Goal: Task Accomplishment & Management: Manage account settings

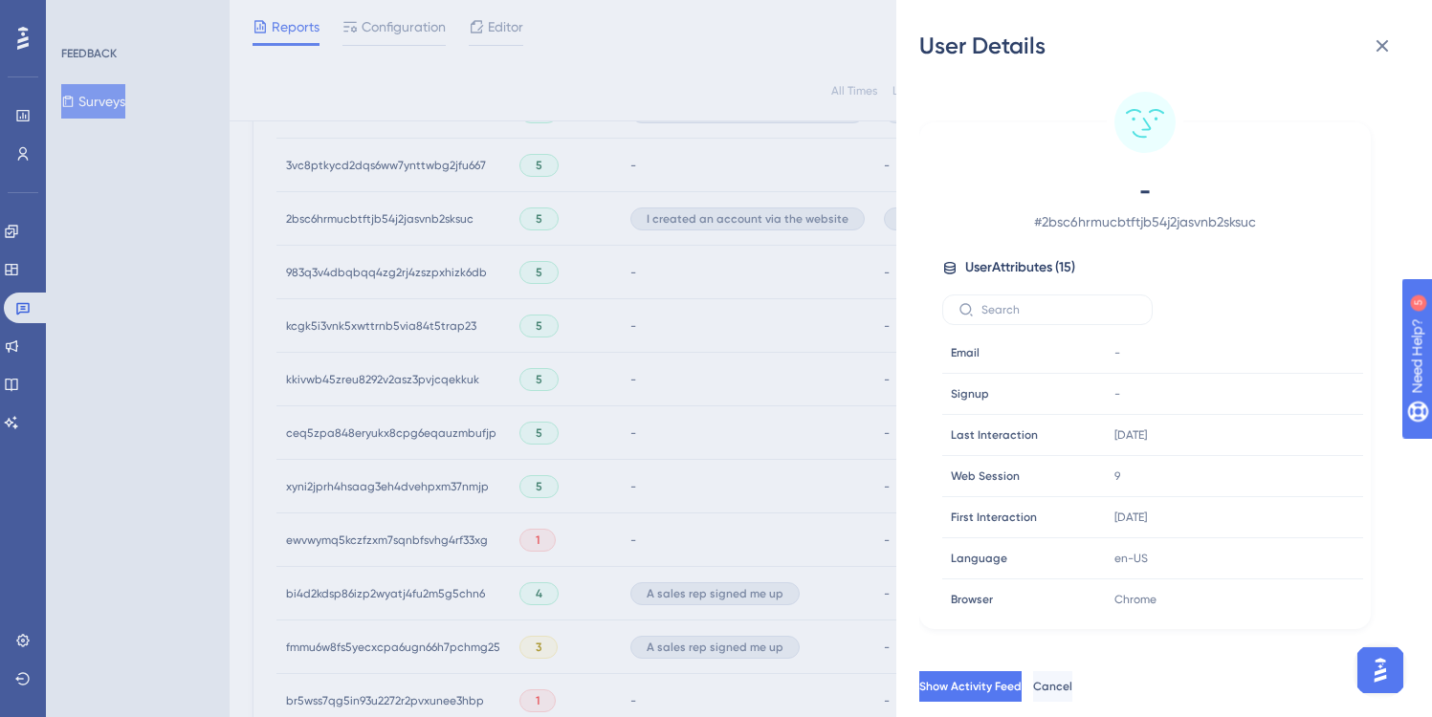
scroll to position [336, 0]
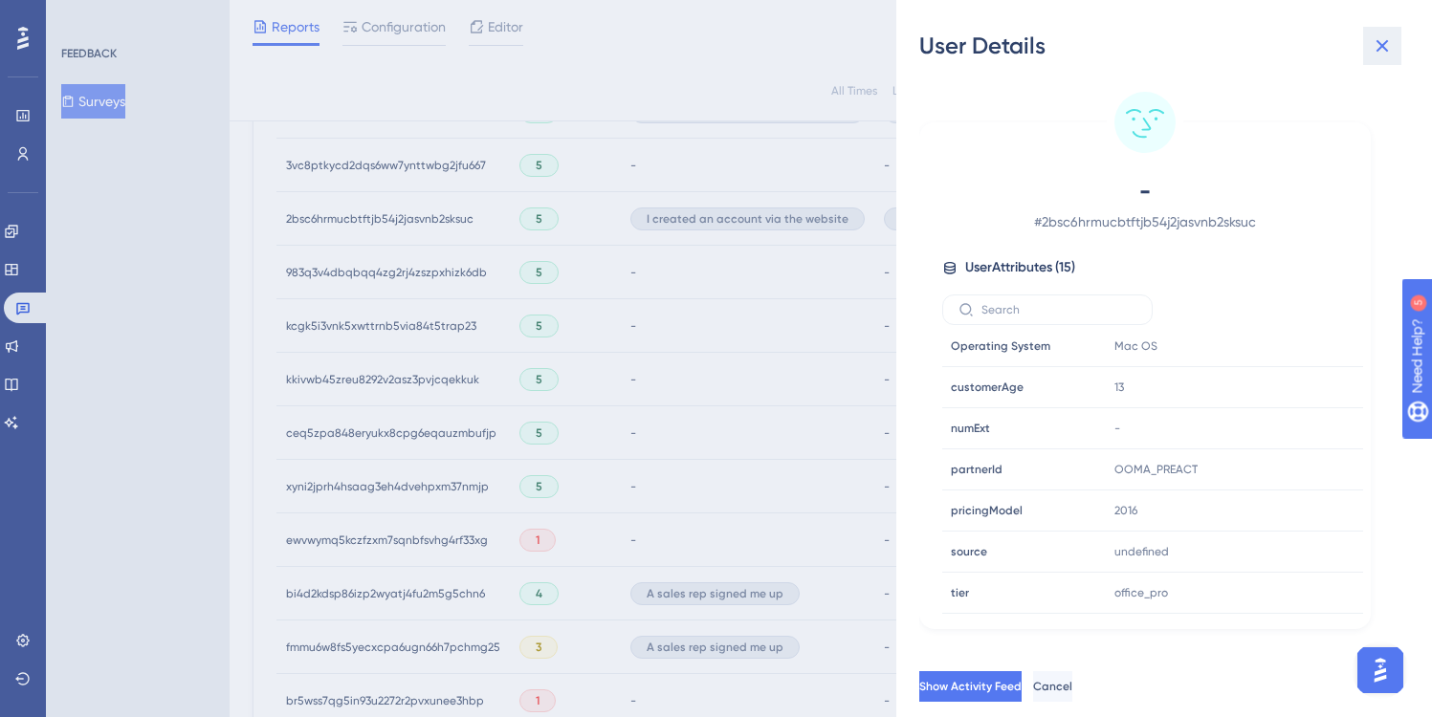
click at [1386, 42] on icon at bounding box center [1382, 46] width 12 height 12
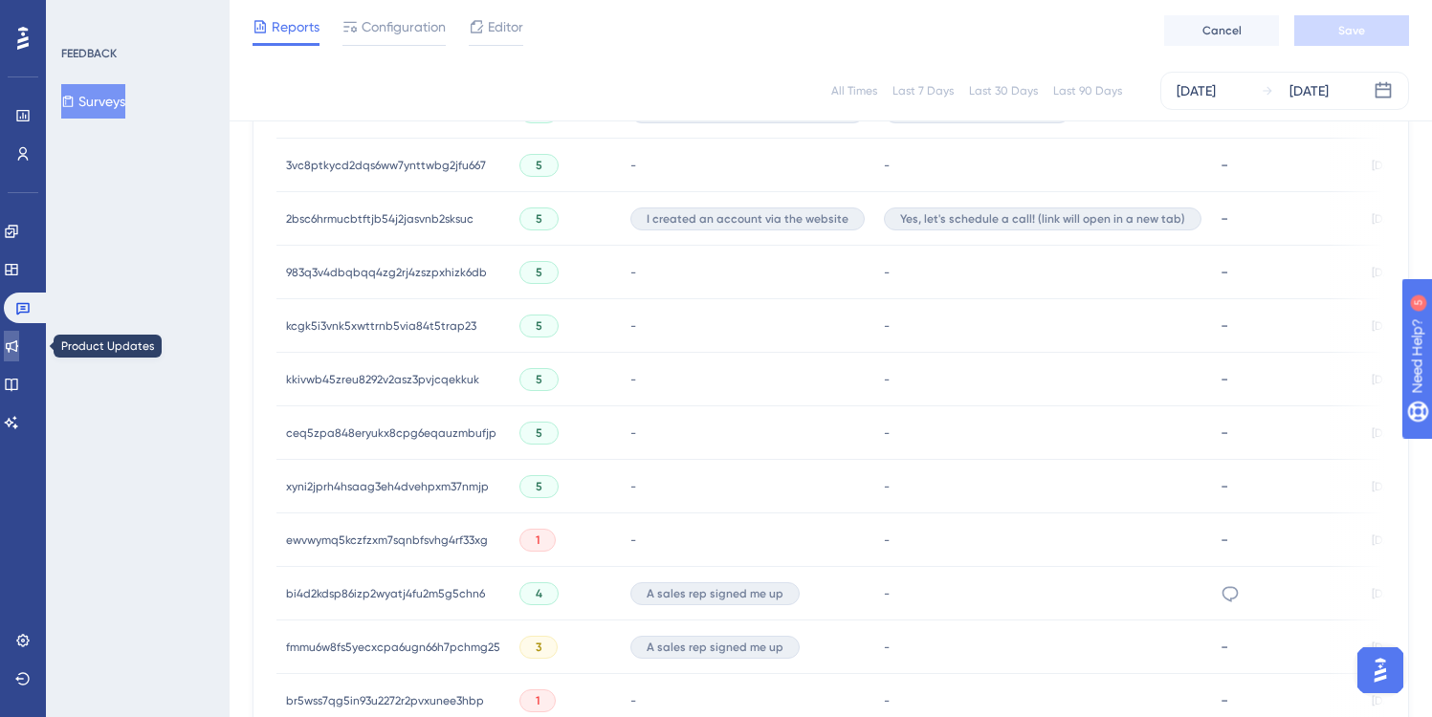
click at [17, 341] on icon at bounding box center [11, 346] width 15 height 15
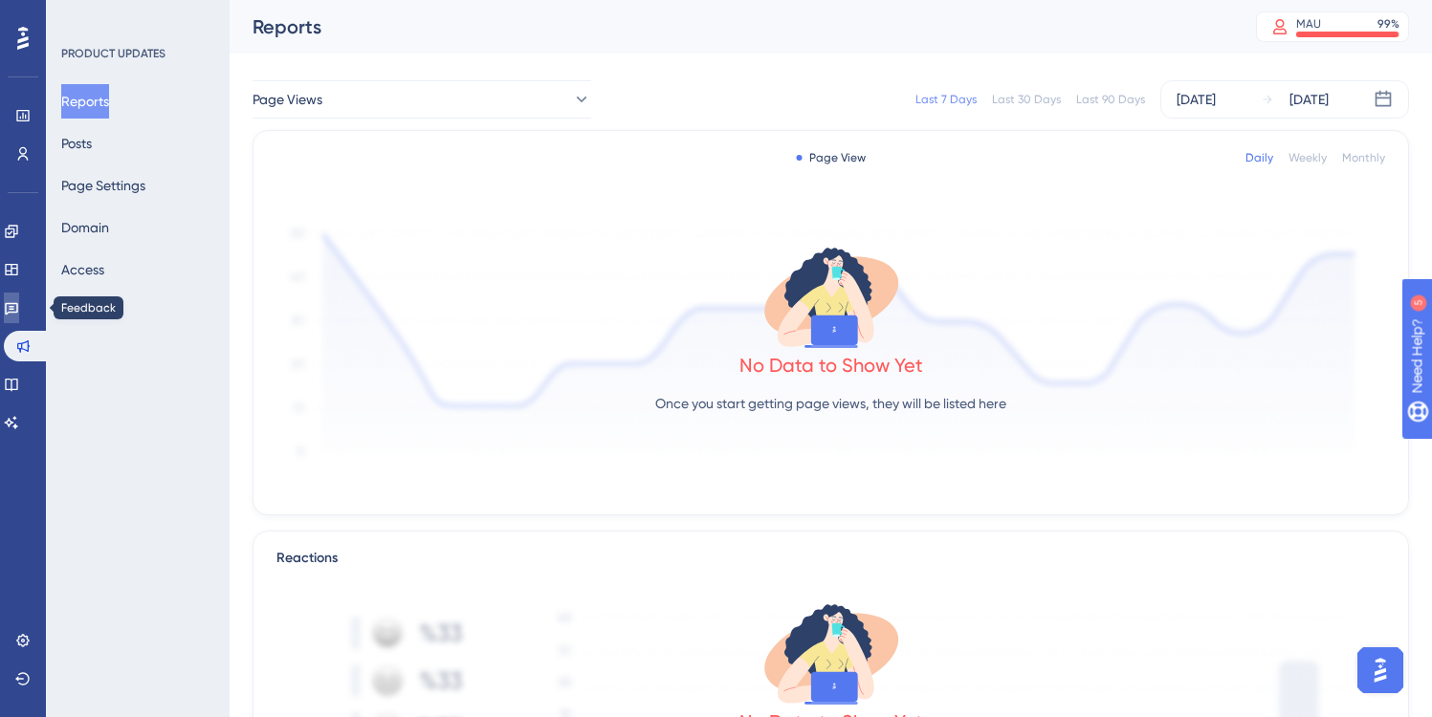
click at [19, 302] on icon at bounding box center [11, 307] width 15 height 15
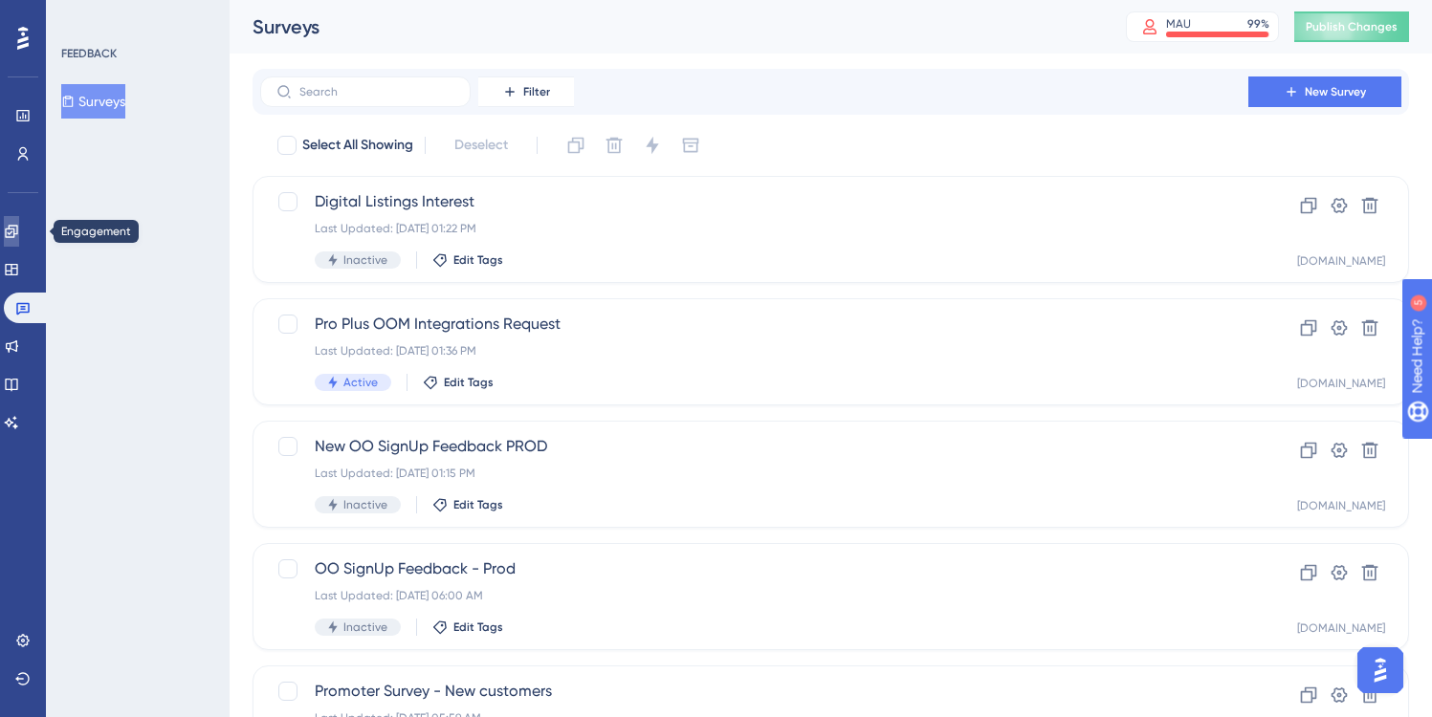
click at [19, 231] on icon at bounding box center [11, 231] width 15 height 15
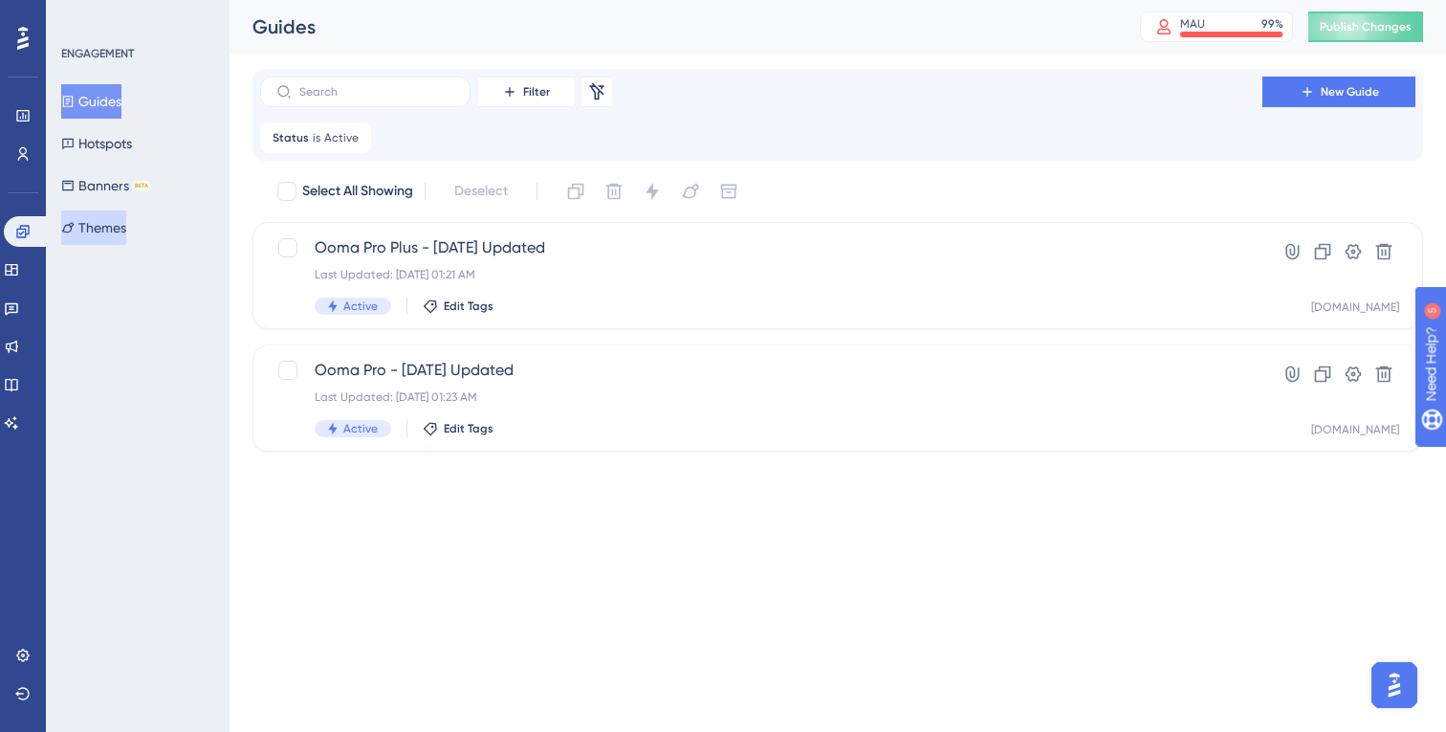
click at [107, 221] on button "Themes" at bounding box center [93, 227] width 65 height 34
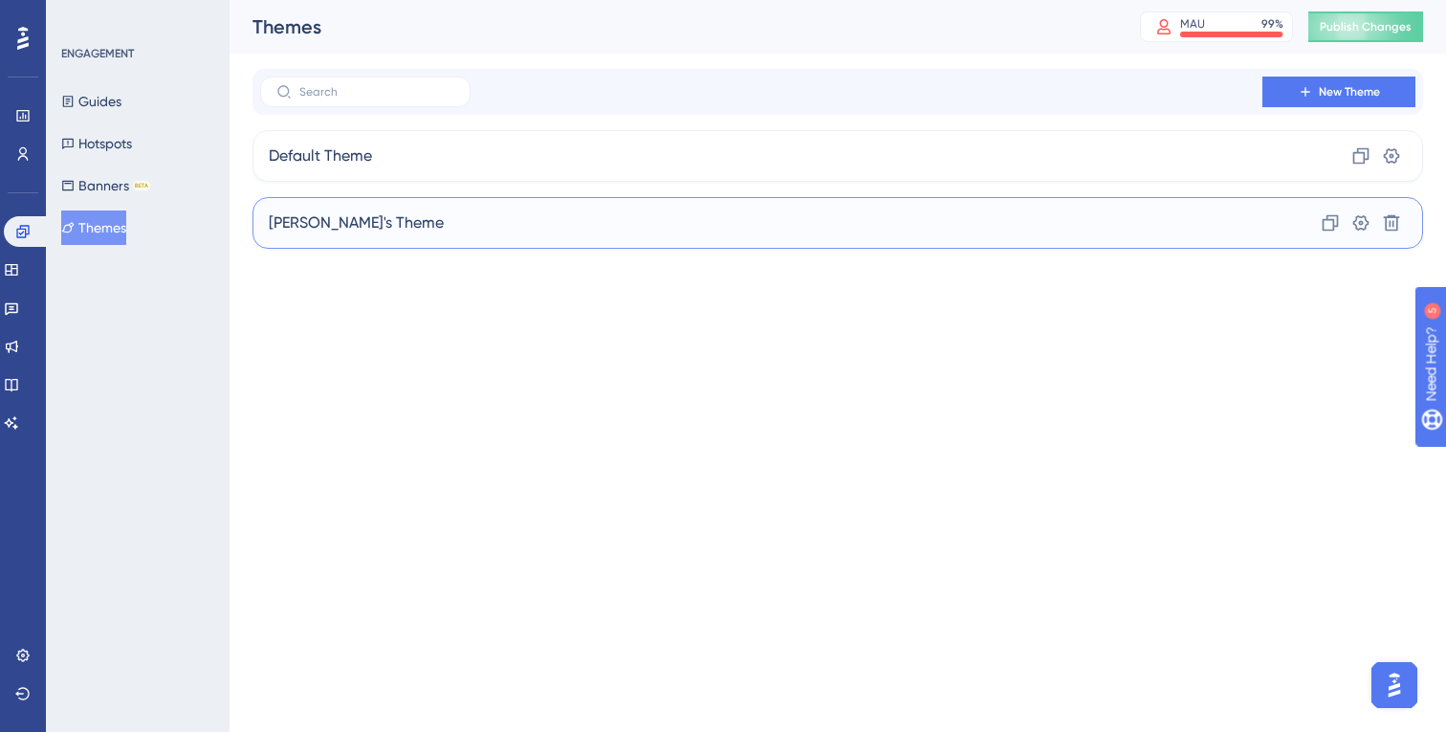
click at [1256, 225] on div "Jen's Theme Clone Settings Delete" at bounding box center [837, 223] width 1171 height 52
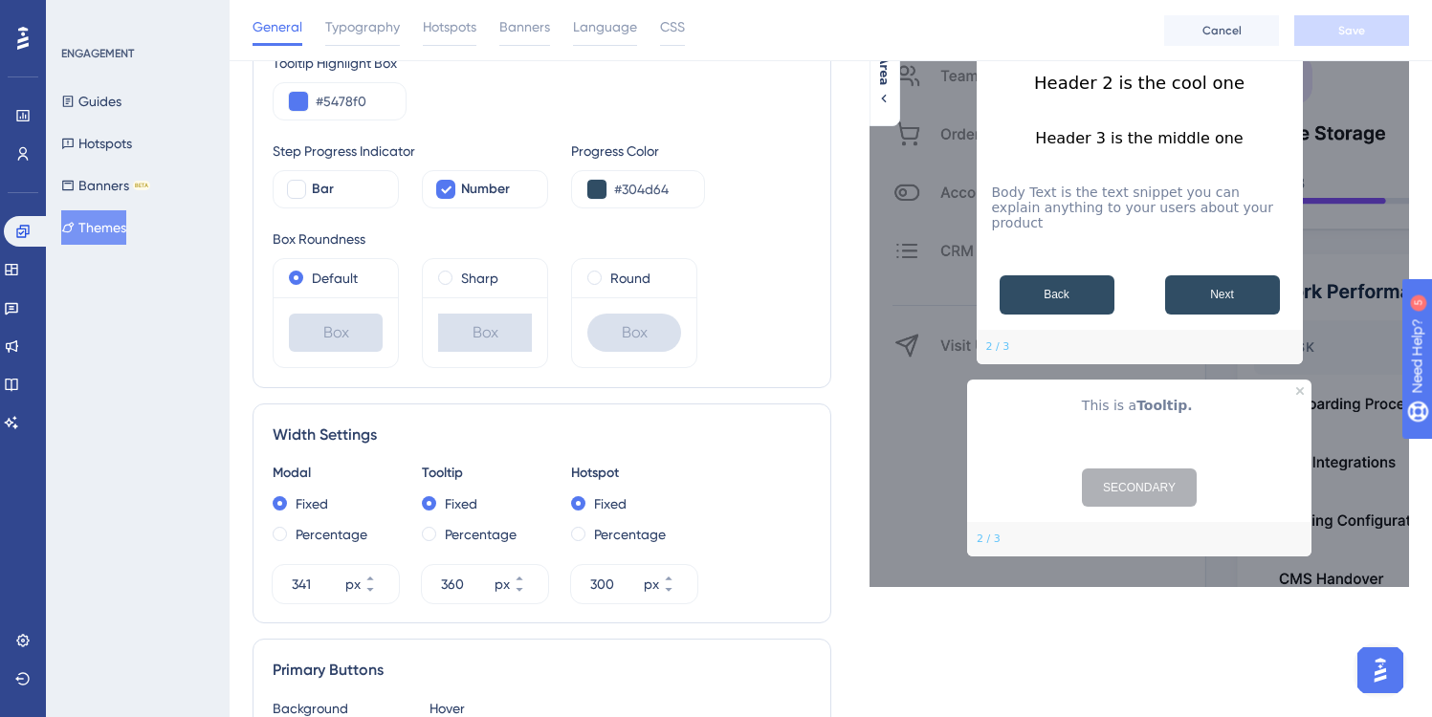
scroll to position [386, 0]
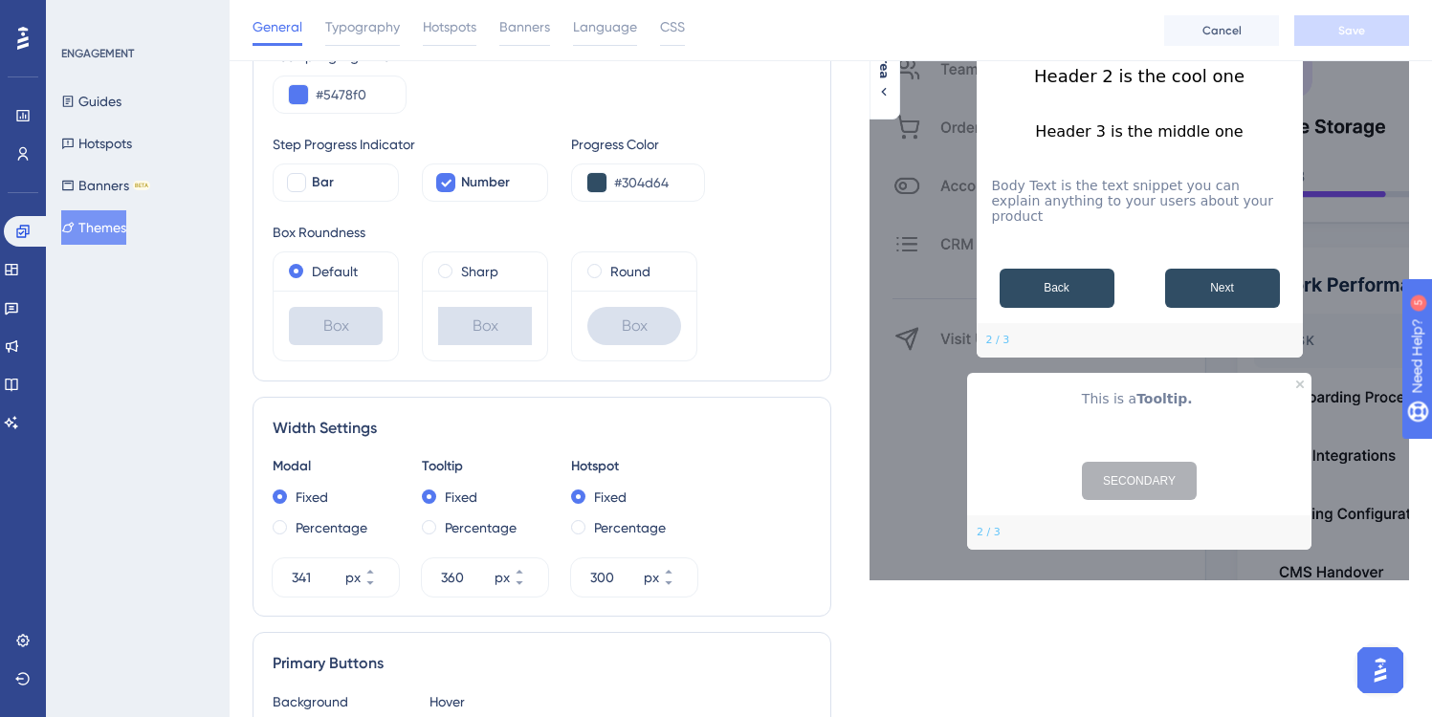
click at [1128, 476] on button "SECONDARY" at bounding box center [1139, 481] width 115 height 38
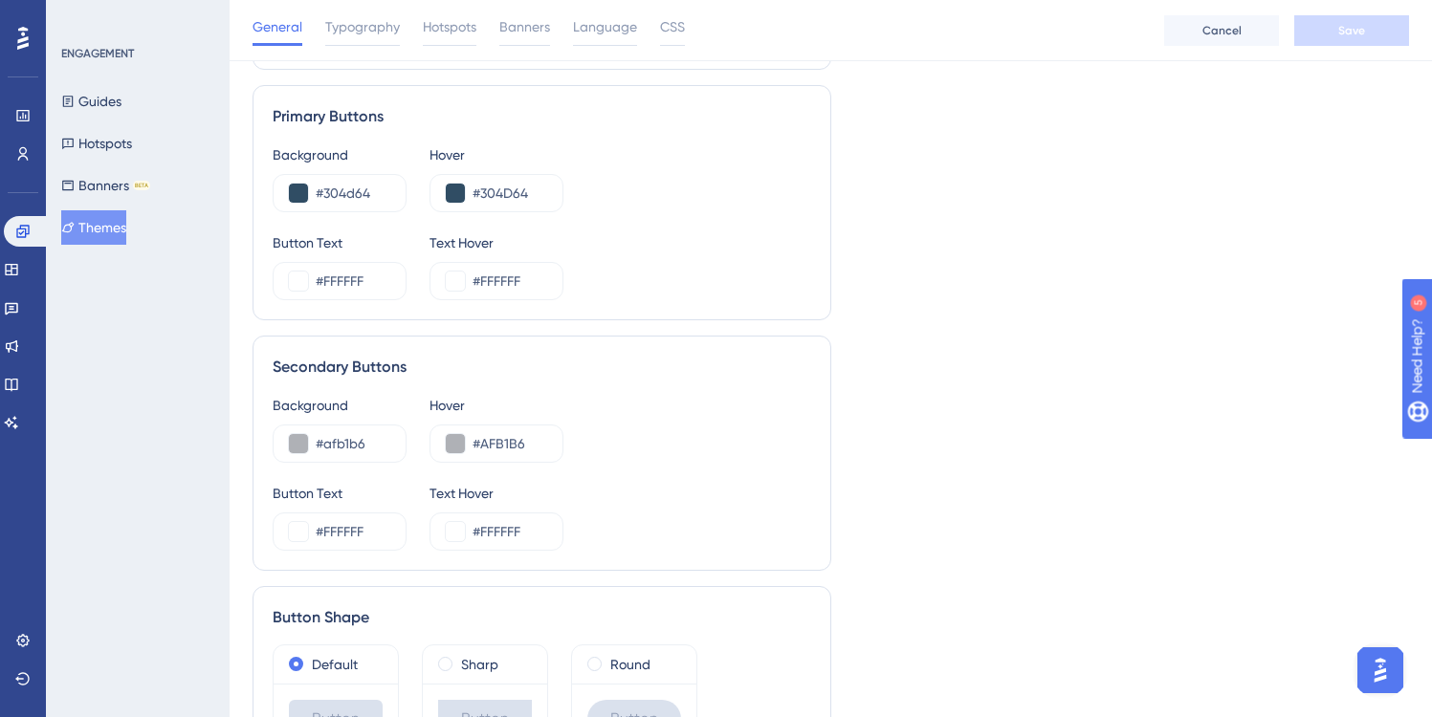
scroll to position [1067, 0]
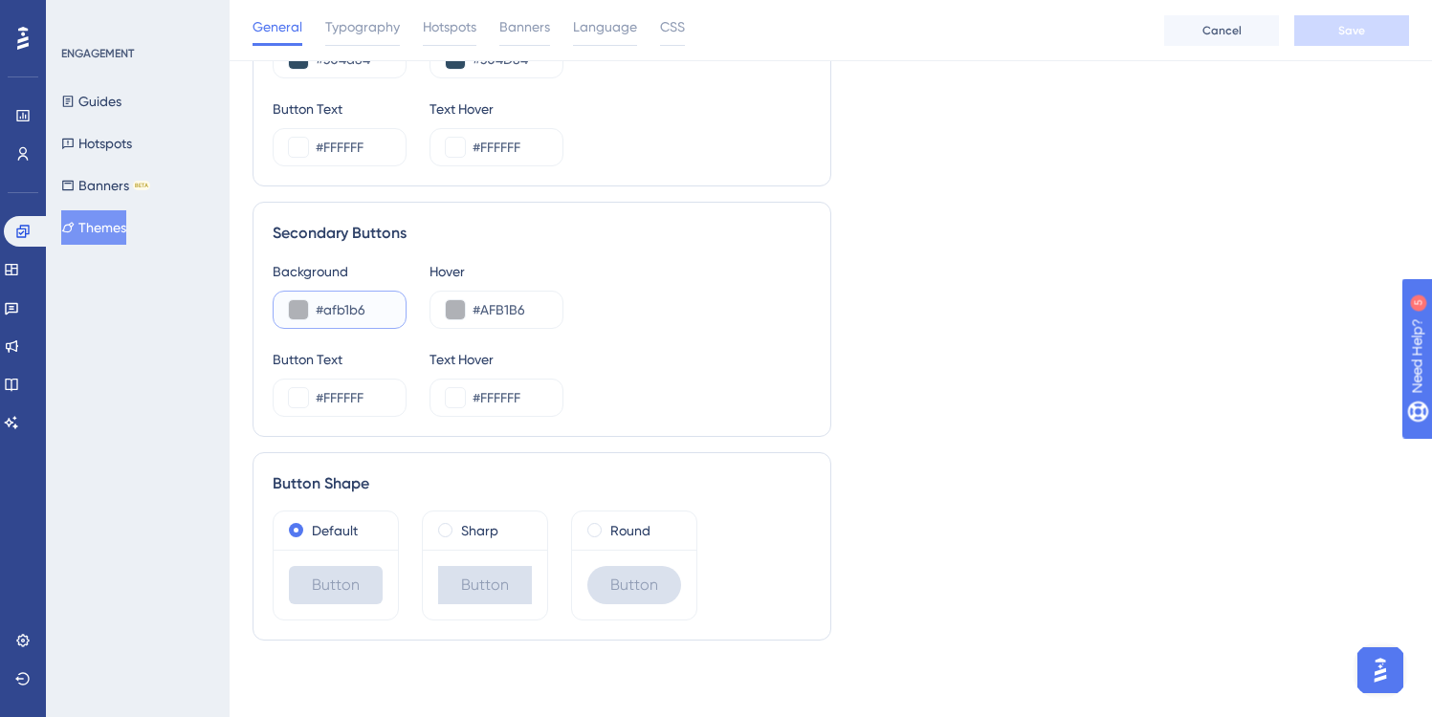
click at [298, 309] on button at bounding box center [298, 309] width 19 height 19
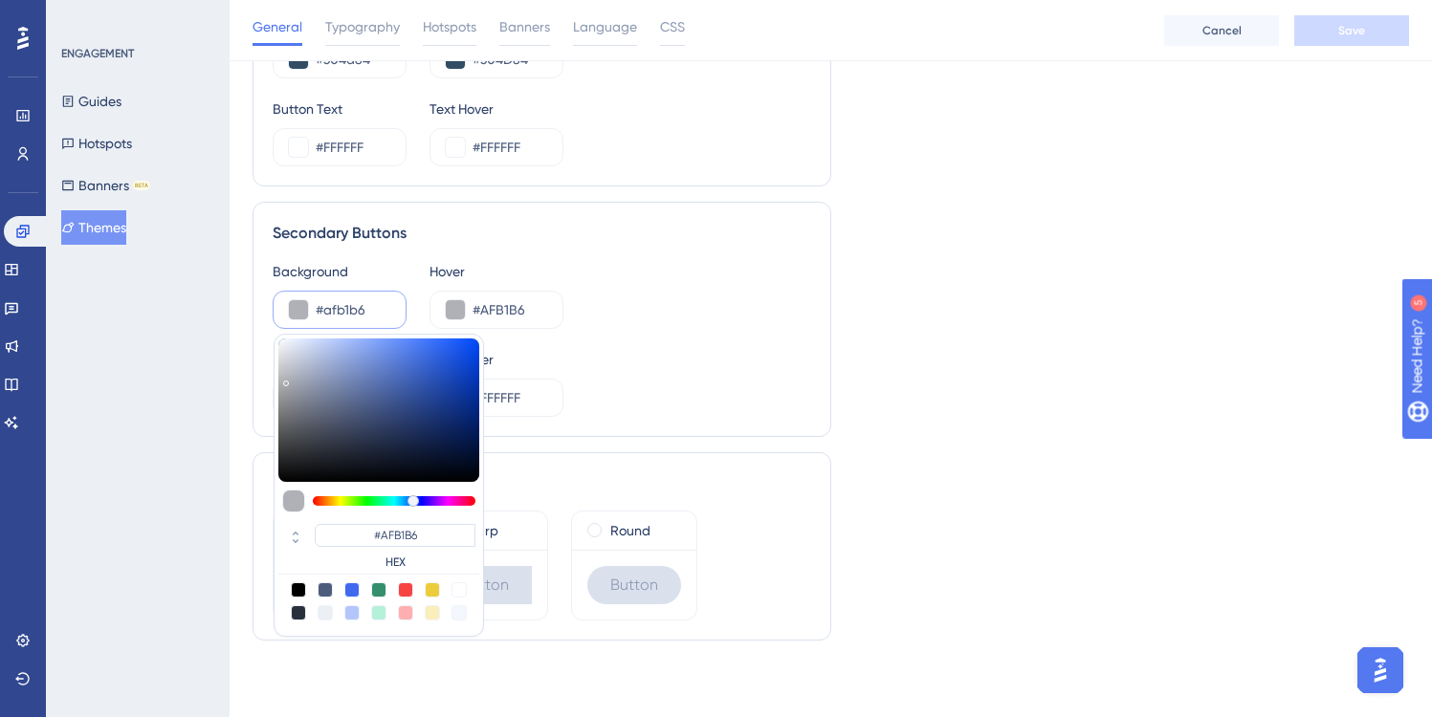
click at [298, 309] on button at bounding box center [298, 309] width 19 height 19
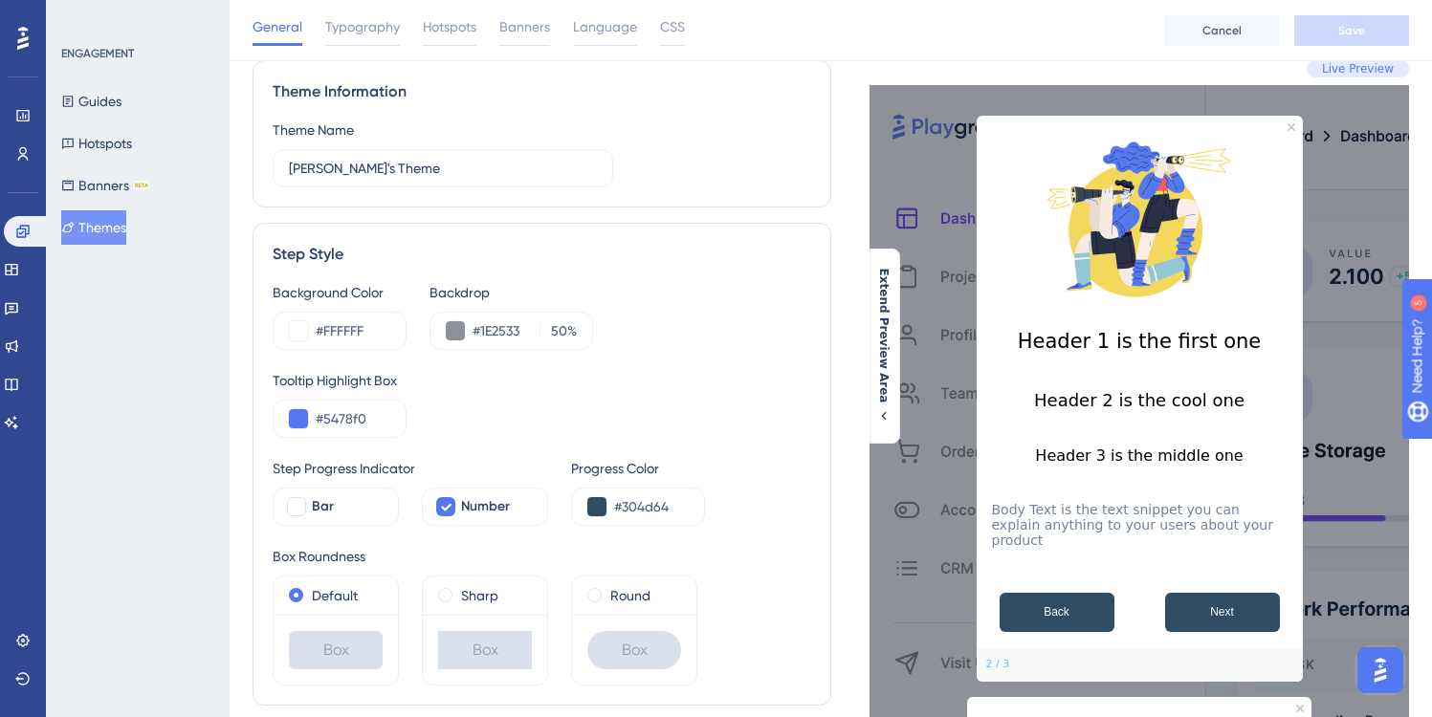
scroll to position [29, 3]
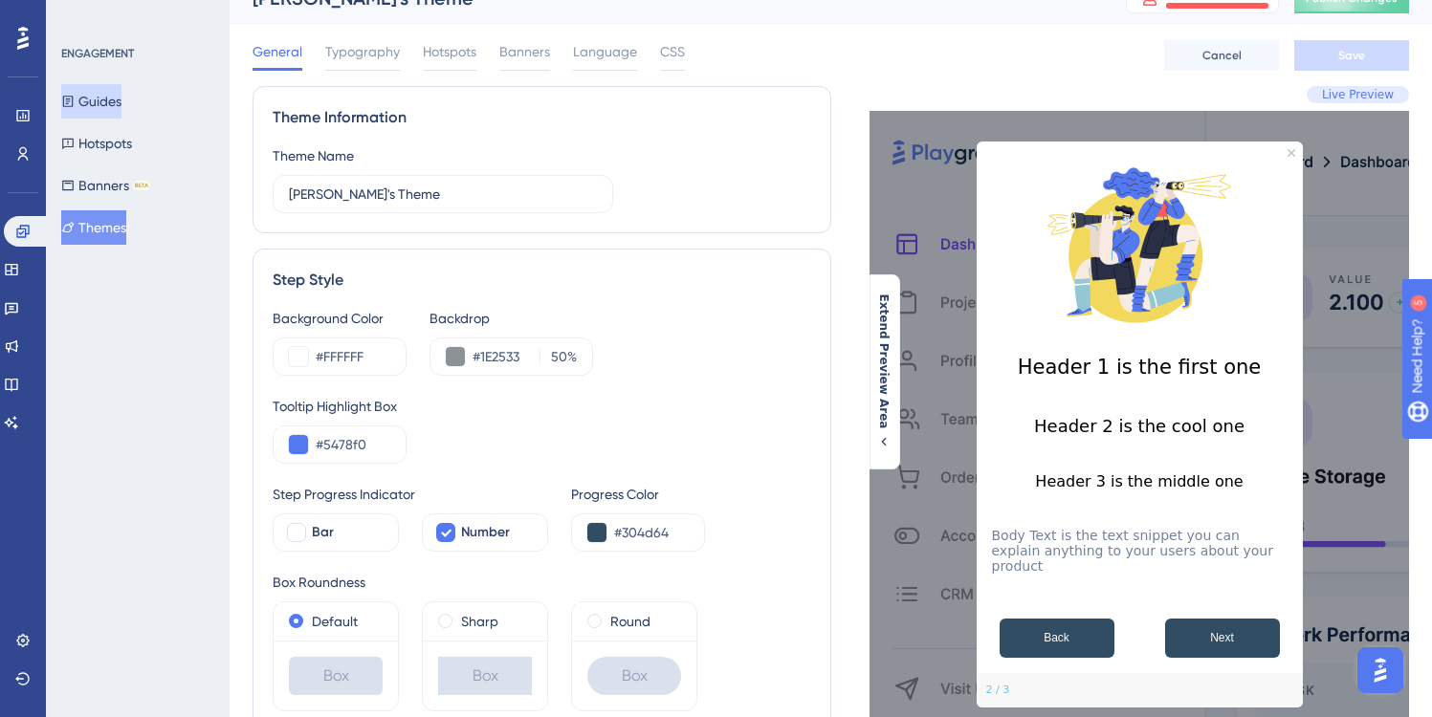
click at [115, 92] on button "Guides" at bounding box center [91, 101] width 60 height 34
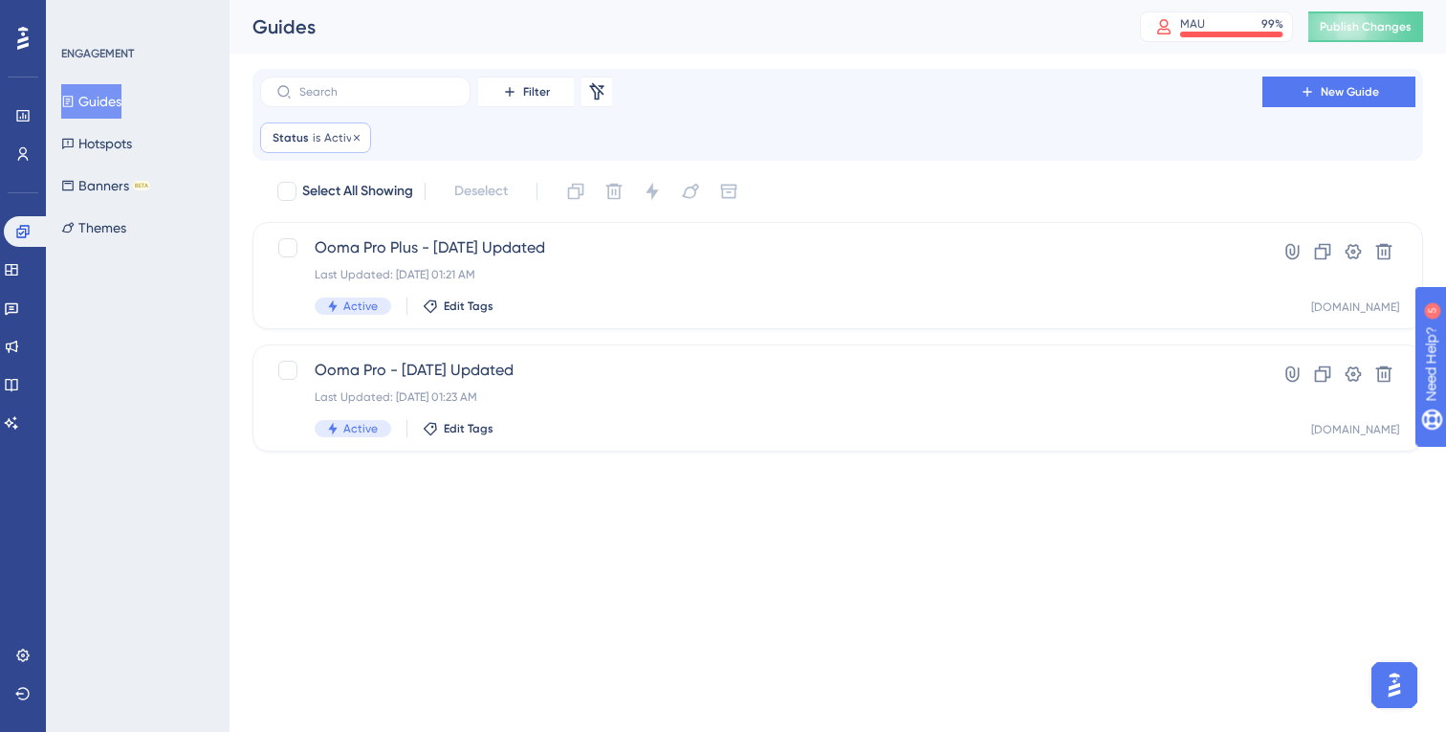
click at [338, 133] on span "Active" at bounding box center [341, 137] width 34 height 15
click at [370, 228] on button "Active" at bounding box center [381, 230] width 210 height 38
click at [340, 132] on span "Active" at bounding box center [341, 137] width 34 height 15
click at [357, 138] on icon at bounding box center [356, 137] width 11 height 11
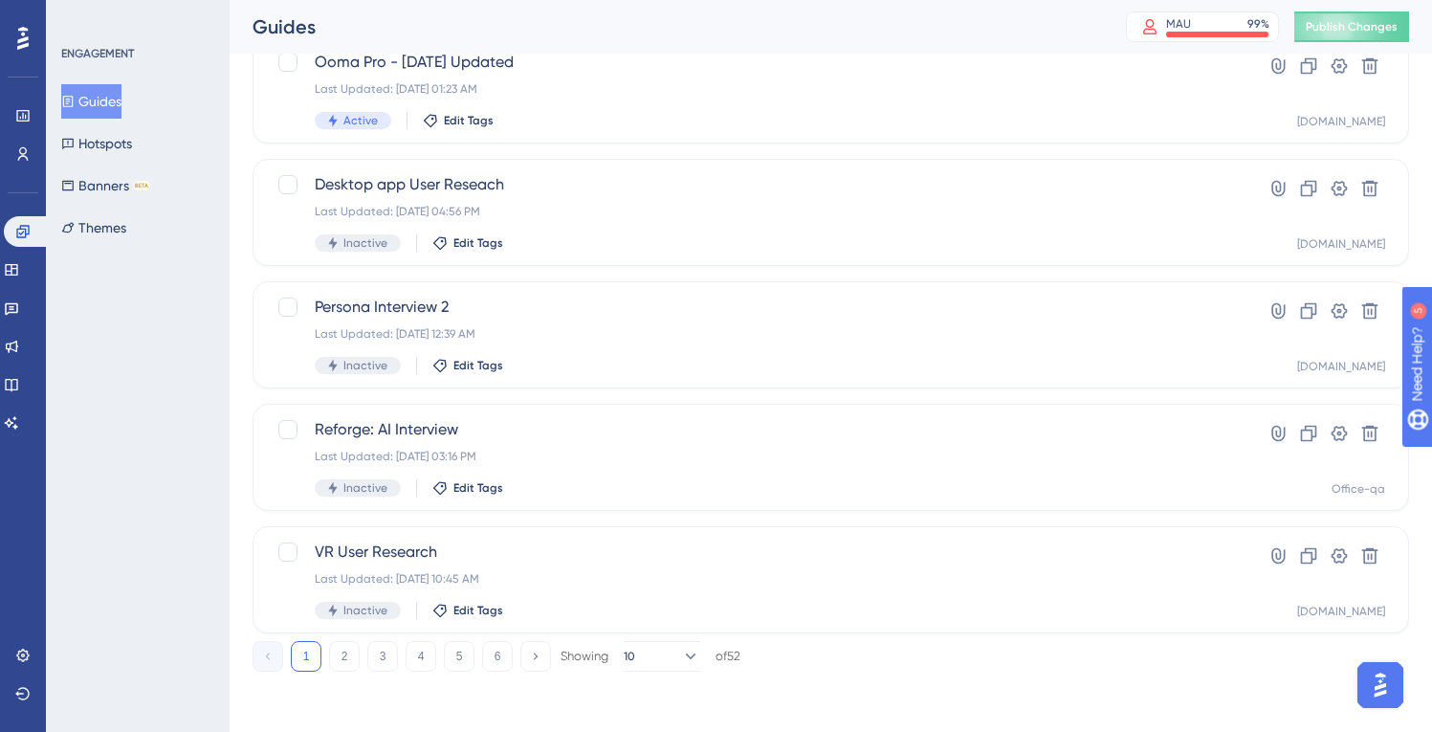
scroll to position [753, 0]
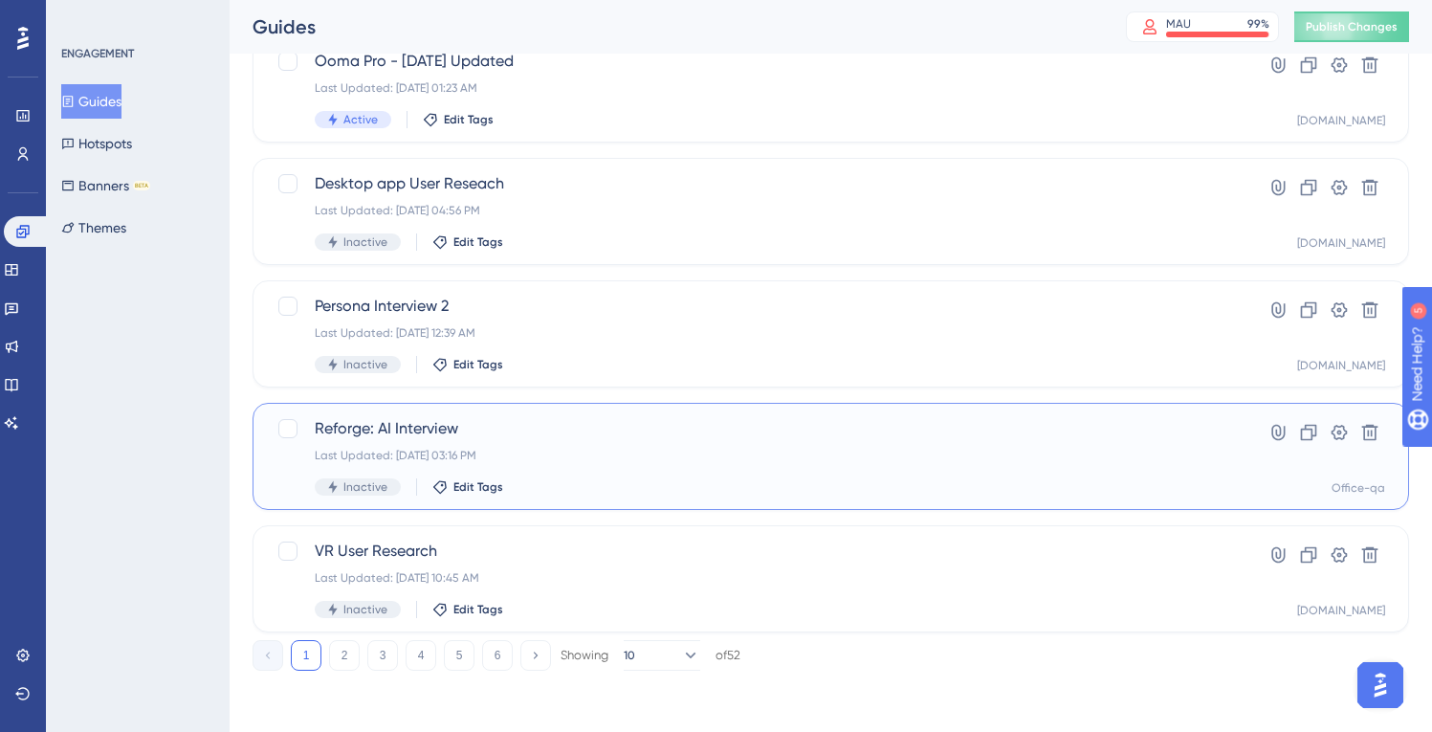
click at [550, 436] on span "Reforge: AI Interview" at bounding box center [754, 428] width 879 height 23
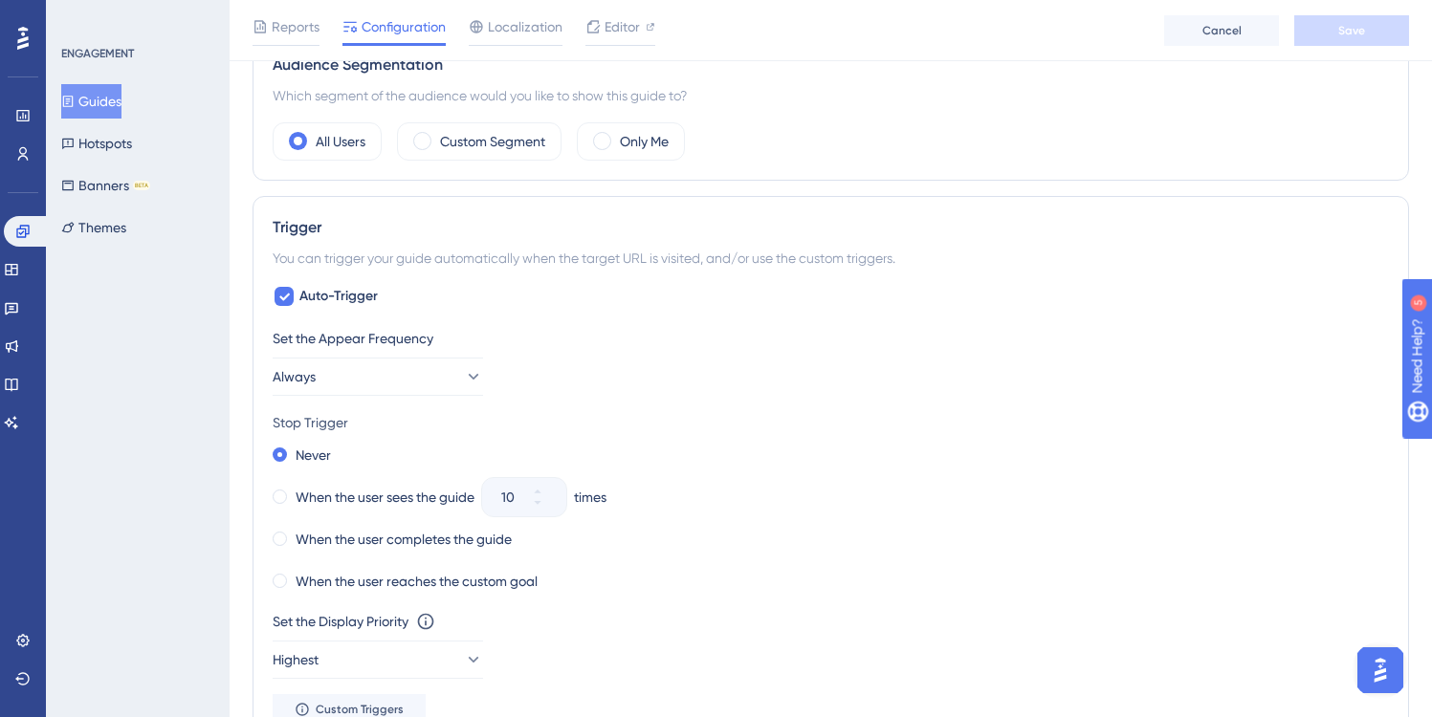
scroll to position [890, 0]
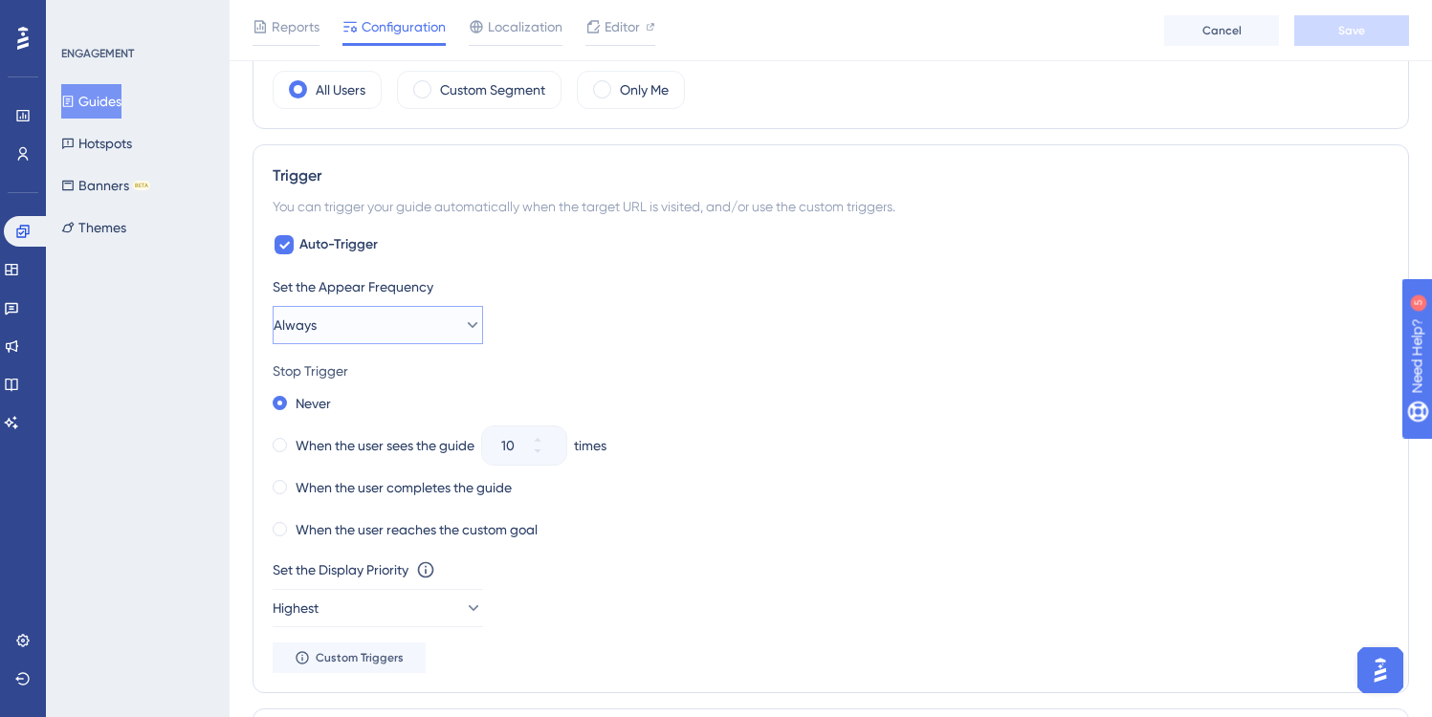
click at [439, 327] on button "Always" at bounding box center [378, 325] width 210 height 38
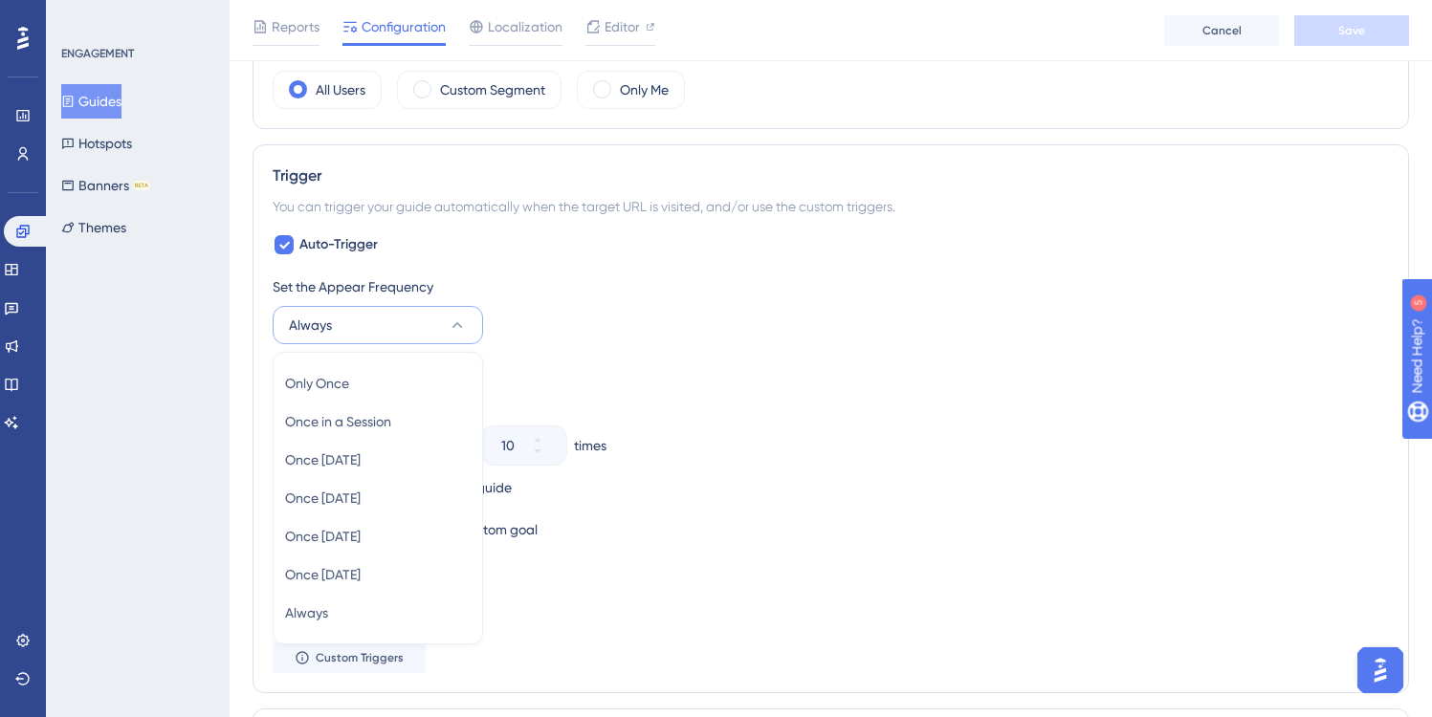
scroll to position [1030, 0]
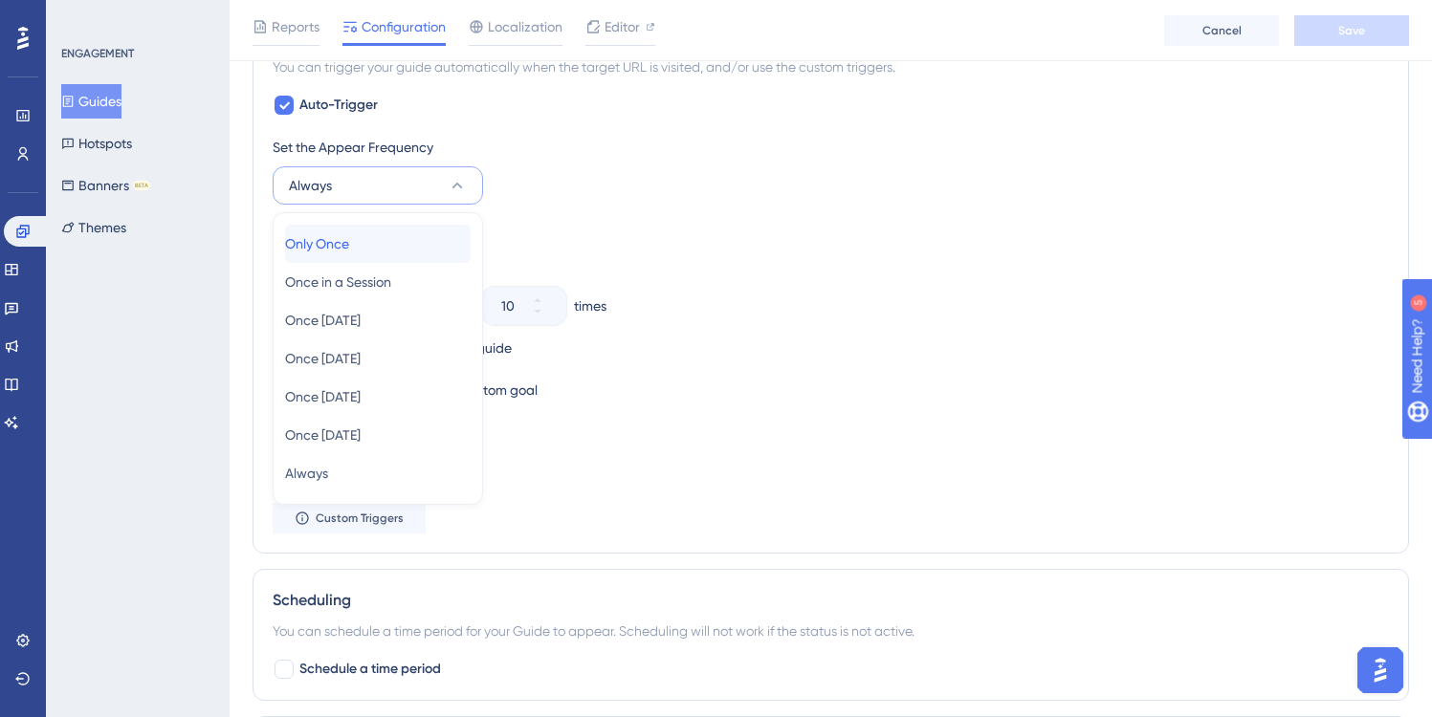
click at [395, 239] on div "Only Once Only Once" at bounding box center [378, 244] width 186 height 38
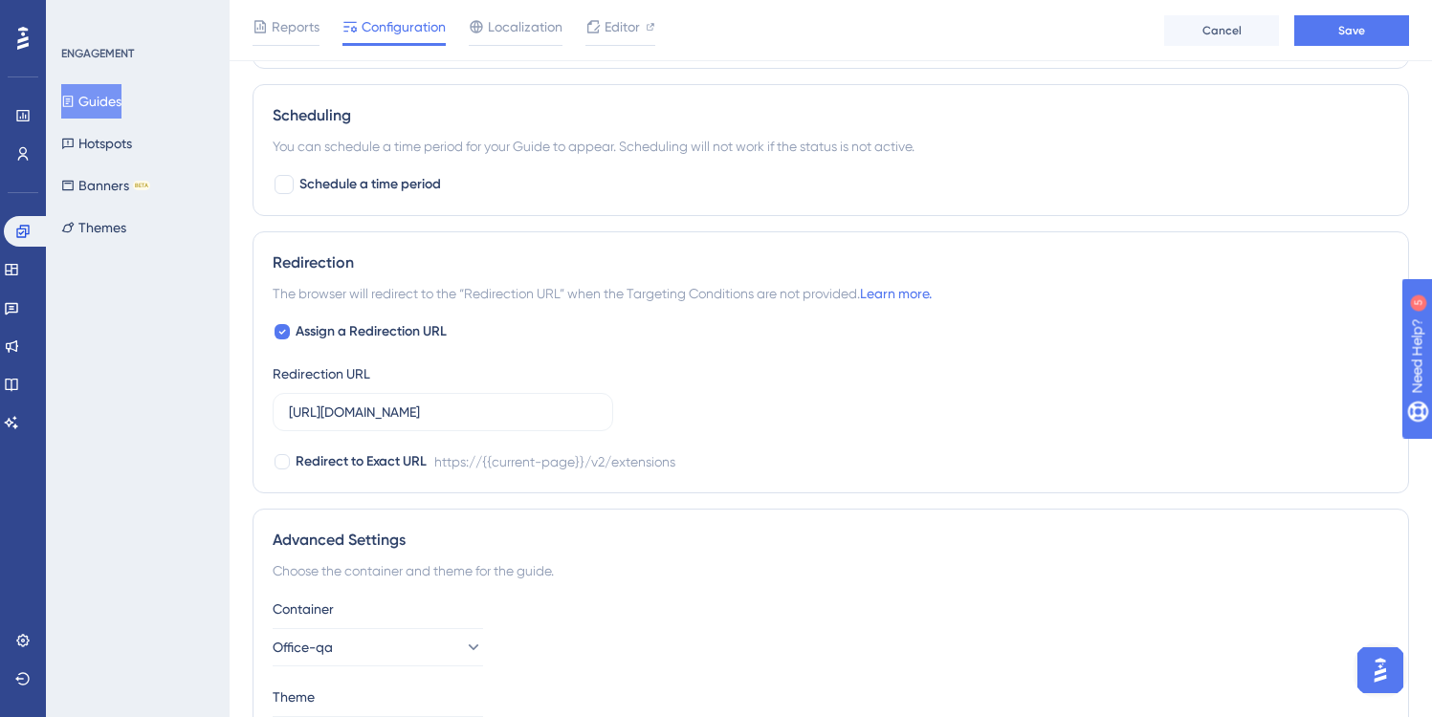
scroll to position [1450, 0]
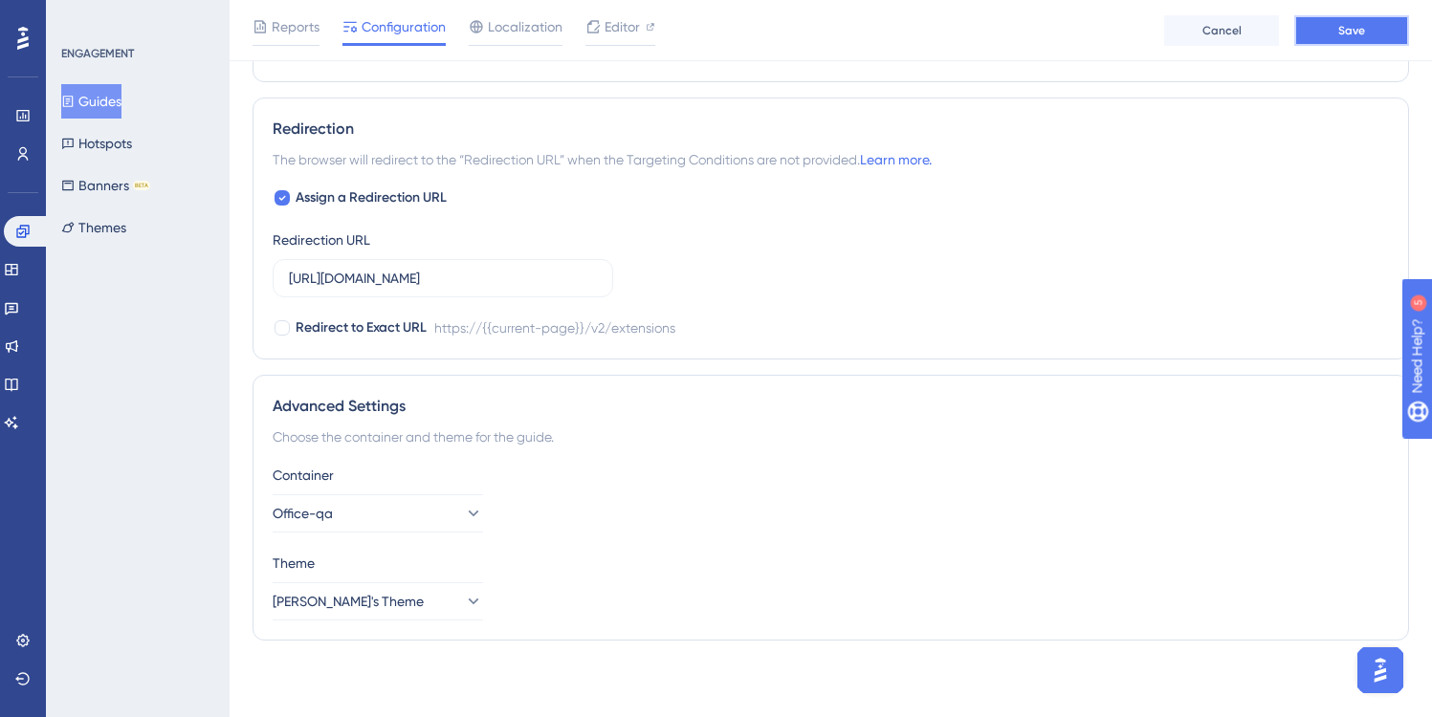
click at [1353, 32] on span "Save" at bounding box center [1351, 30] width 27 height 15
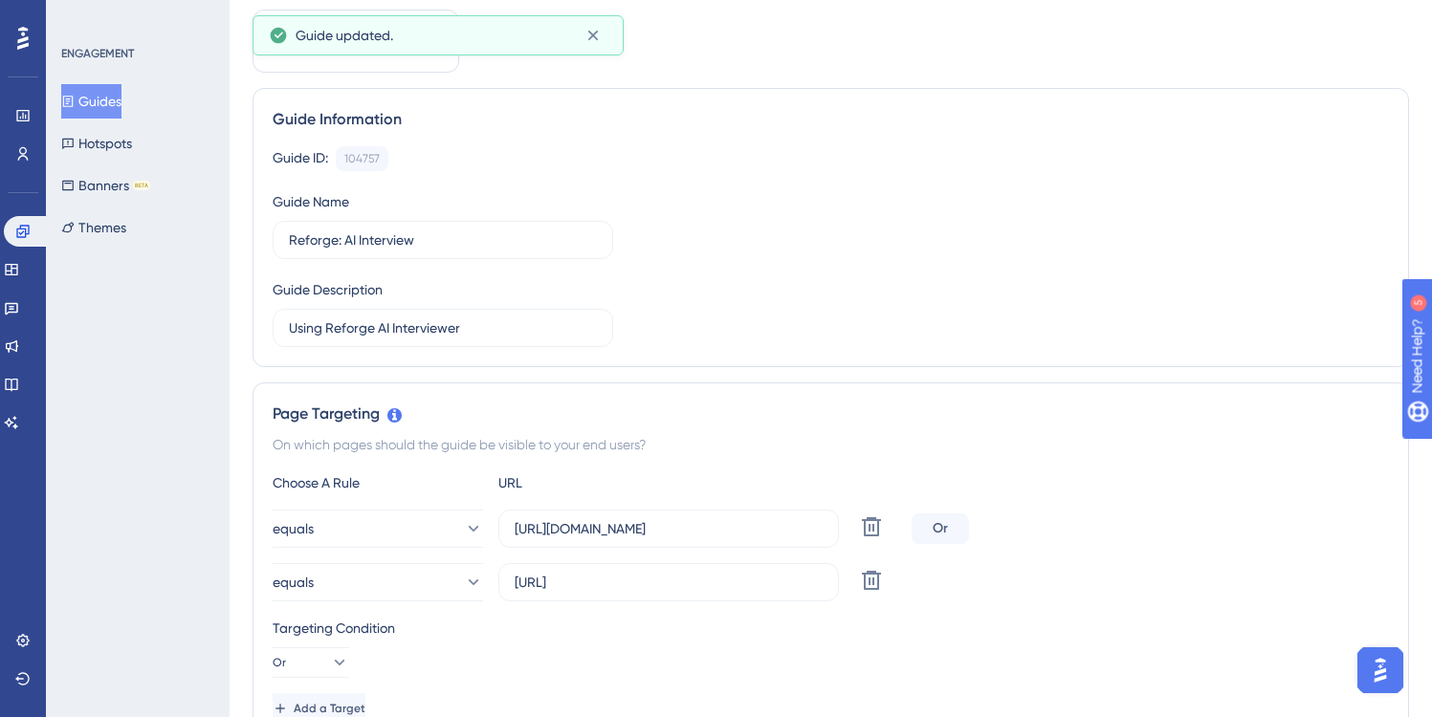
scroll to position [0, 0]
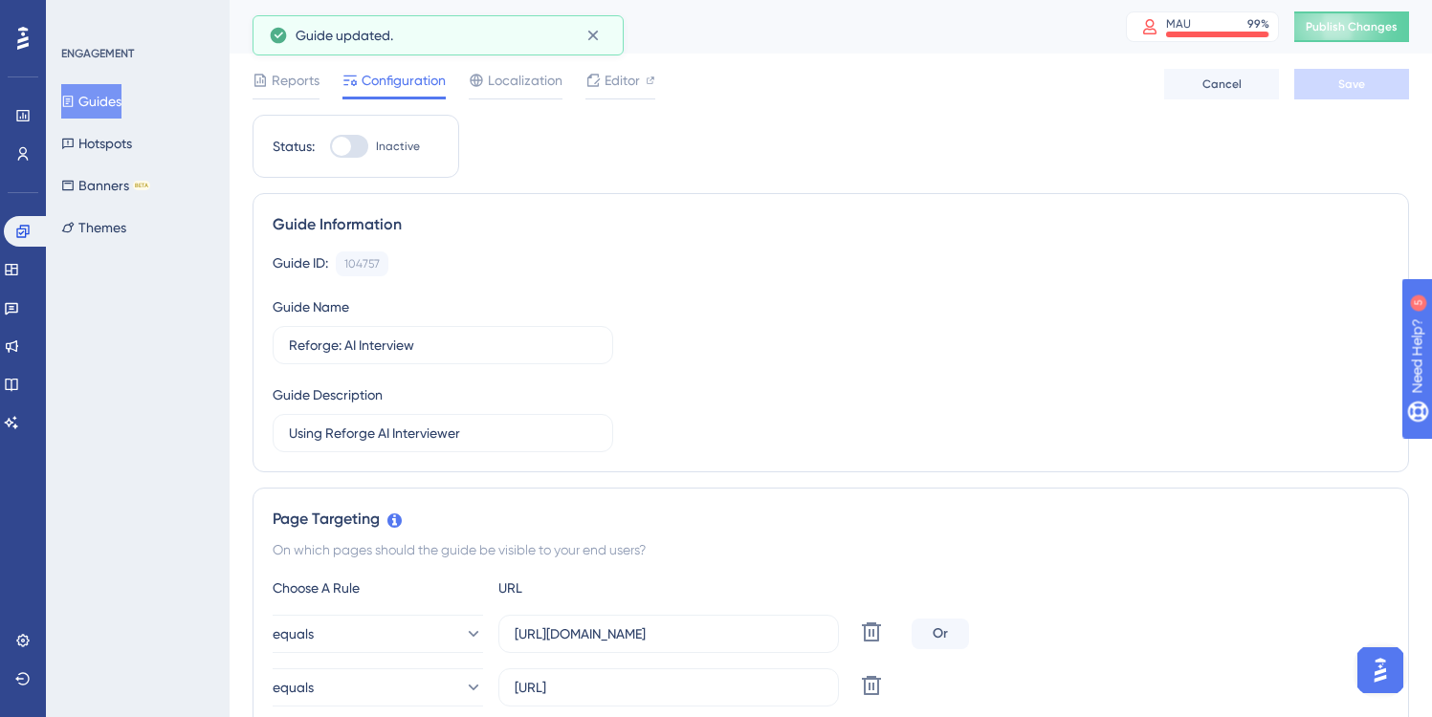
click at [361, 149] on div at bounding box center [349, 146] width 38 height 23
click at [330, 147] on input "Inactive" at bounding box center [329, 146] width 1 height 1
checkbox input "true"
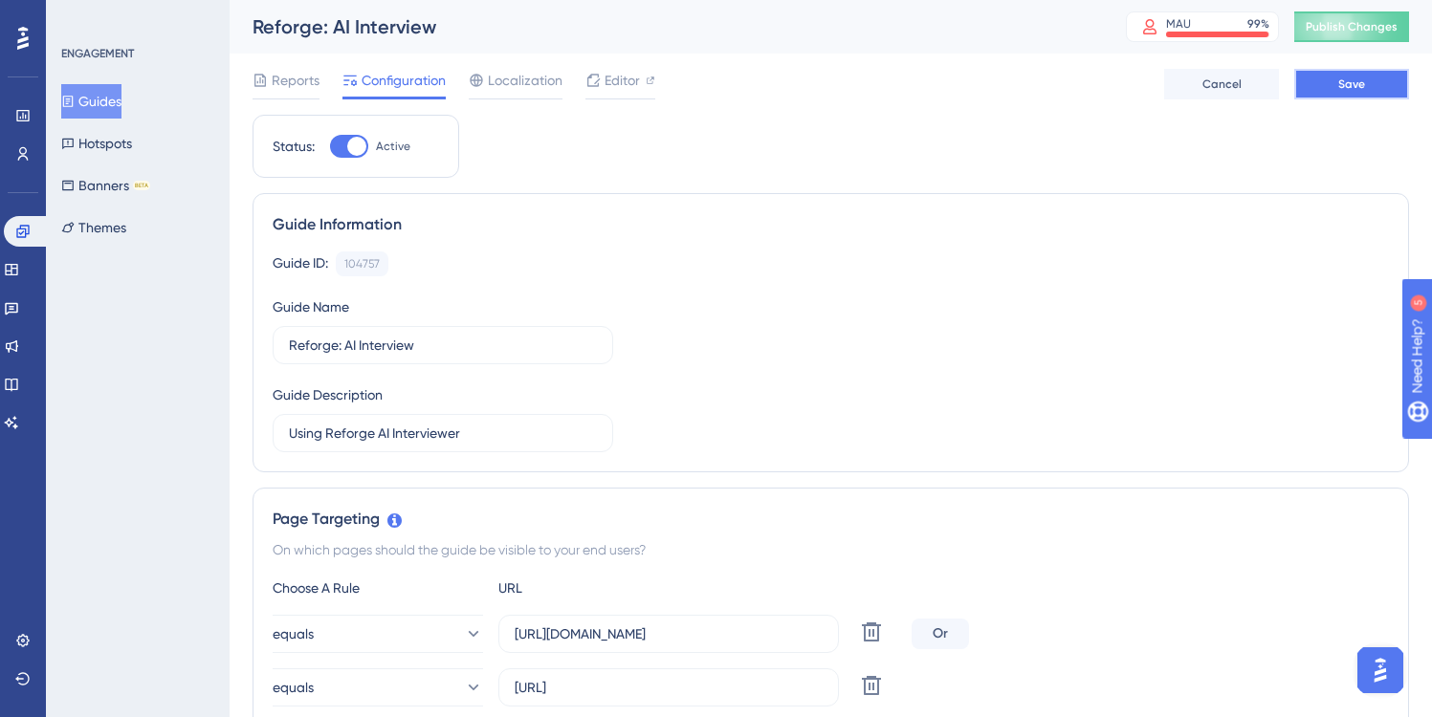
click at [1342, 80] on span "Save" at bounding box center [1351, 84] width 27 height 15
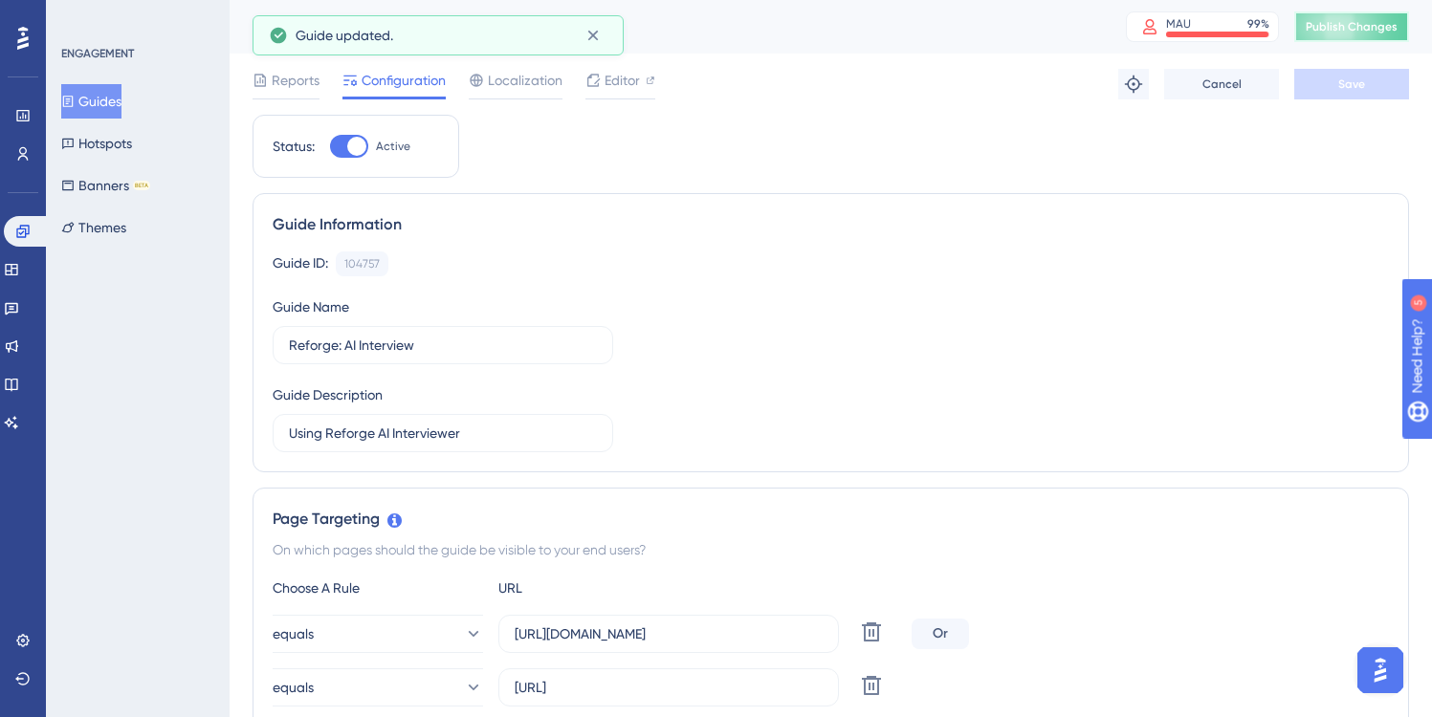
click at [1359, 23] on span "Publish Changes" at bounding box center [1352, 26] width 92 height 15
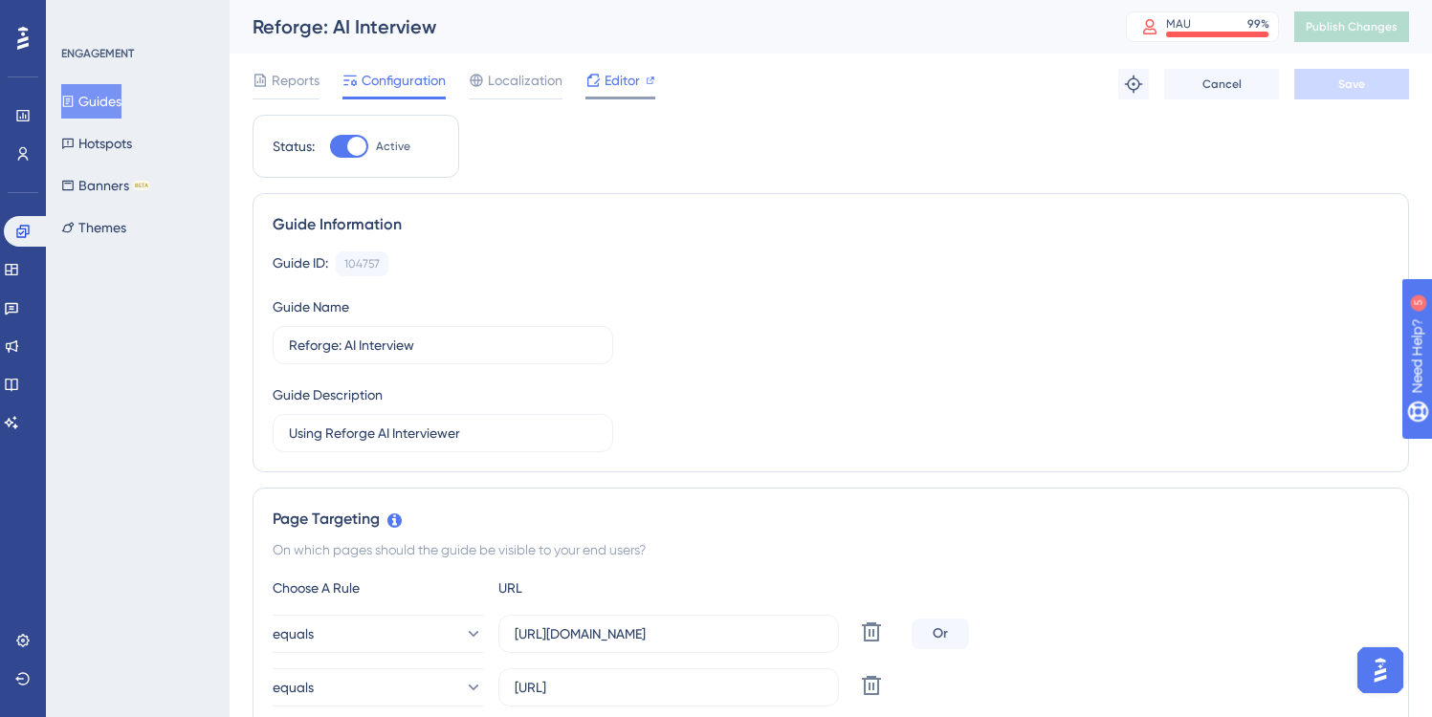
click at [620, 86] on span "Editor" at bounding box center [621, 80] width 35 height 23
click at [117, 101] on button "Guides" at bounding box center [91, 101] width 60 height 34
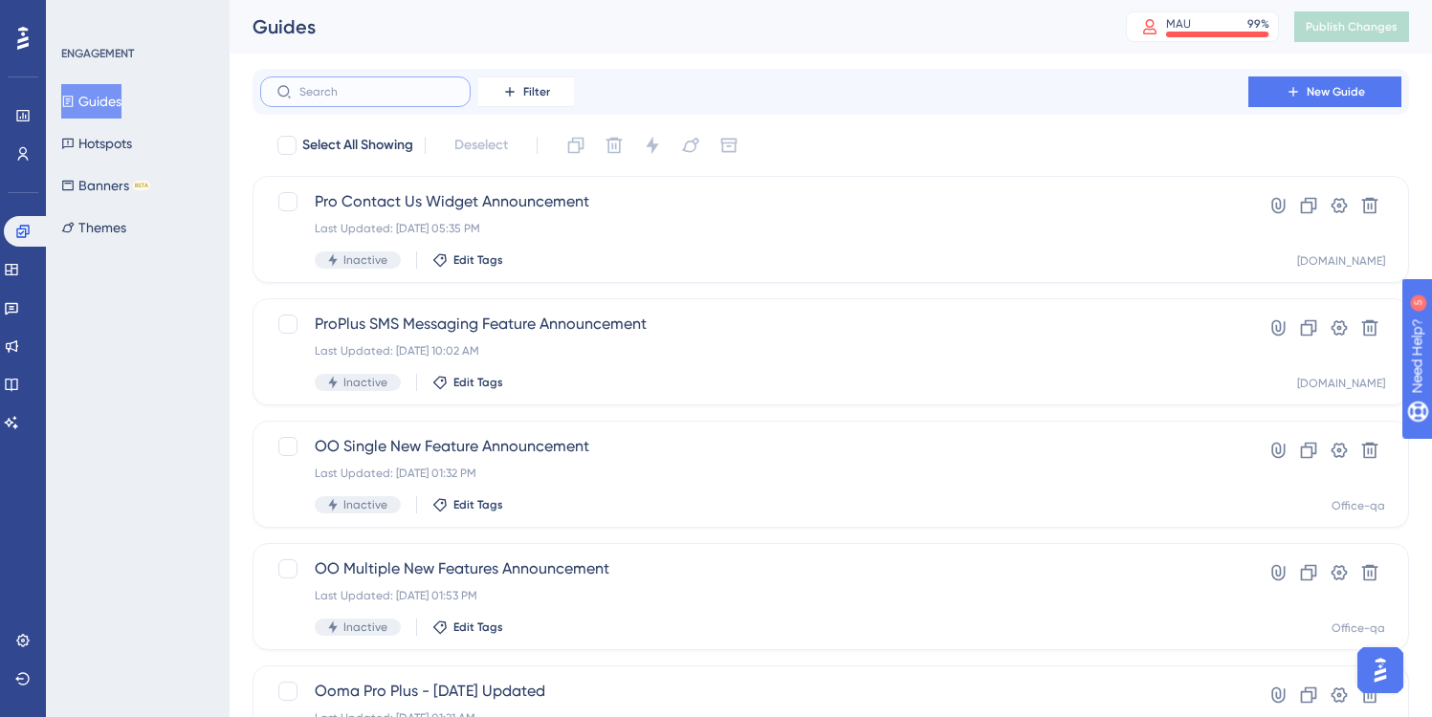
click at [427, 95] on input "text" at bounding box center [376, 91] width 155 height 13
click at [528, 93] on span "Filter" at bounding box center [536, 91] width 27 height 15
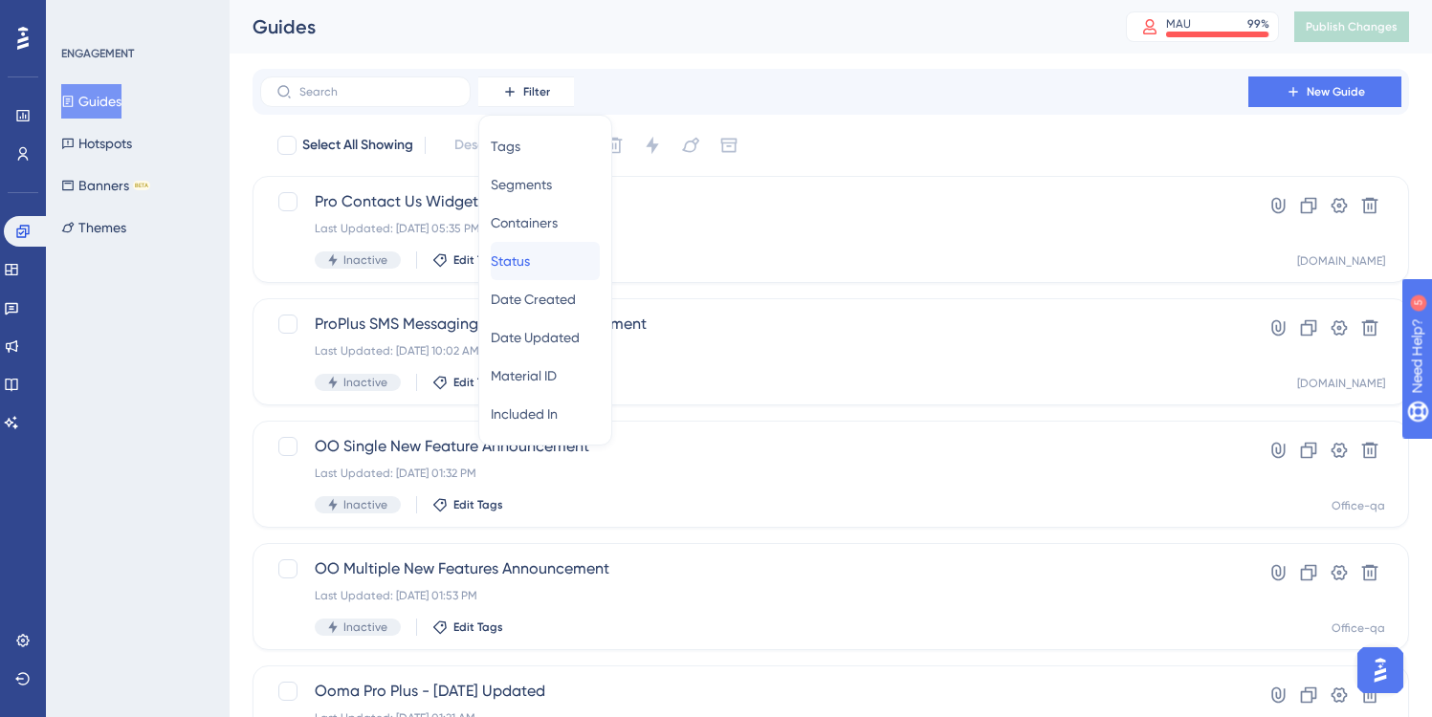
click at [529, 259] on span "Status" at bounding box center [510, 261] width 39 height 23
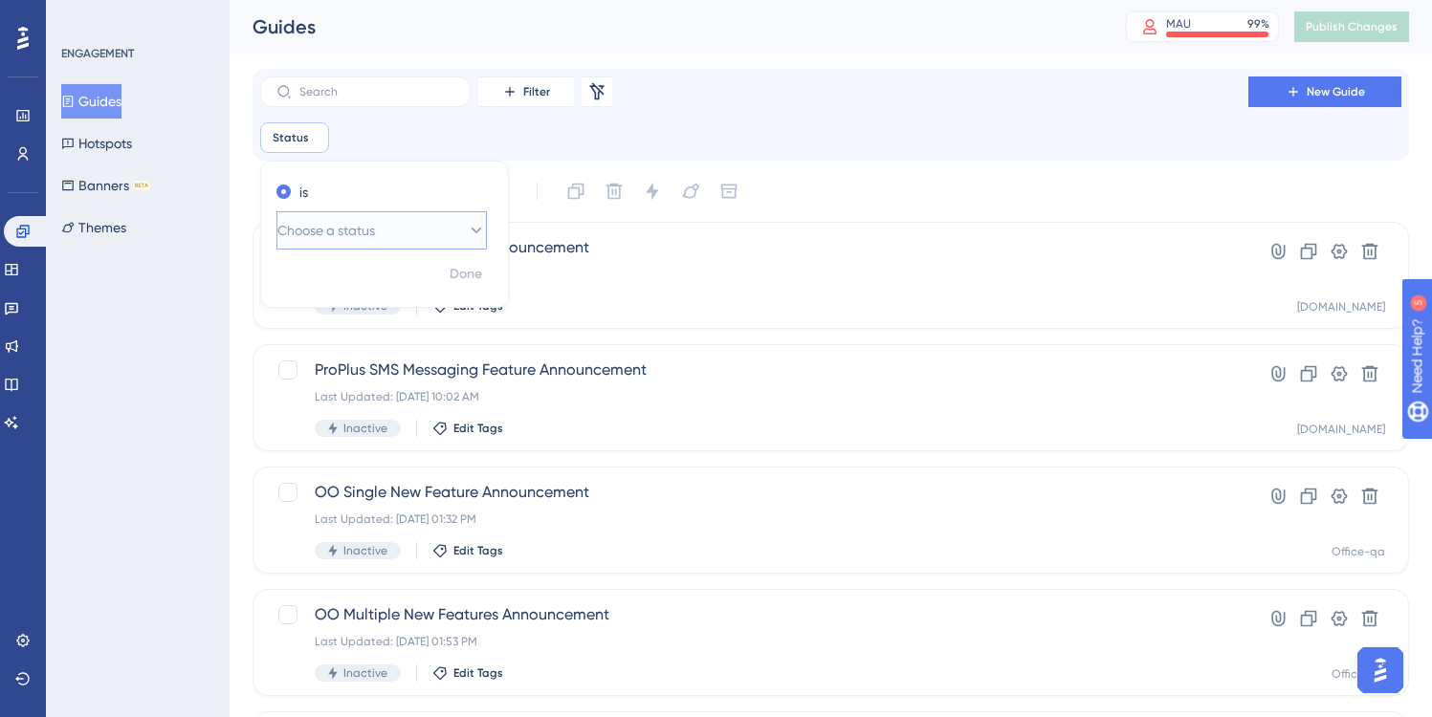
click at [369, 231] on span "Choose a status" at bounding box center [326, 230] width 98 height 23
click at [327, 290] on span "Active" at bounding box center [308, 288] width 38 height 23
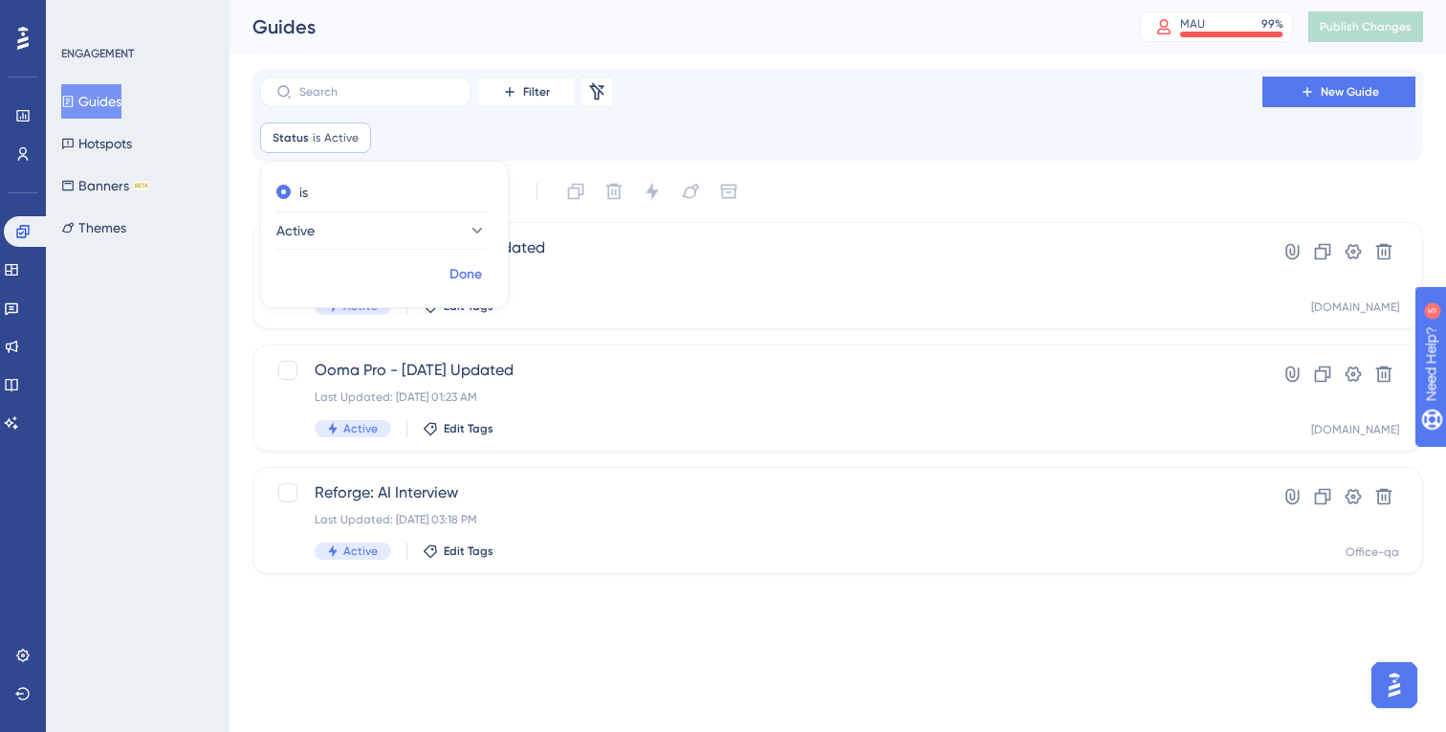
click at [465, 266] on span "Done" at bounding box center [466, 274] width 33 height 23
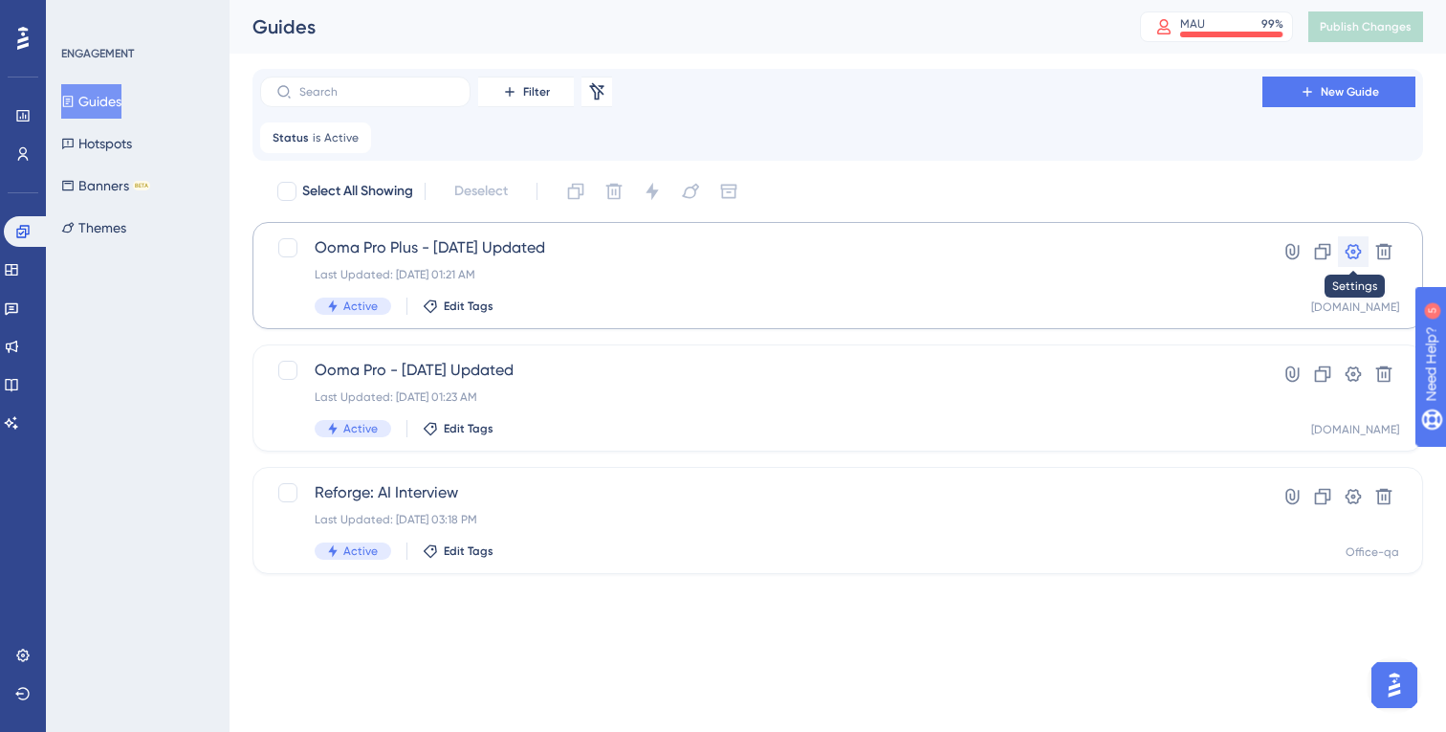
click at [1354, 253] on icon at bounding box center [1353, 251] width 19 height 19
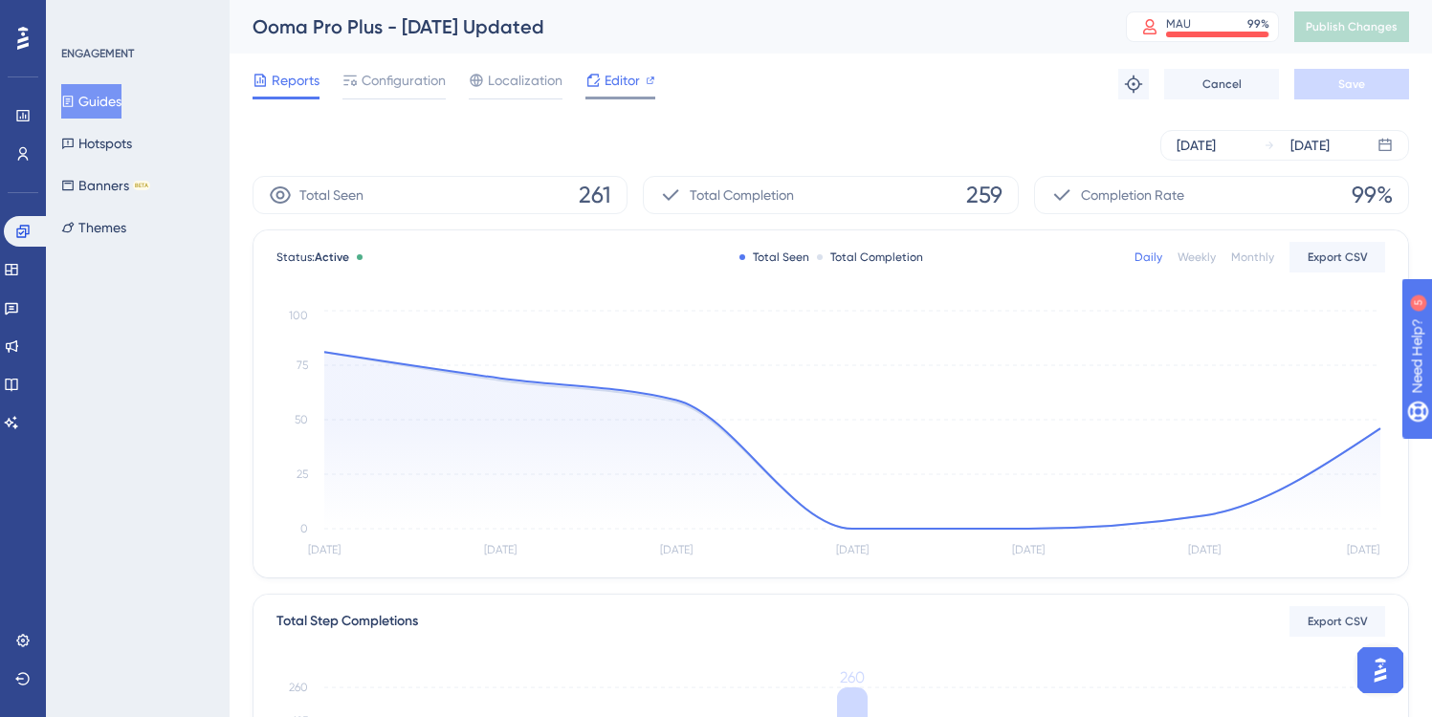
click at [607, 83] on span "Editor" at bounding box center [621, 80] width 35 height 23
click at [399, 78] on span "Configuration" at bounding box center [404, 80] width 84 height 23
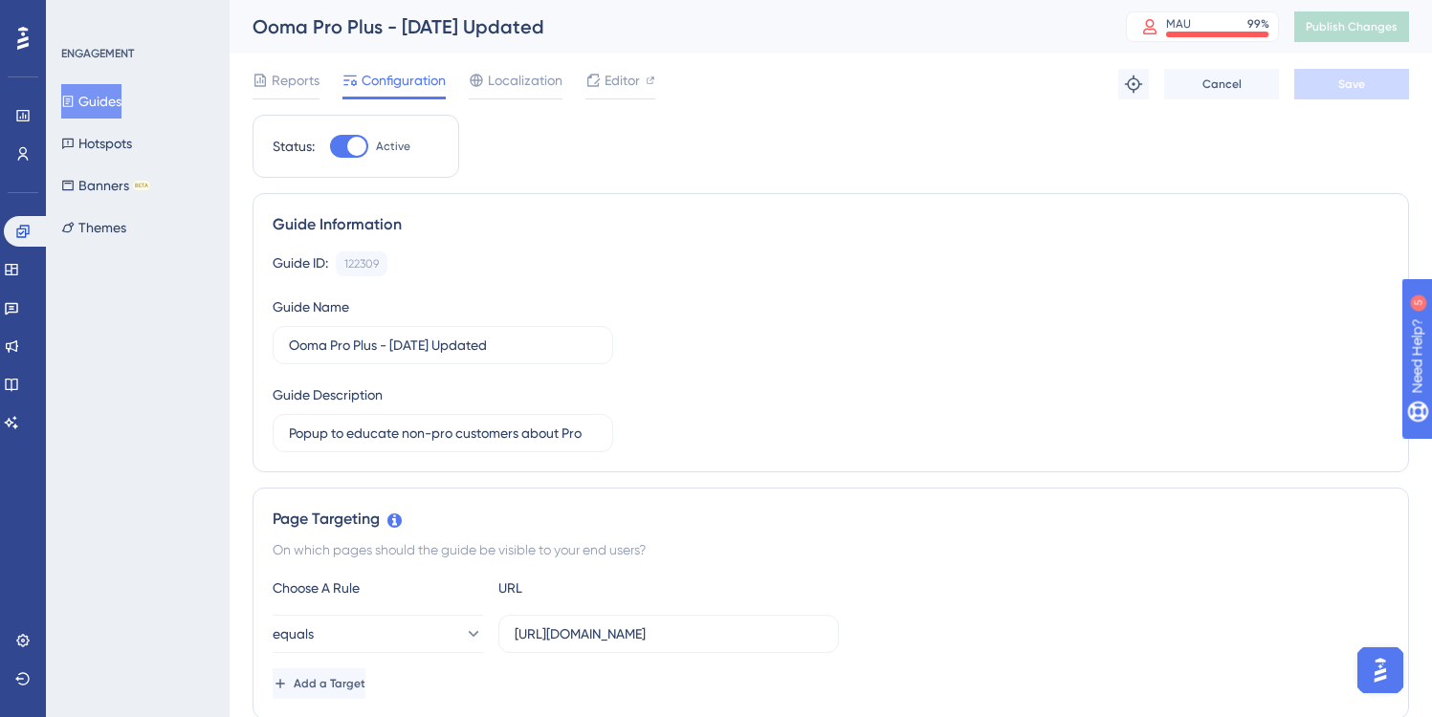
click at [342, 141] on div at bounding box center [349, 146] width 38 height 23
click at [330, 146] on input "Active" at bounding box center [329, 146] width 1 height 1
checkbox input "false"
click at [1351, 77] on span "Save" at bounding box center [1351, 84] width 27 height 15
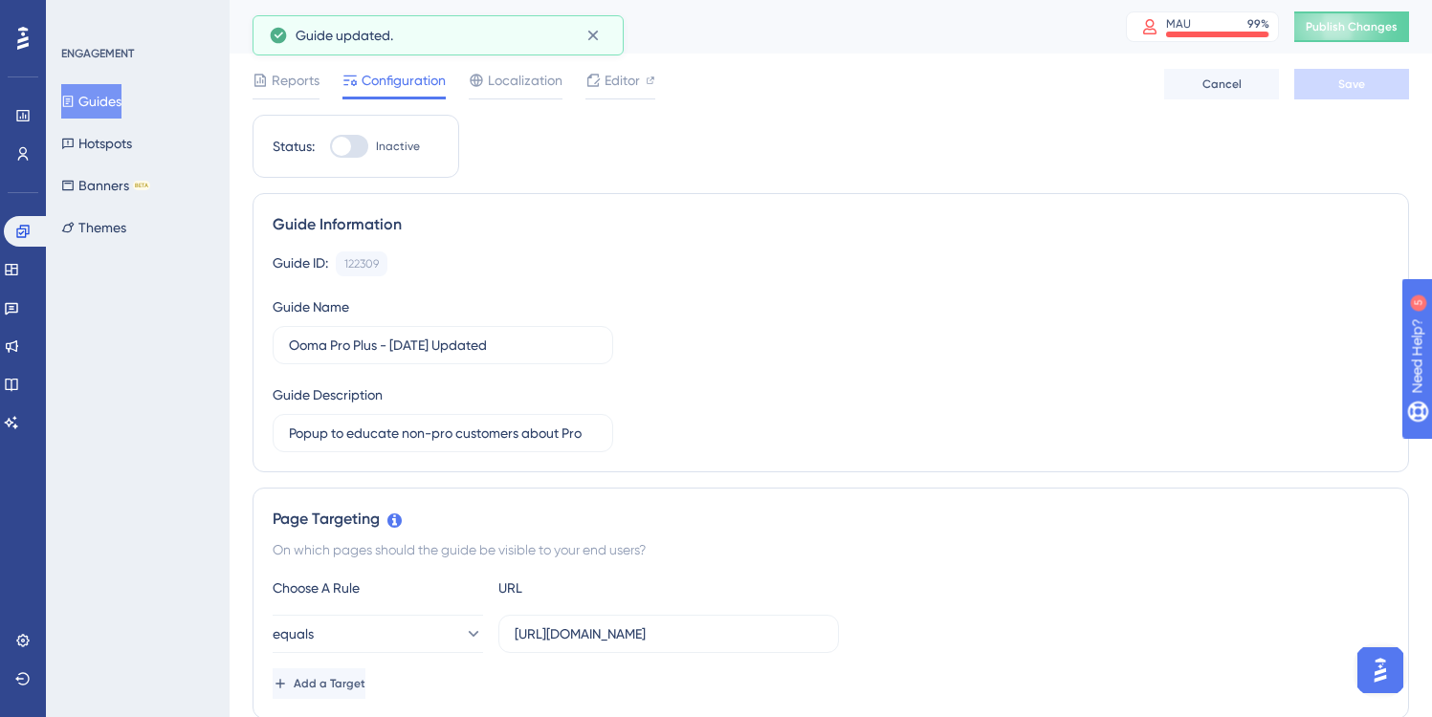
click at [98, 99] on button "Guides" at bounding box center [91, 101] width 60 height 34
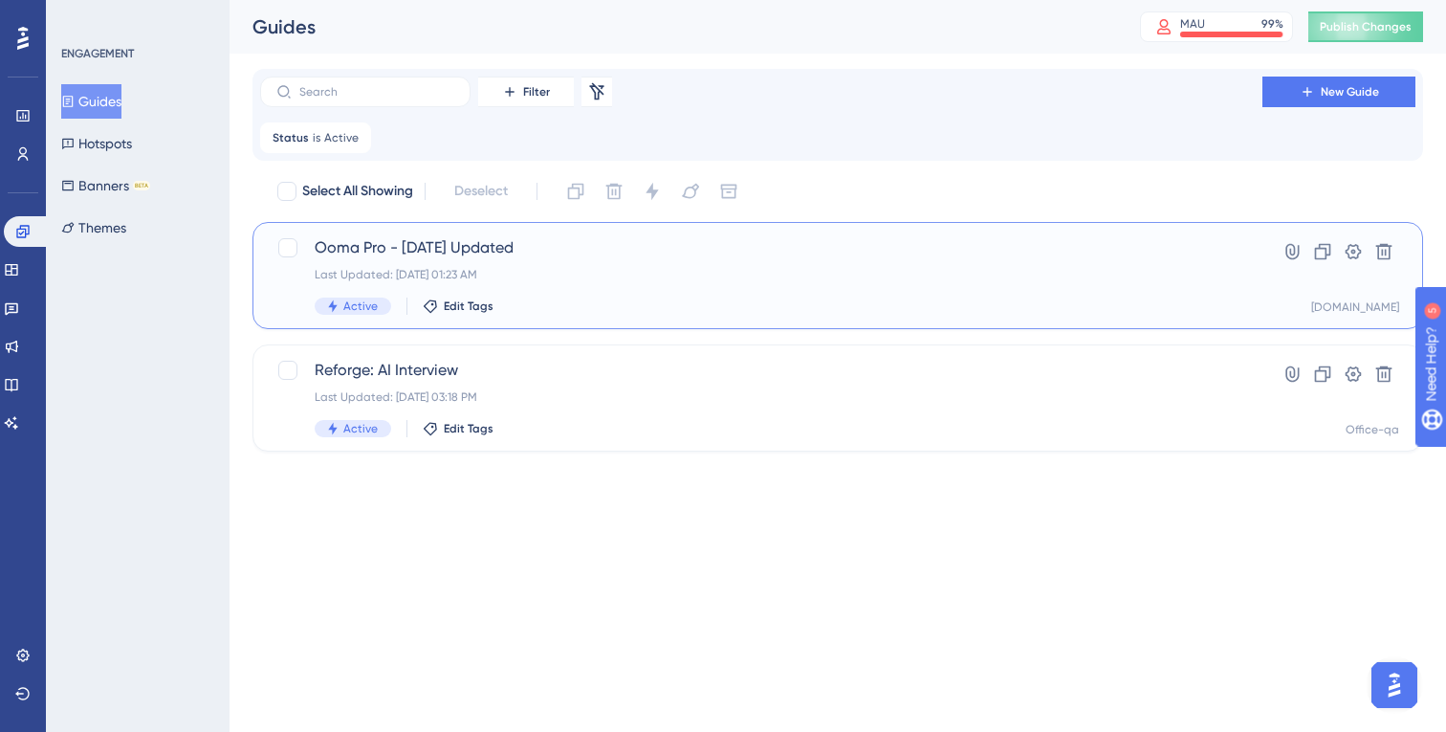
click at [548, 243] on span "Ooma Pro - Aug 7 Updated" at bounding box center [761, 247] width 893 height 23
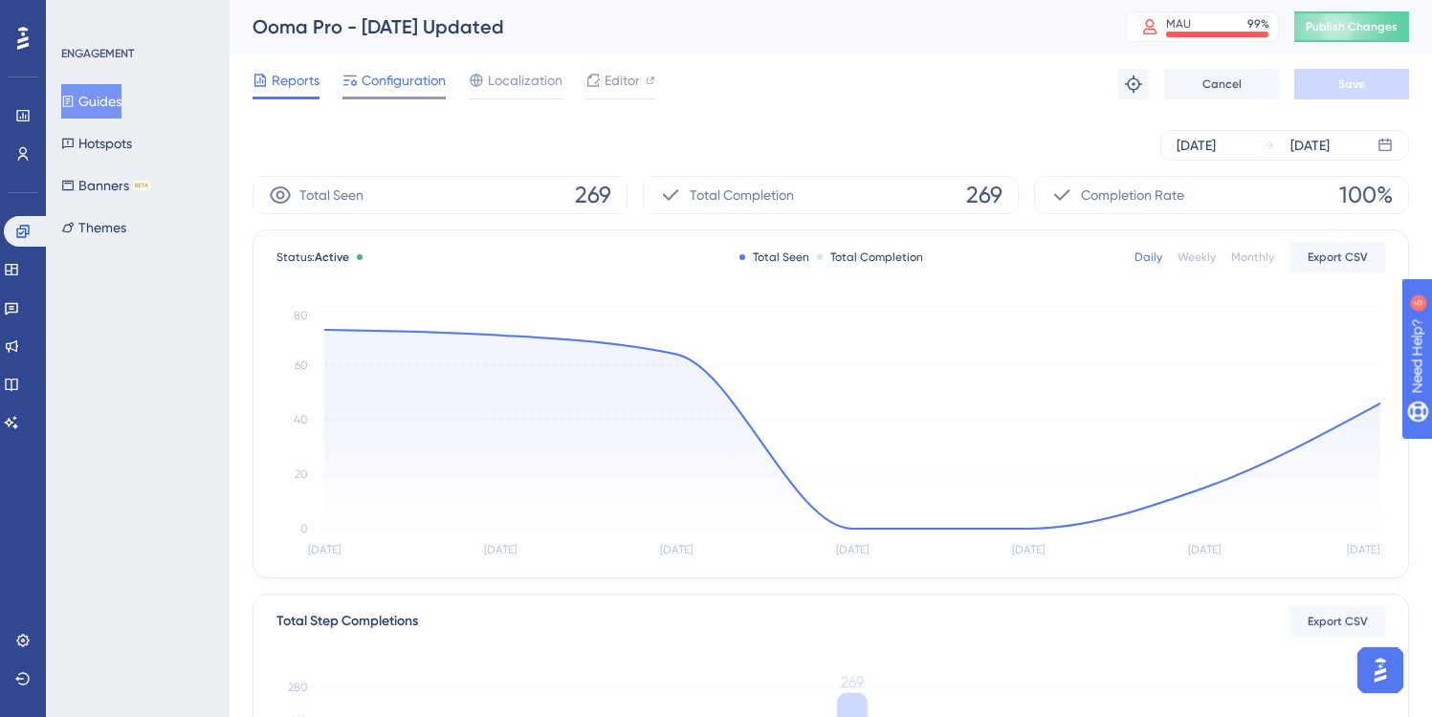
click at [401, 81] on span "Configuration" at bounding box center [404, 80] width 84 height 23
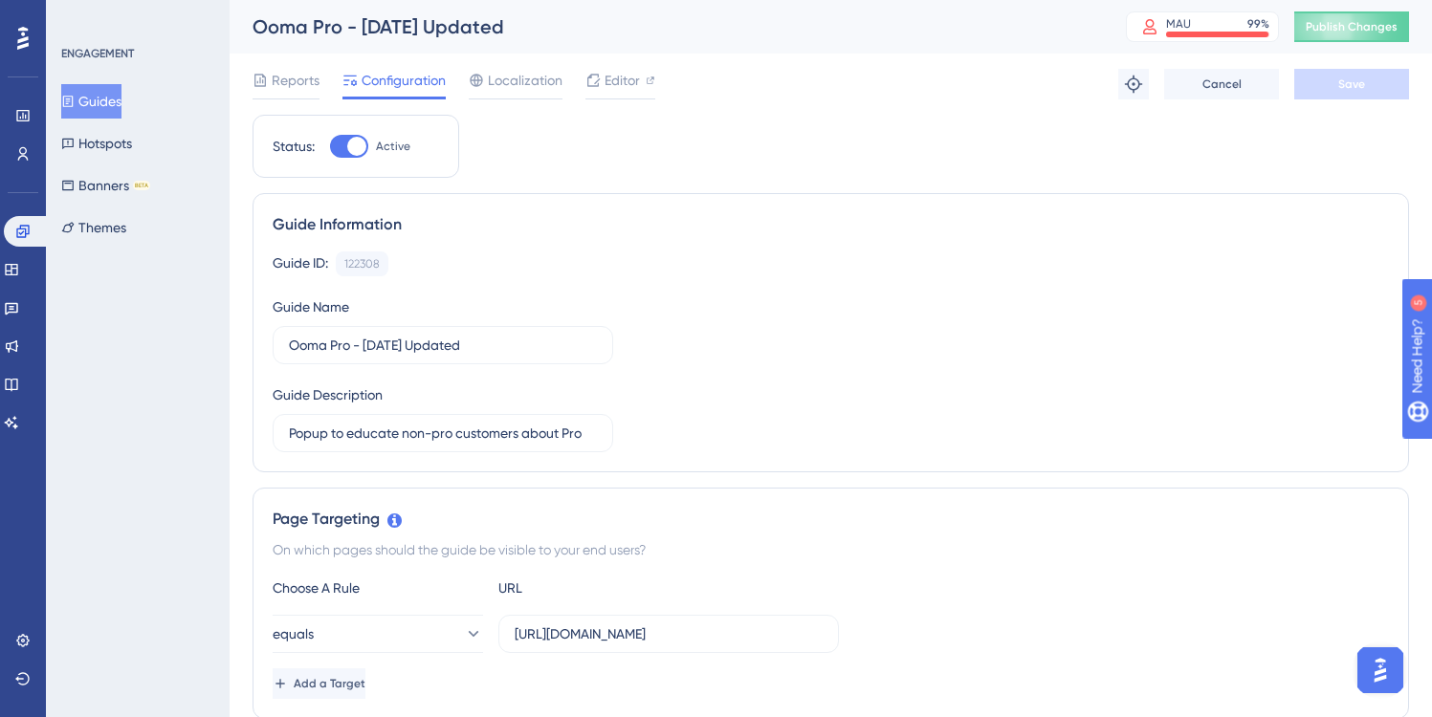
click at [339, 149] on div at bounding box center [349, 146] width 38 height 23
click at [330, 147] on input "Active" at bounding box center [329, 146] width 1 height 1
checkbox input "false"
click at [1358, 83] on span "Save" at bounding box center [1351, 84] width 27 height 15
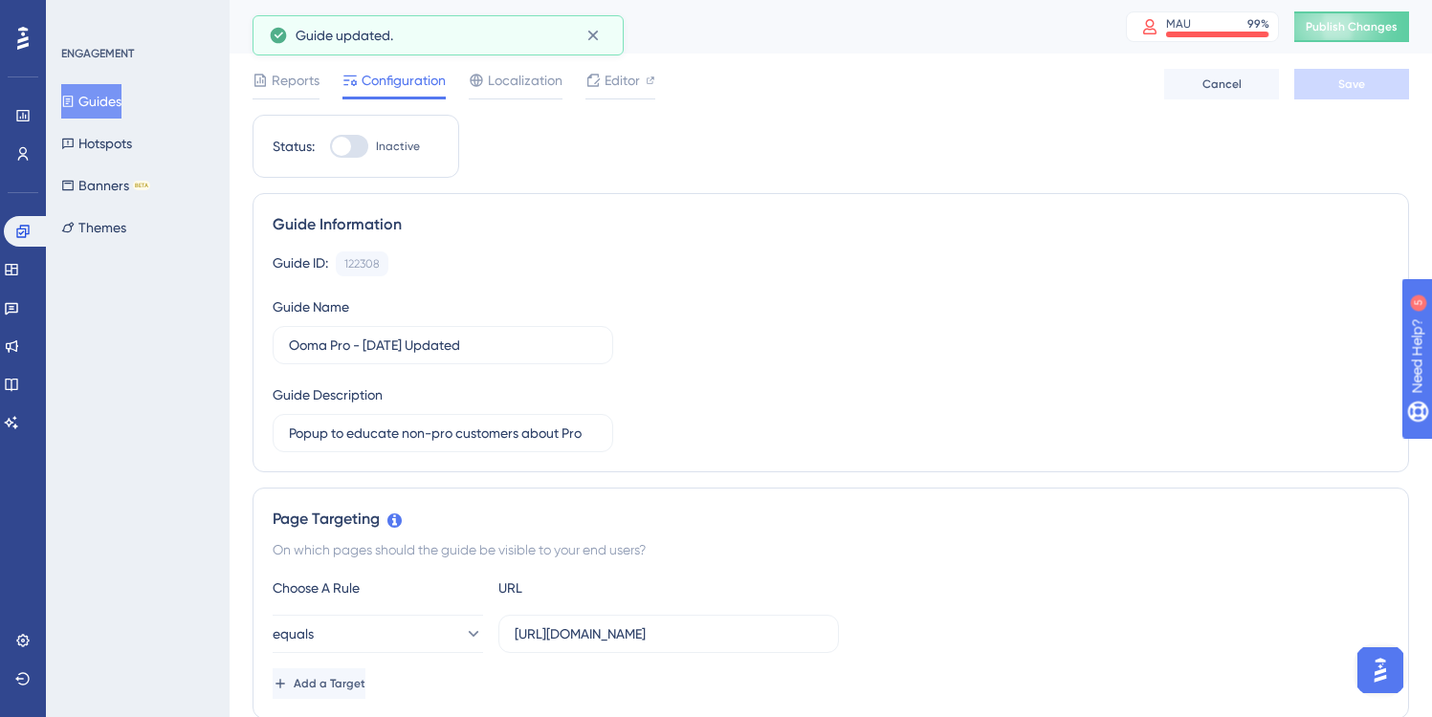
click at [107, 102] on button "Guides" at bounding box center [91, 101] width 60 height 34
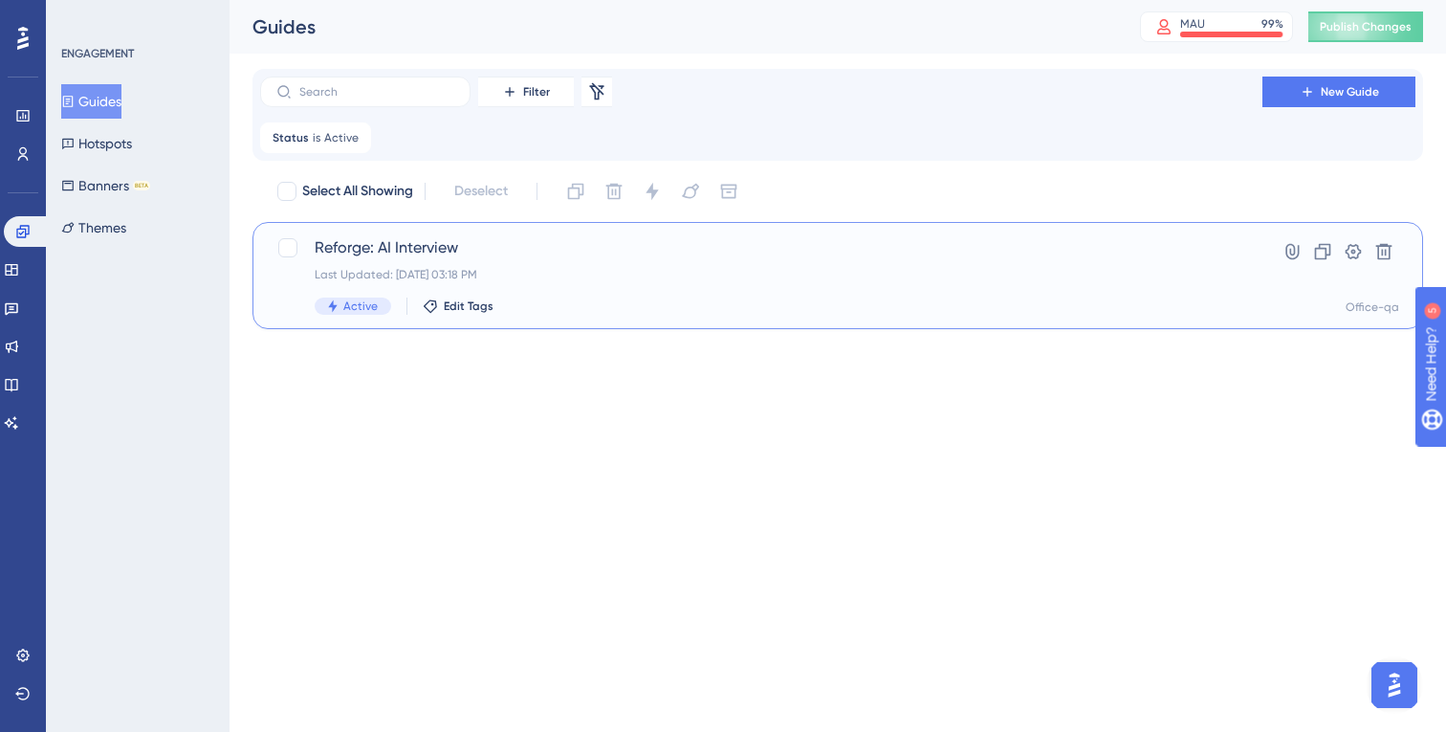
click at [601, 256] on span "Reforge: AI Interview" at bounding box center [761, 247] width 893 height 23
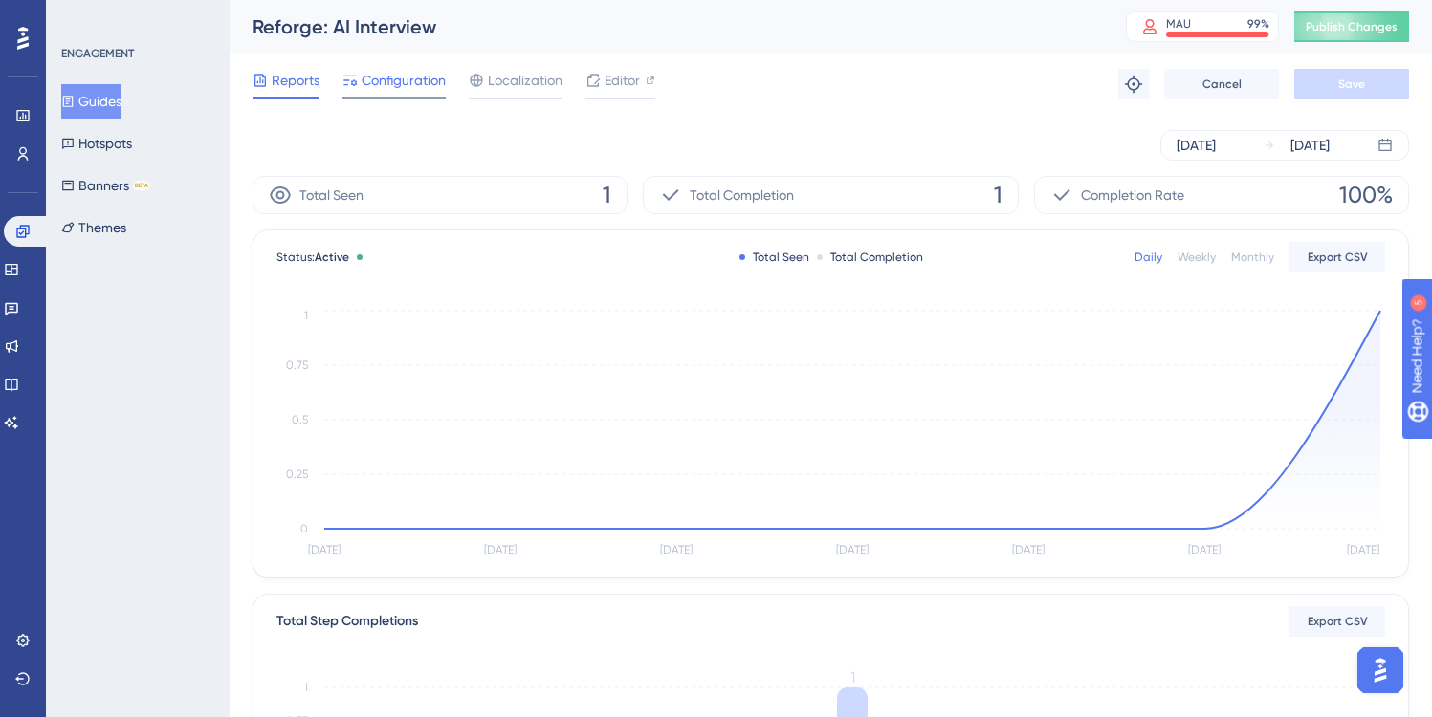
click at [396, 78] on span "Configuration" at bounding box center [404, 80] width 84 height 23
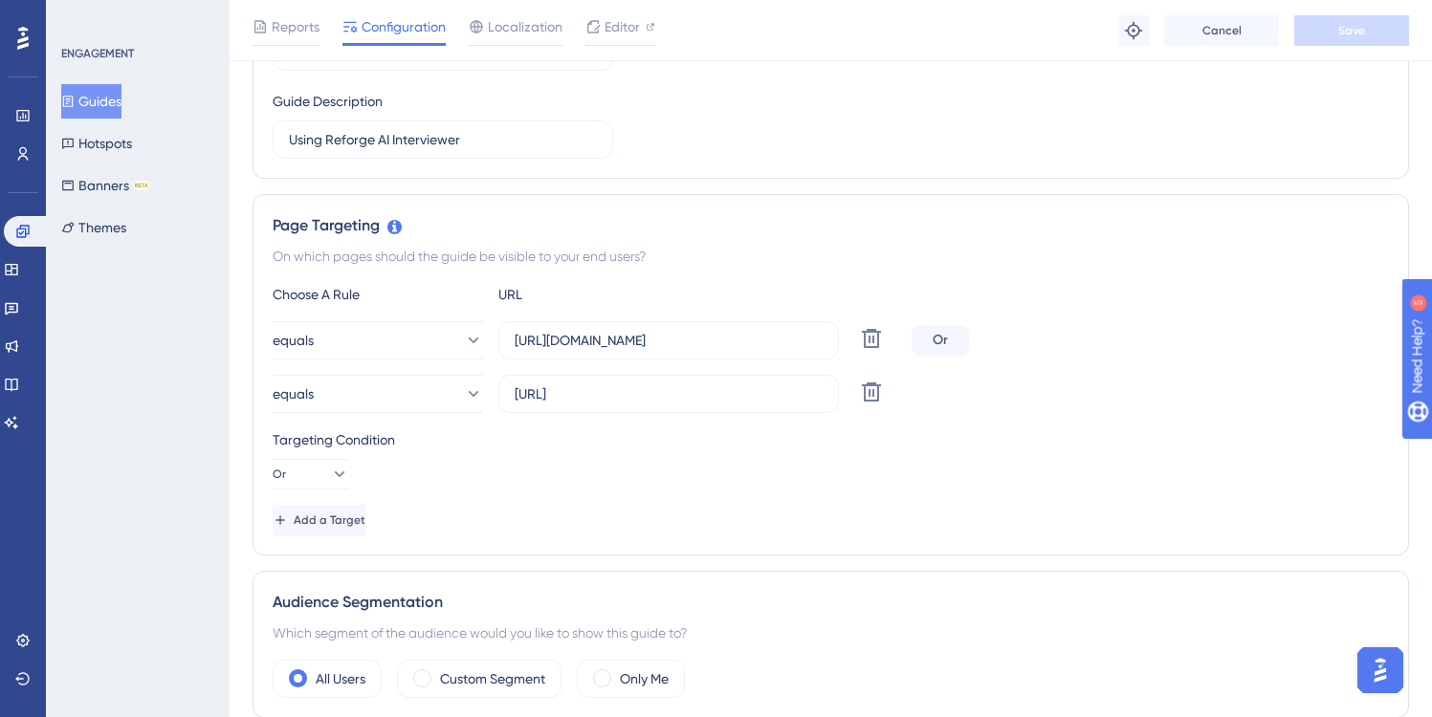
scroll to position [361, 0]
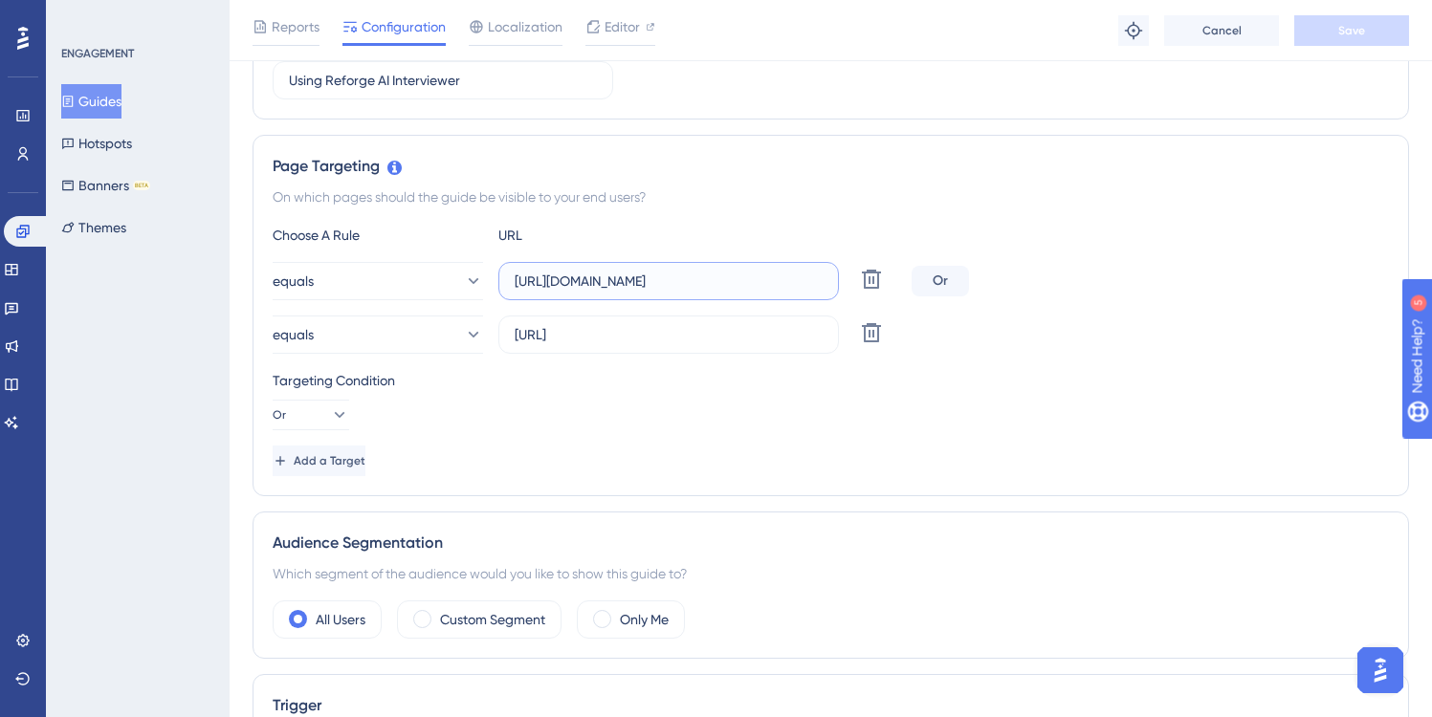
click at [619, 283] on input "https://office-qa.ooma.com/v2/extensions" at bounding box center [669, 281] width 308 height 21
type input "https://office.ooma.com/v2/extensions"
click at [786, 398] on div "Targeting Condition Or" at bounding box center [831, 399] width 1116 height 61
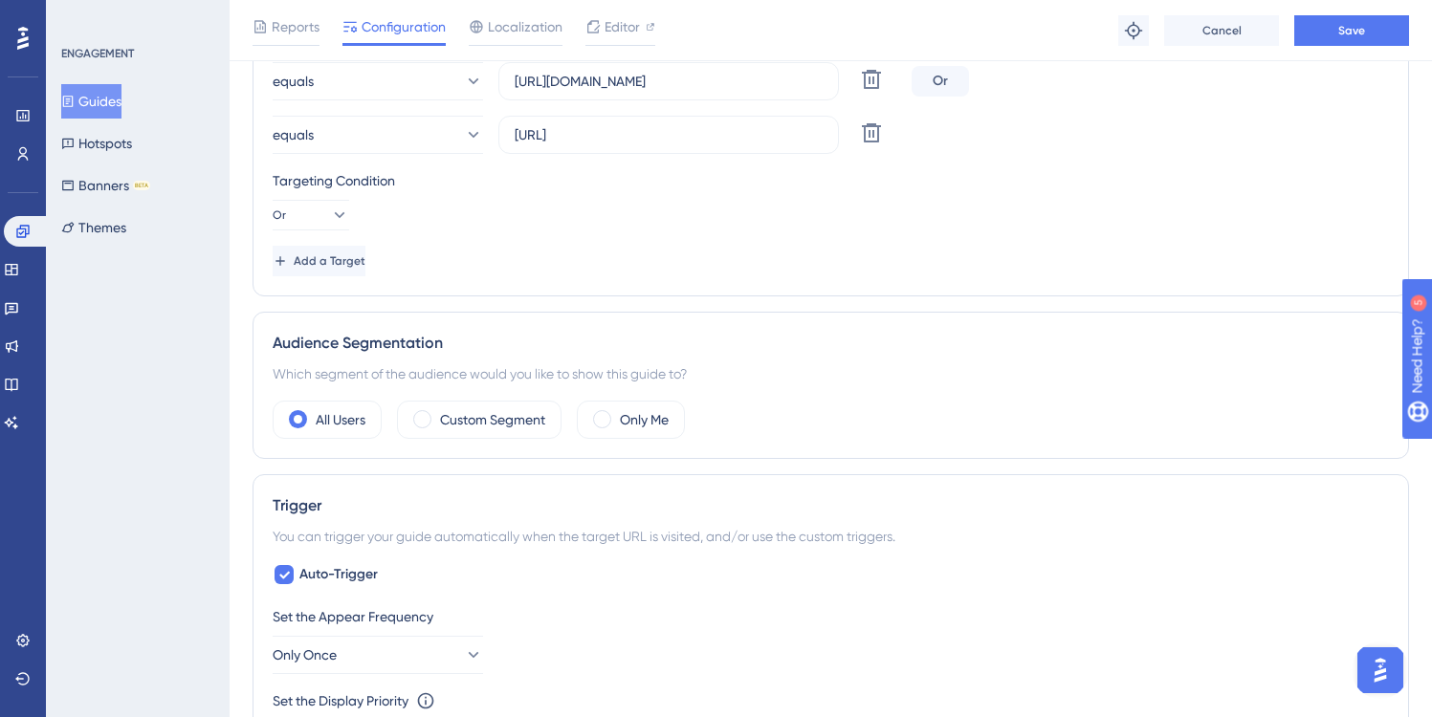
scroll to position [576, 0]
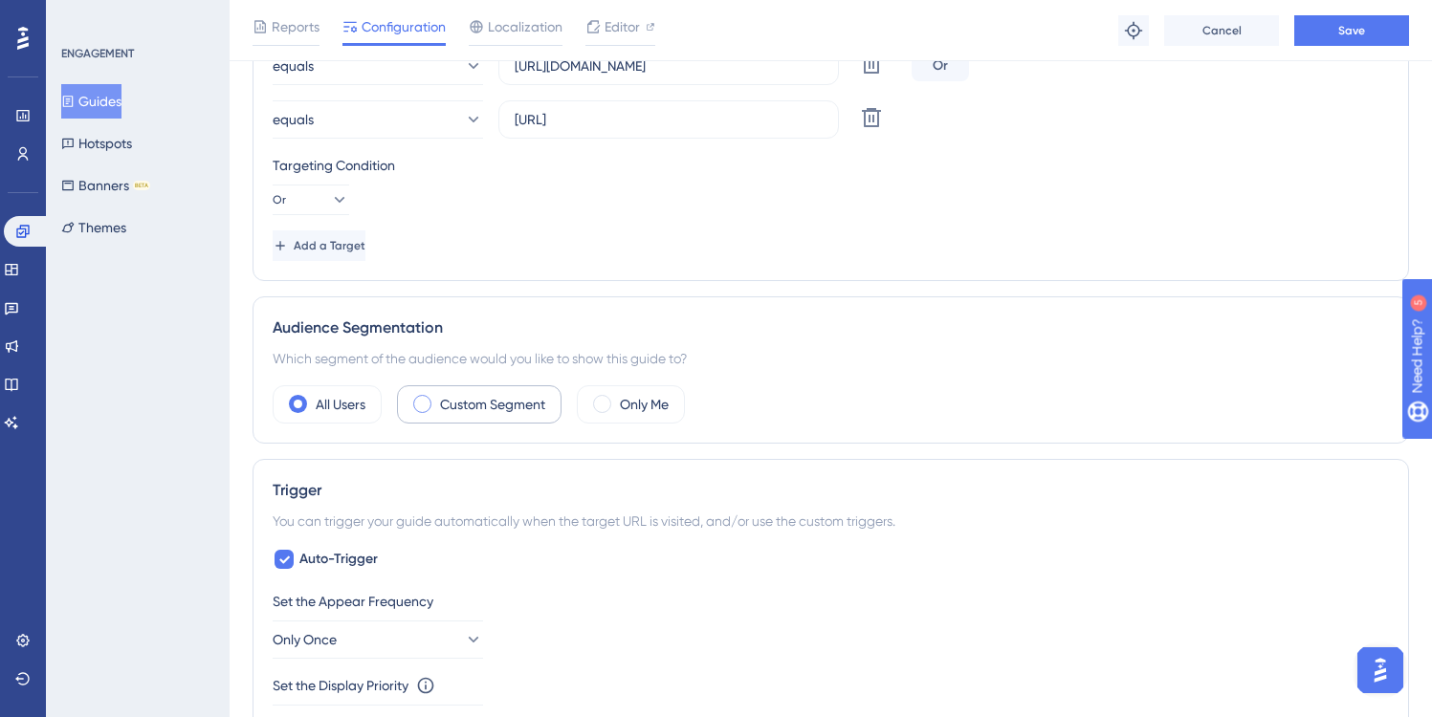
click at [421, 402] on span at bounding box center [422, 404] width 18 height 18
click at [437, 398] on input "radio" at bounding box center [437, 398] width 0 height 0
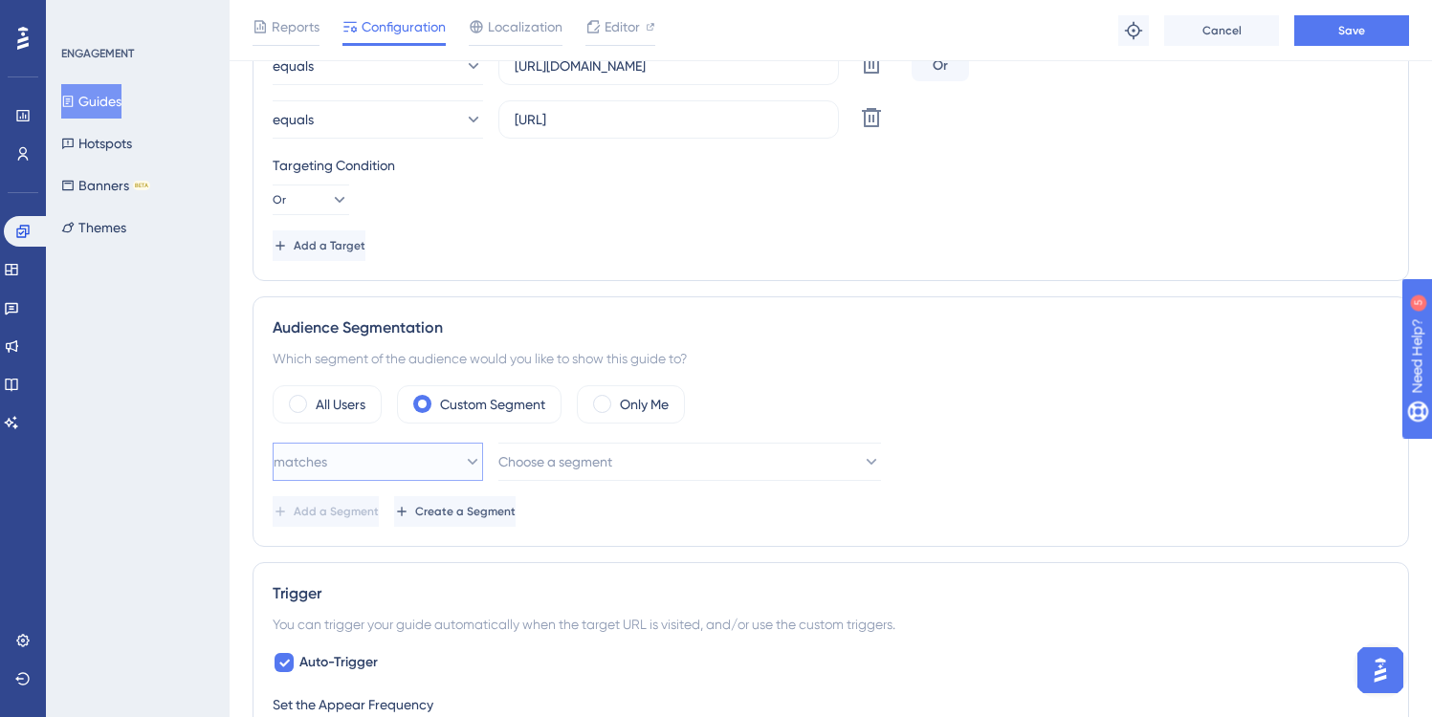
click at [463, 463] on icon at bounding box center [472, 461] width 19 height 19
click at [565, 460] on span "Choose a segment" at bounding box center [556, 461] width 114 height 23
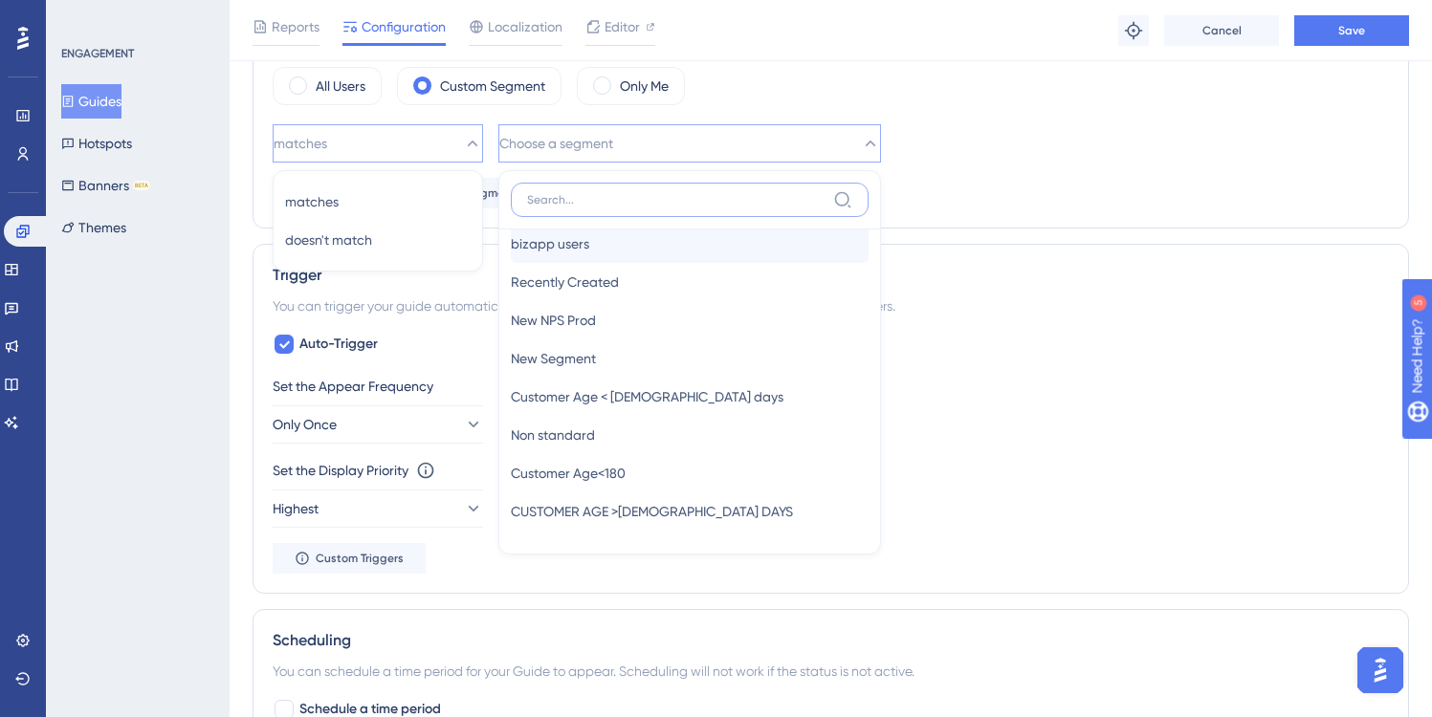
scroll to position [195, 0]
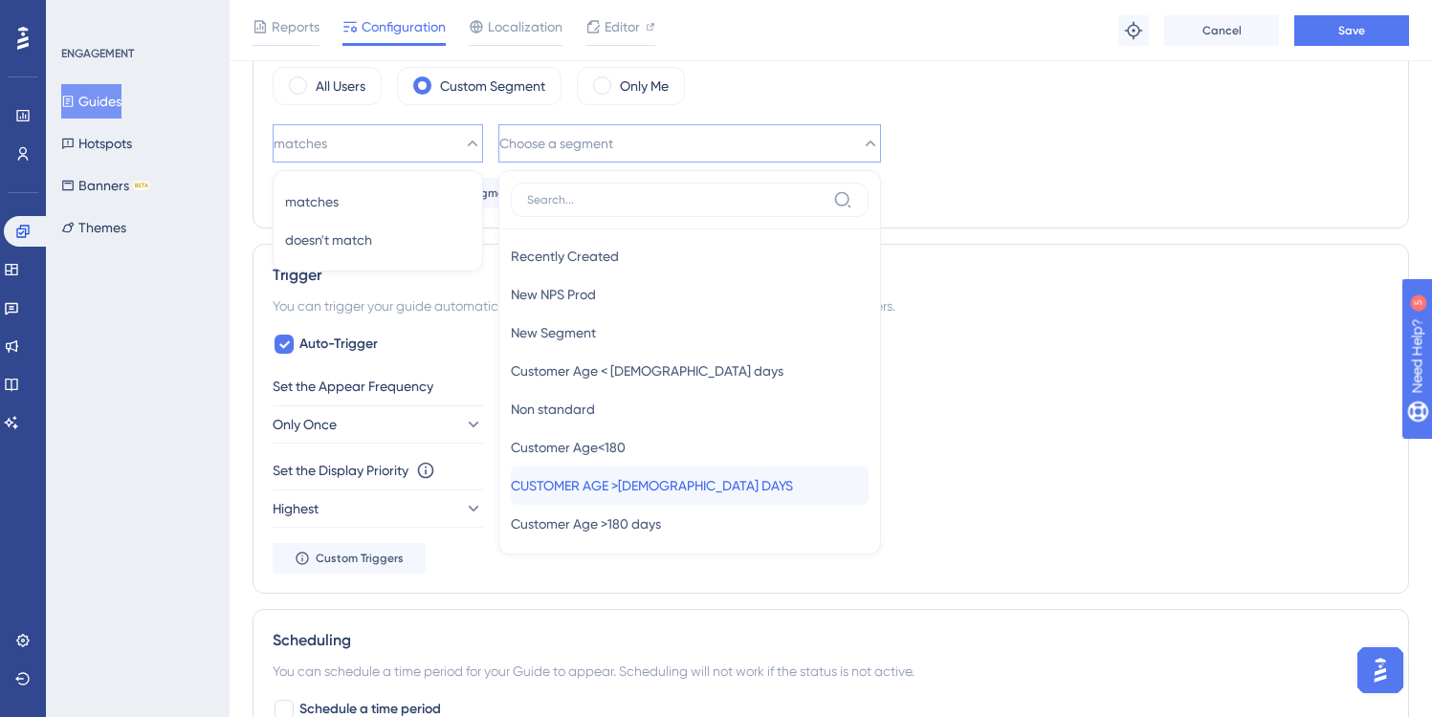
click at [664, 488] on span "CUSTOMER AGE >60 DAYS" at bounding box center [652, 485] width 282 height 23
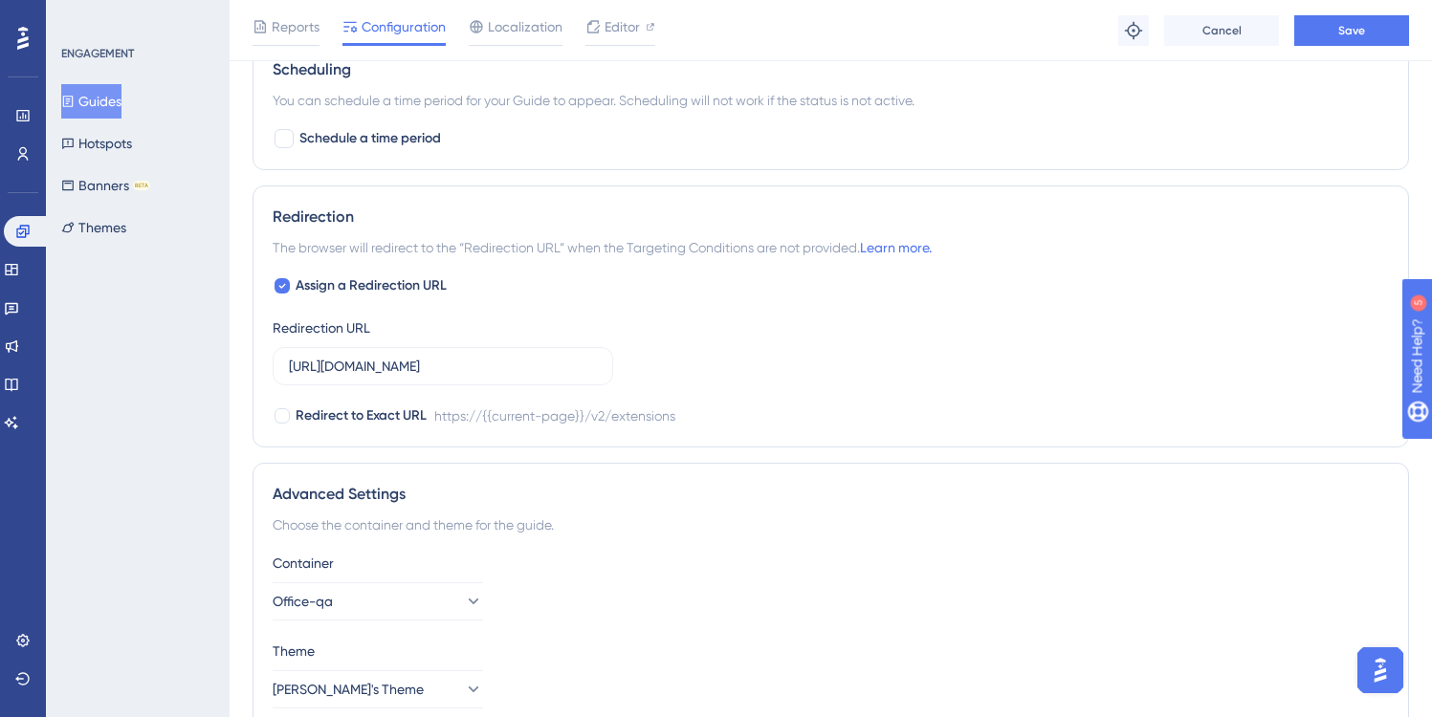
scroll to position [1468, 0]
click at [394, 363] on input "https://office-qa.ooma.com/v2/extensions" at bounding box center [443, 363] width 308 height 21
click at [562, 363] on input "https://office.ooma.com/v2/extensions" at bounding box center [443, 363] width 308 height 21
type input "https://office.ooma.com/v2/extensions"
click at [713, 362] on div "Assign a Redirection URL Redirection URL https://office.ooma.com/v2/extensions …" at bounding box center [831, 348] width 1116 height 153
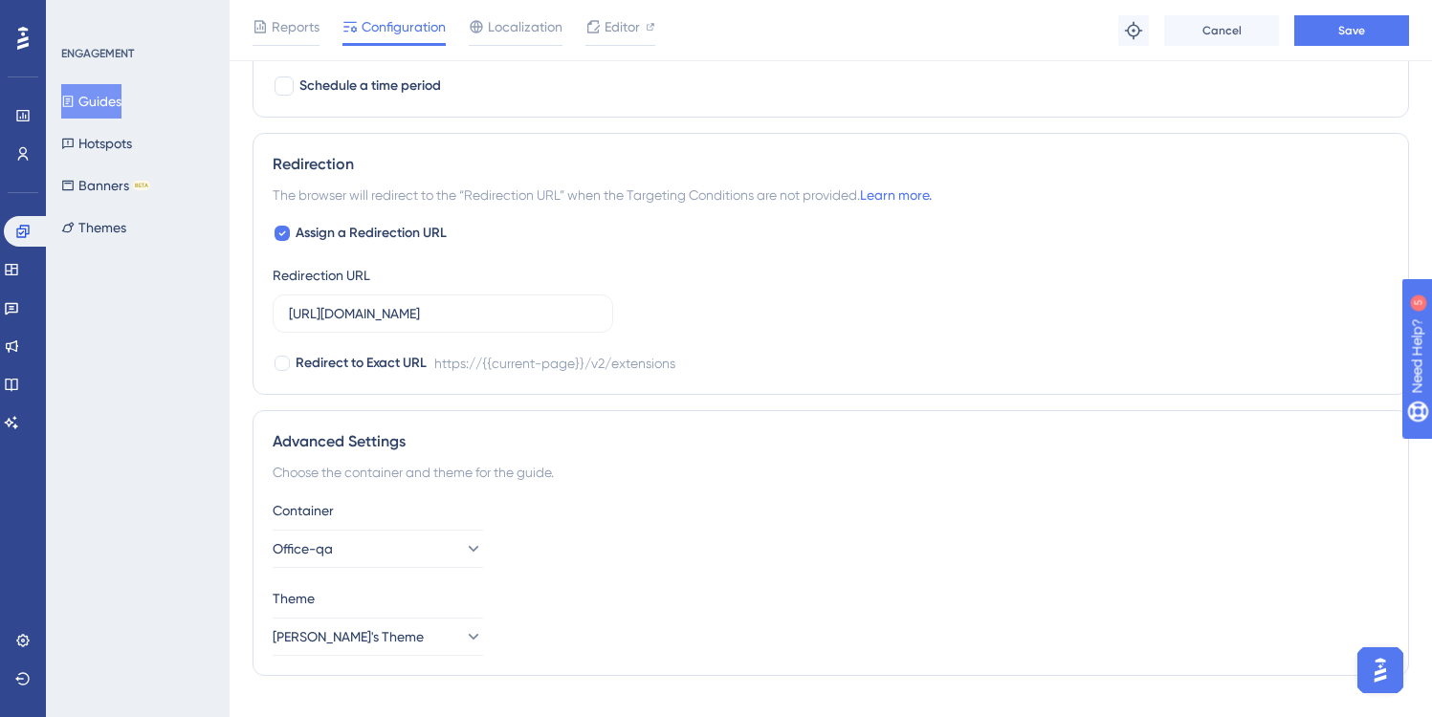
scroll to position [1553, 0]
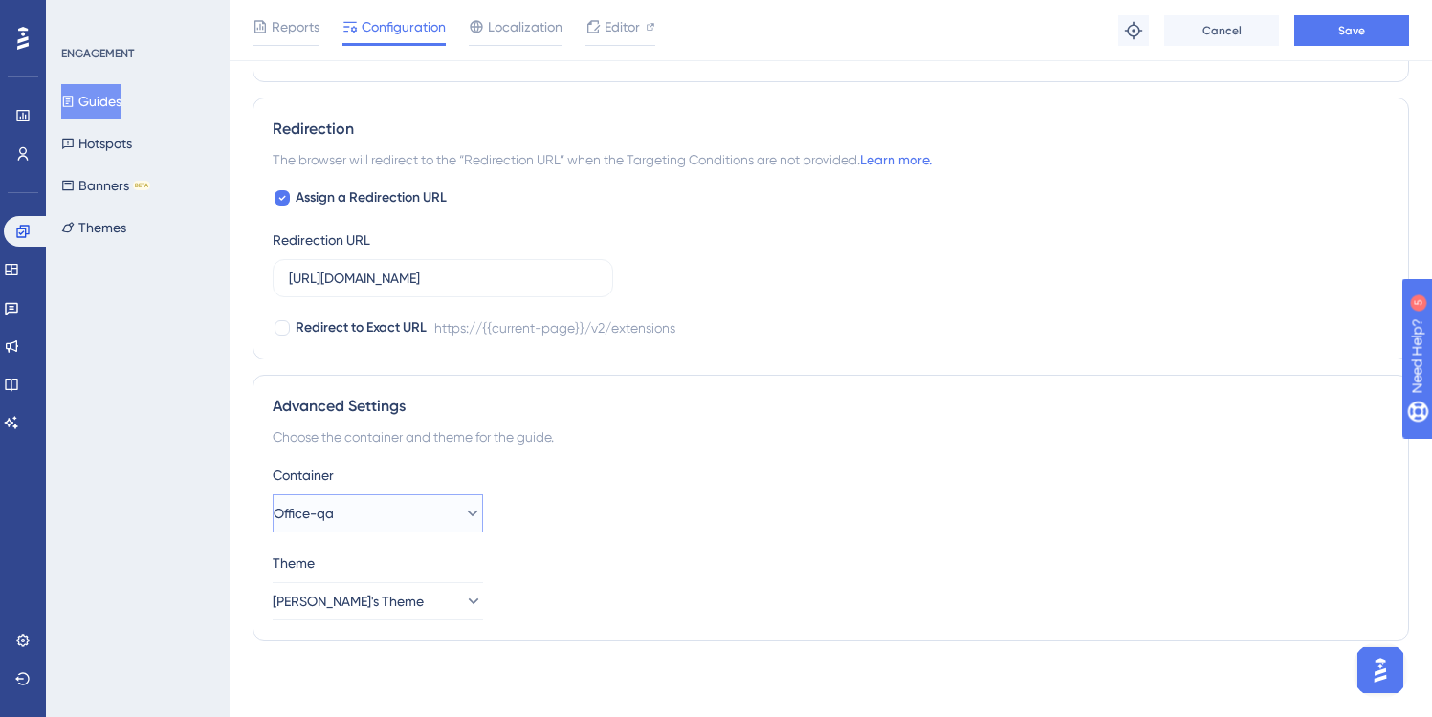
click at [468, 512] on icon at bounding box center [473, 514] width 11 height 6
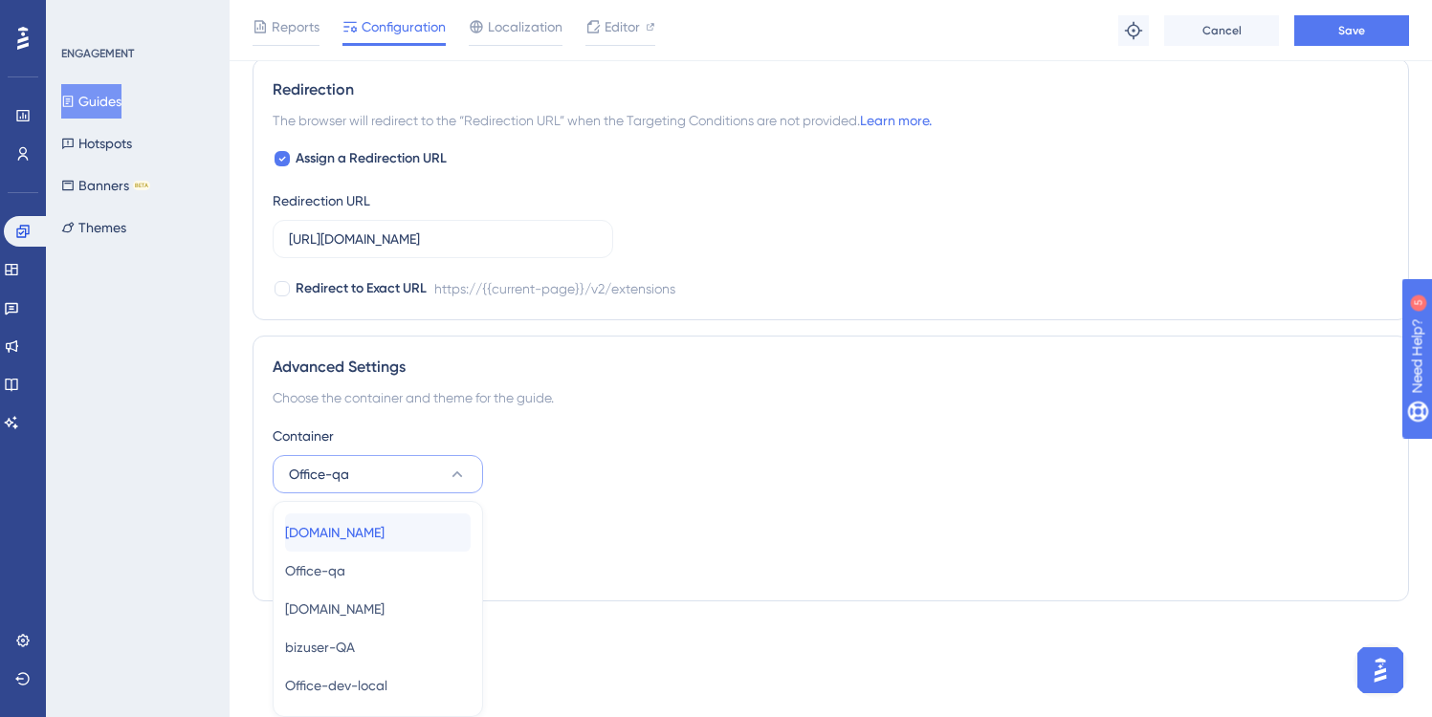
click at [384, 530] on span "office.ooma.com" at bounding box center [334, 532] width 99 height 23
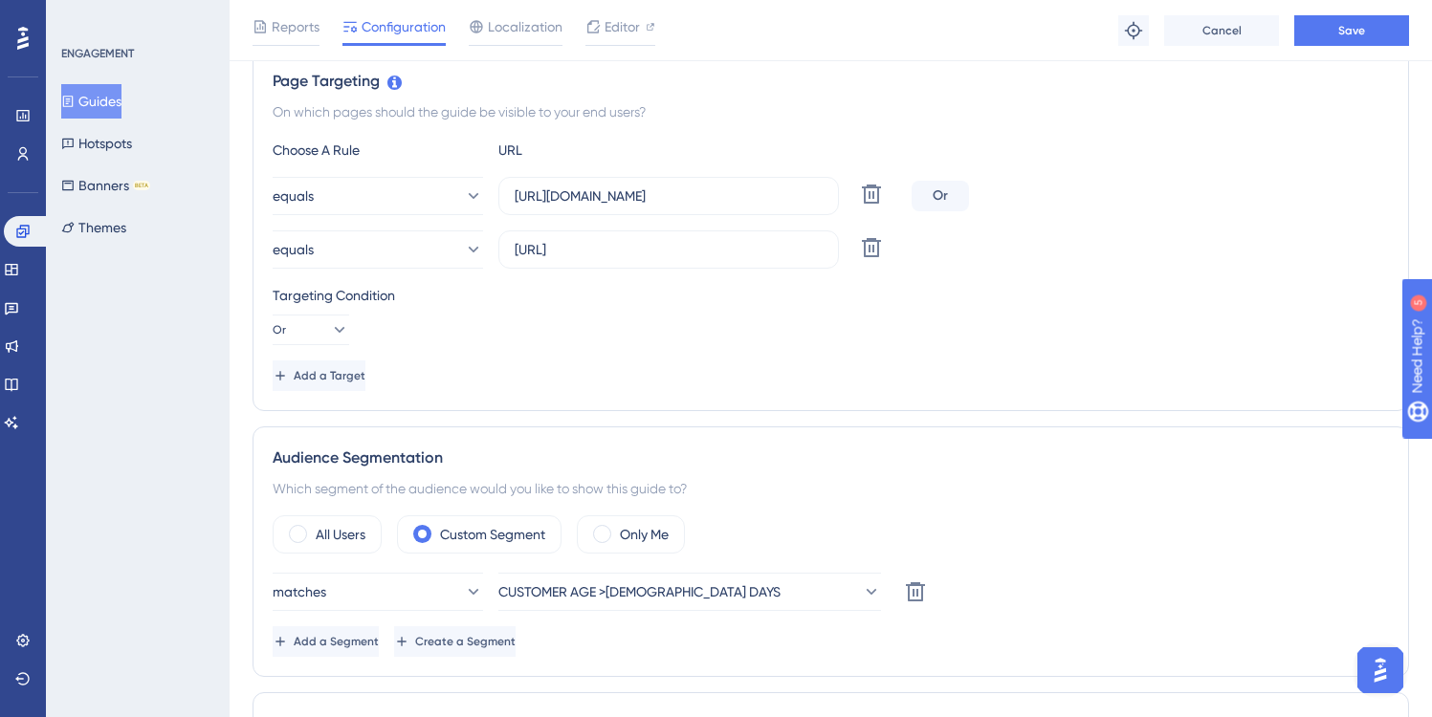
scroll to position [447, 0]
click at [871, 249] on icon at bounding box center [871, 246] width 23 height 23
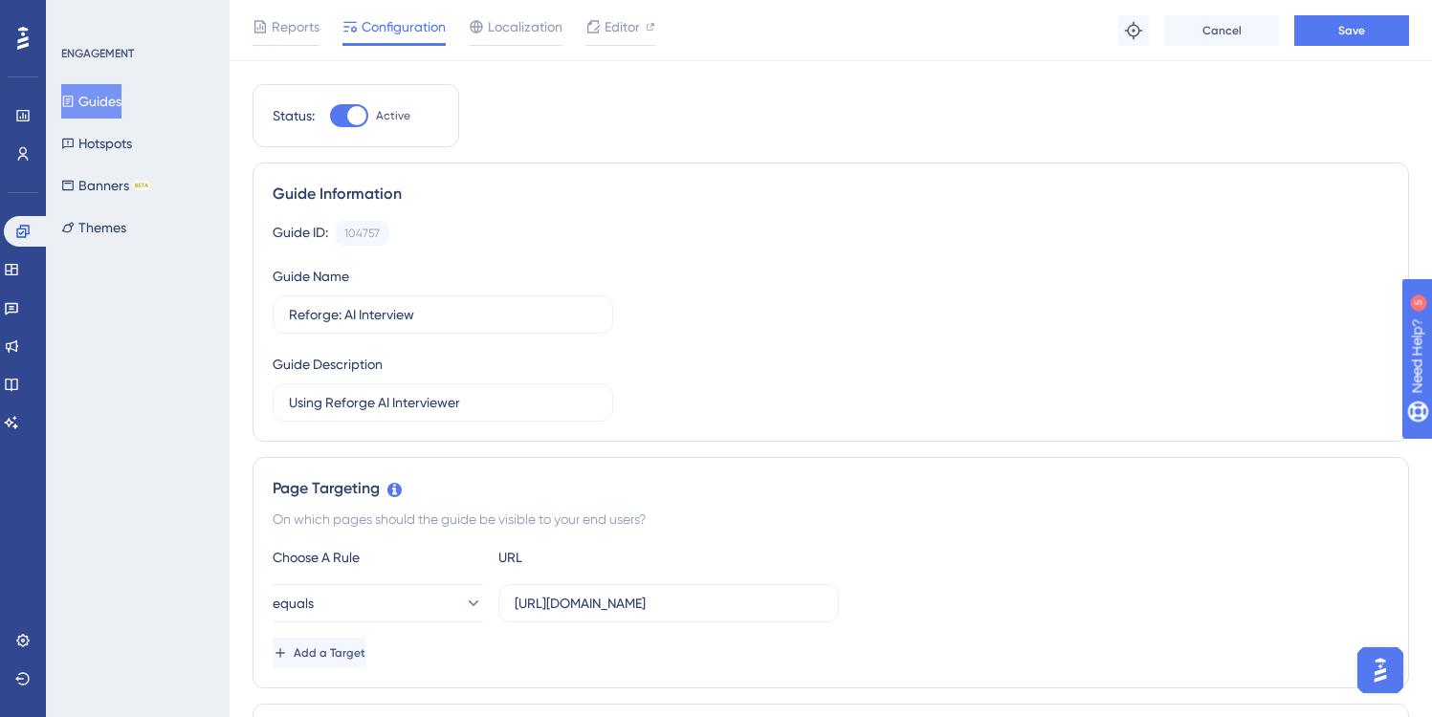
scroll to position [0, 0]
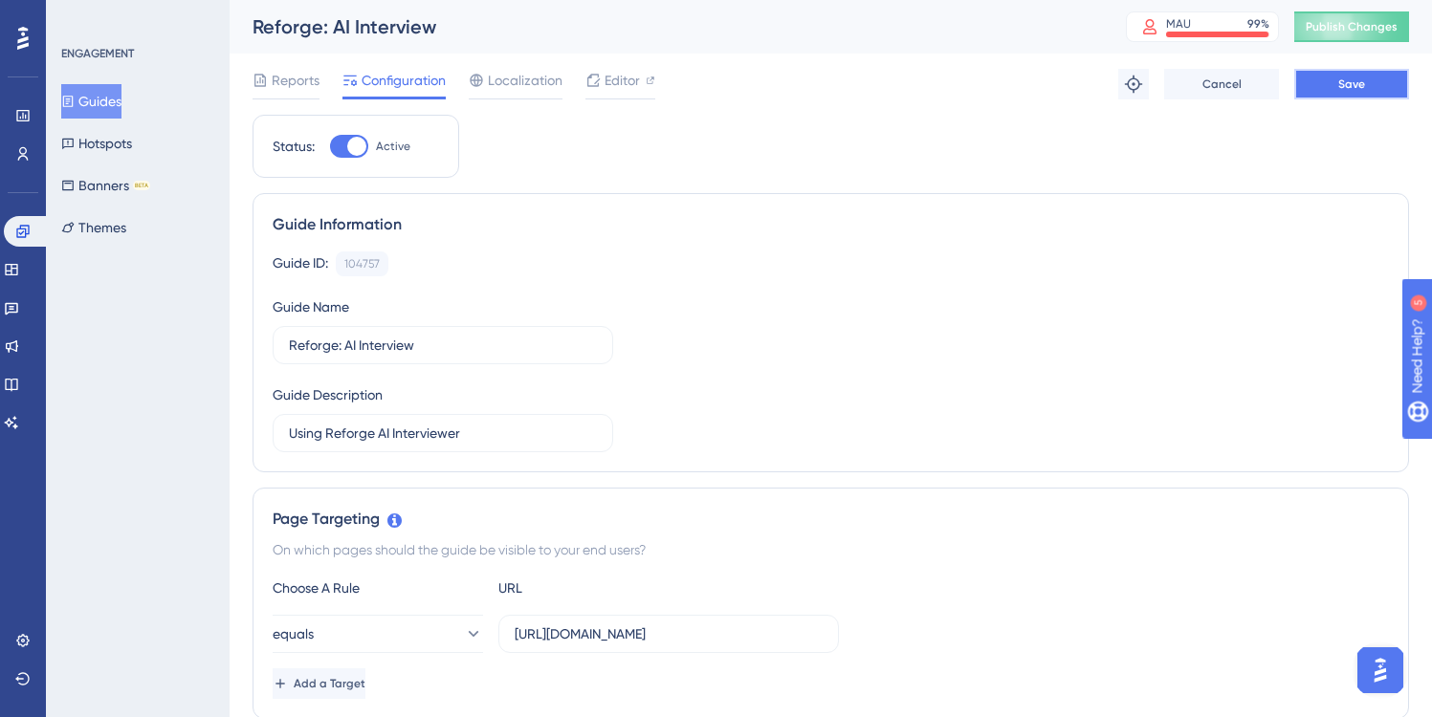
click at [1350, 83] on span "Save" at bounding box center [1351, 84] width 27 height 15
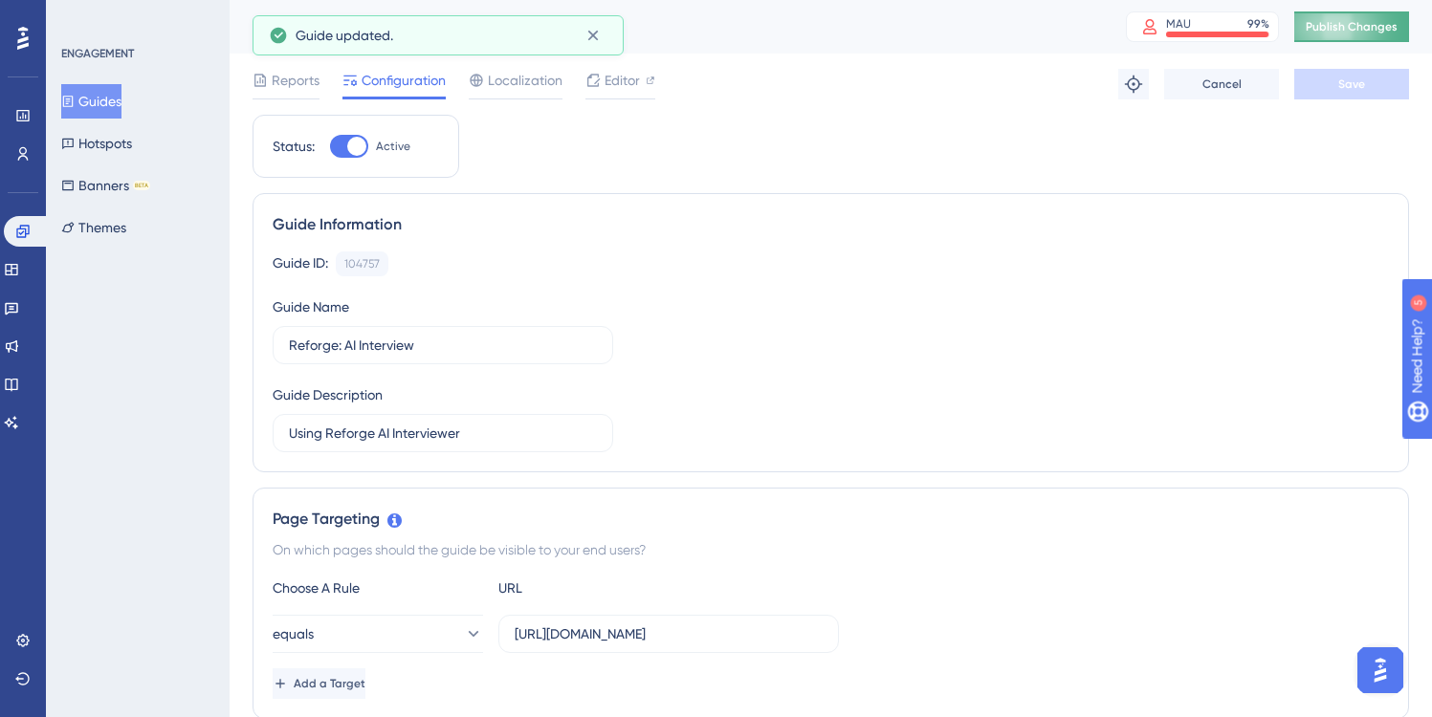
click at [1356, 29] on span "Publish Changes" at bounding box center [1352, 26] width 92 height 15
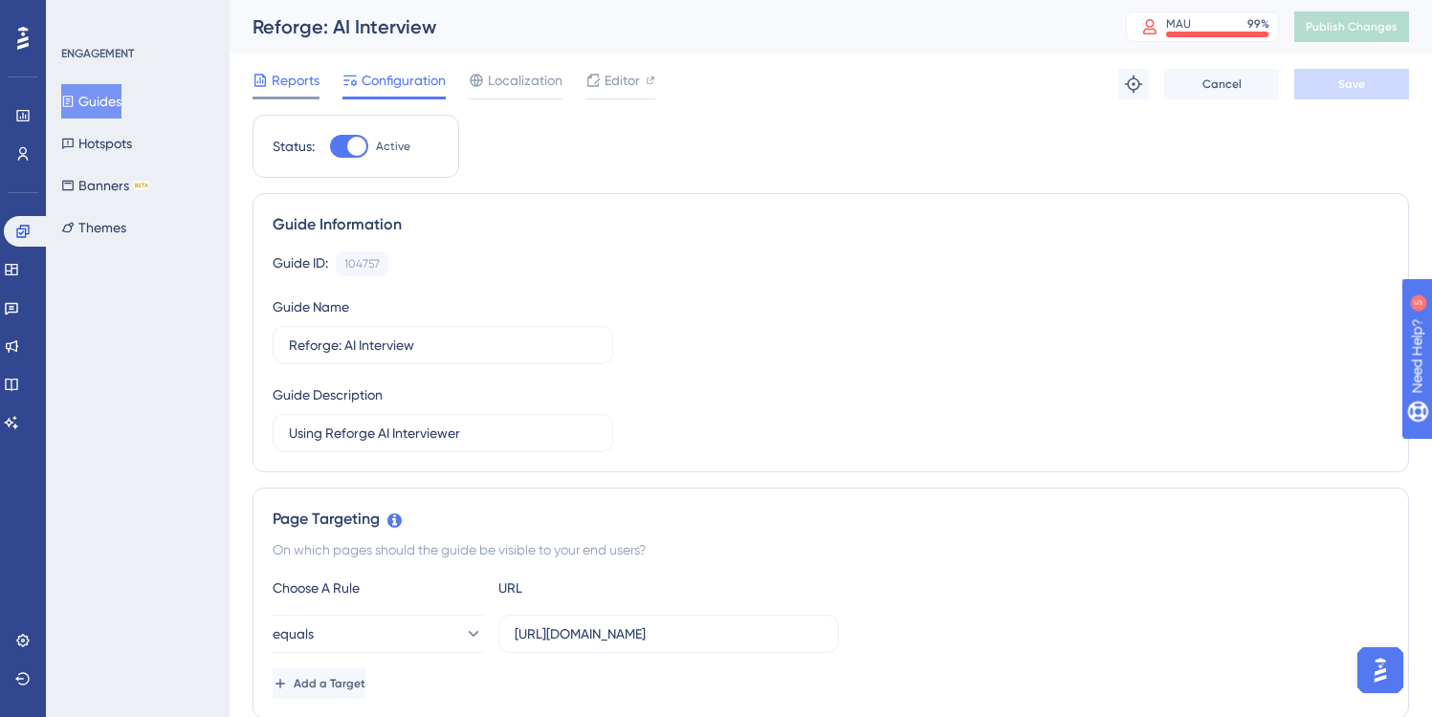
click at [288, 79] on span "Reports" at bounding box center [296, 80] width 48 height 23
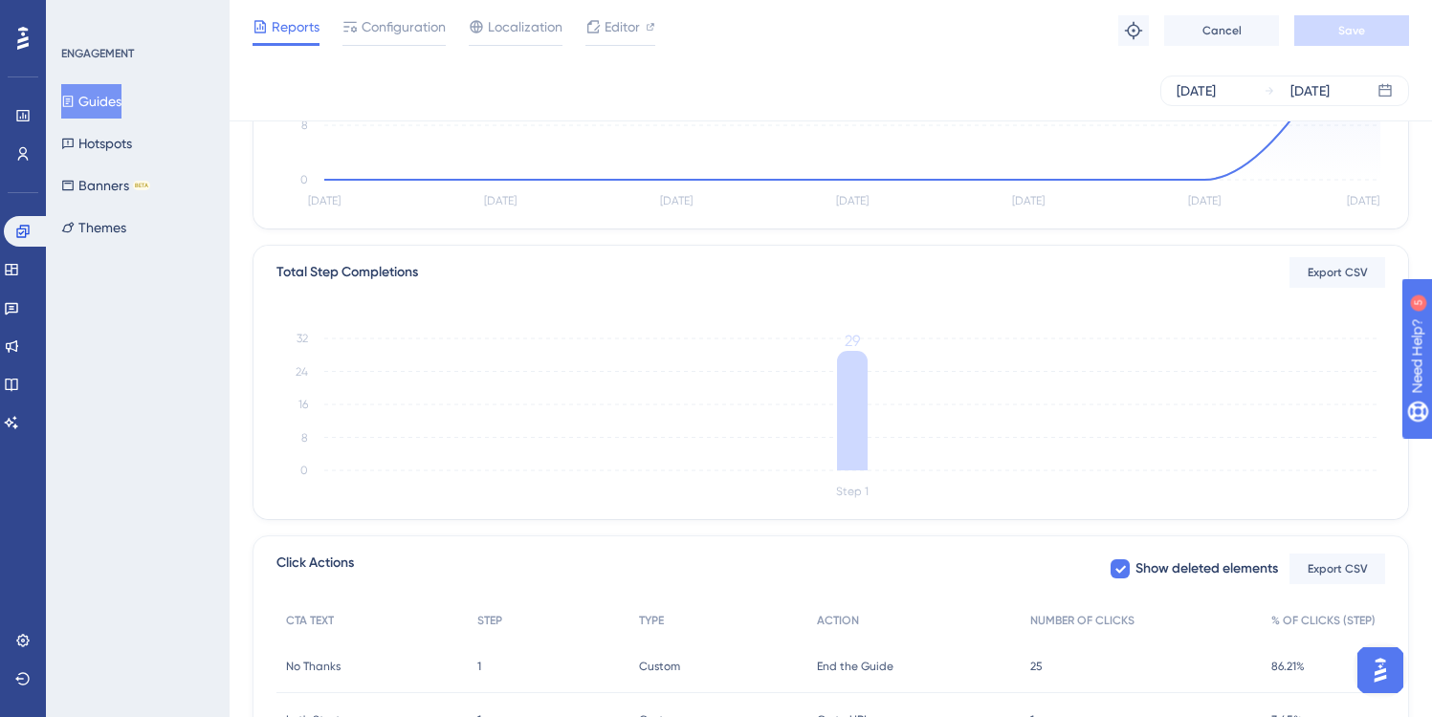
scroll to position [494, 0]
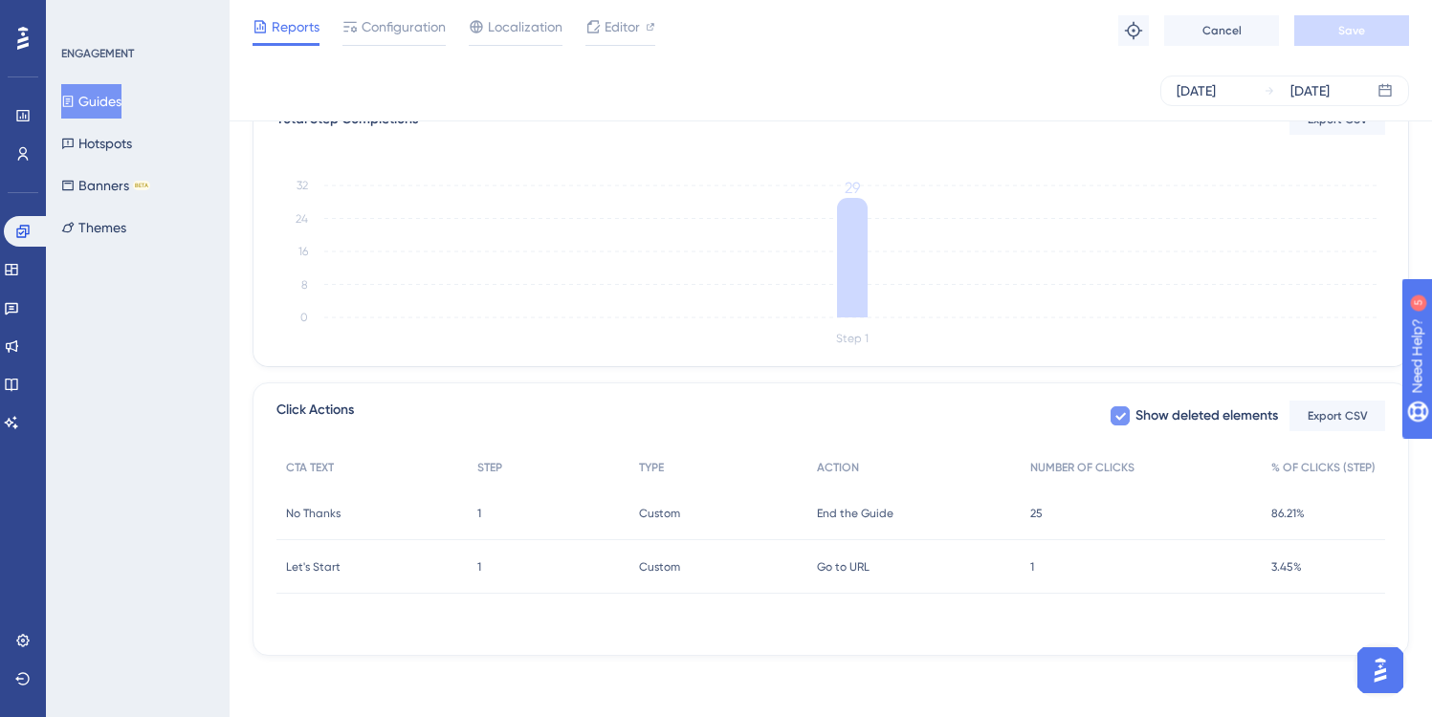
click at [1114, 415] on icon at bounding box center [1119, 415] width 11 height 15
checkbox input "false"
click at [853, 566] on span "Go to URL" at bounding box center [843, 567] width 53 height 15
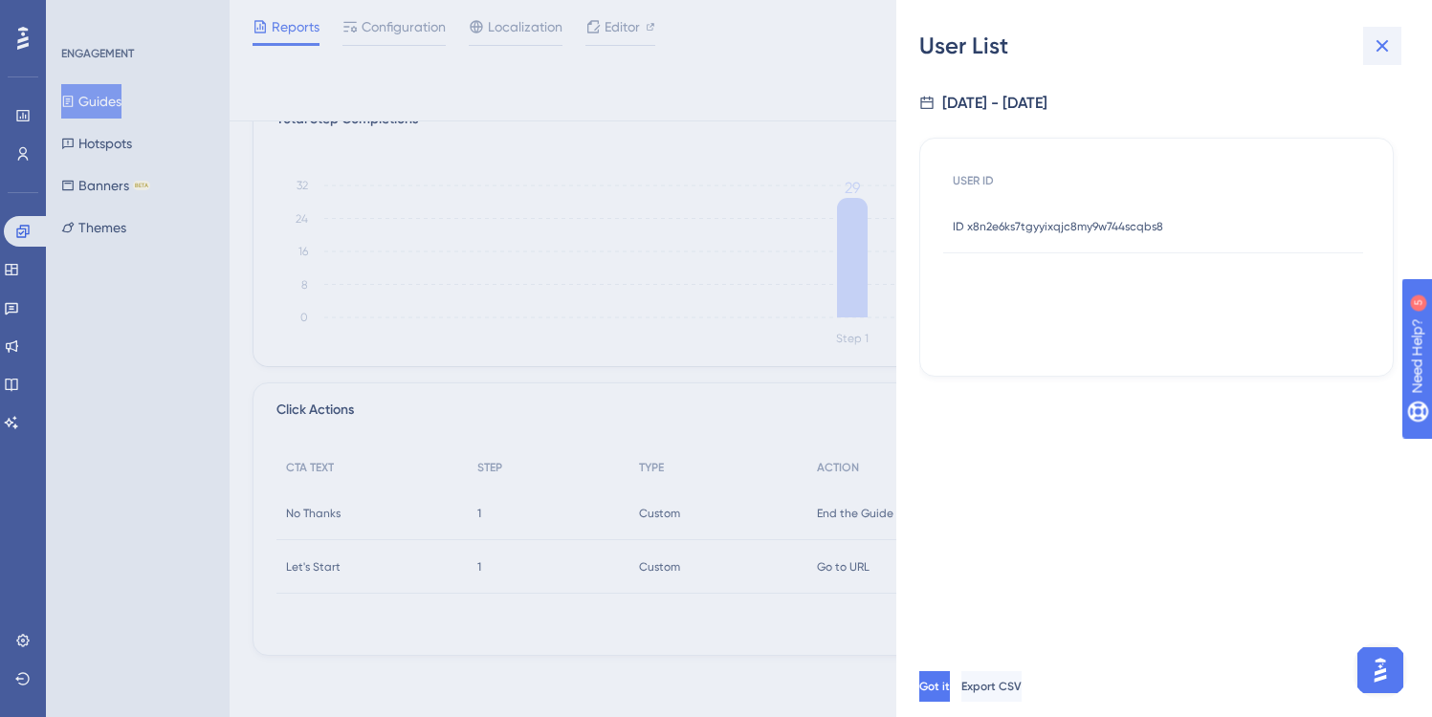
click at [1382, 39] on icon at bounding box center [1382, 45] width 23 height 23
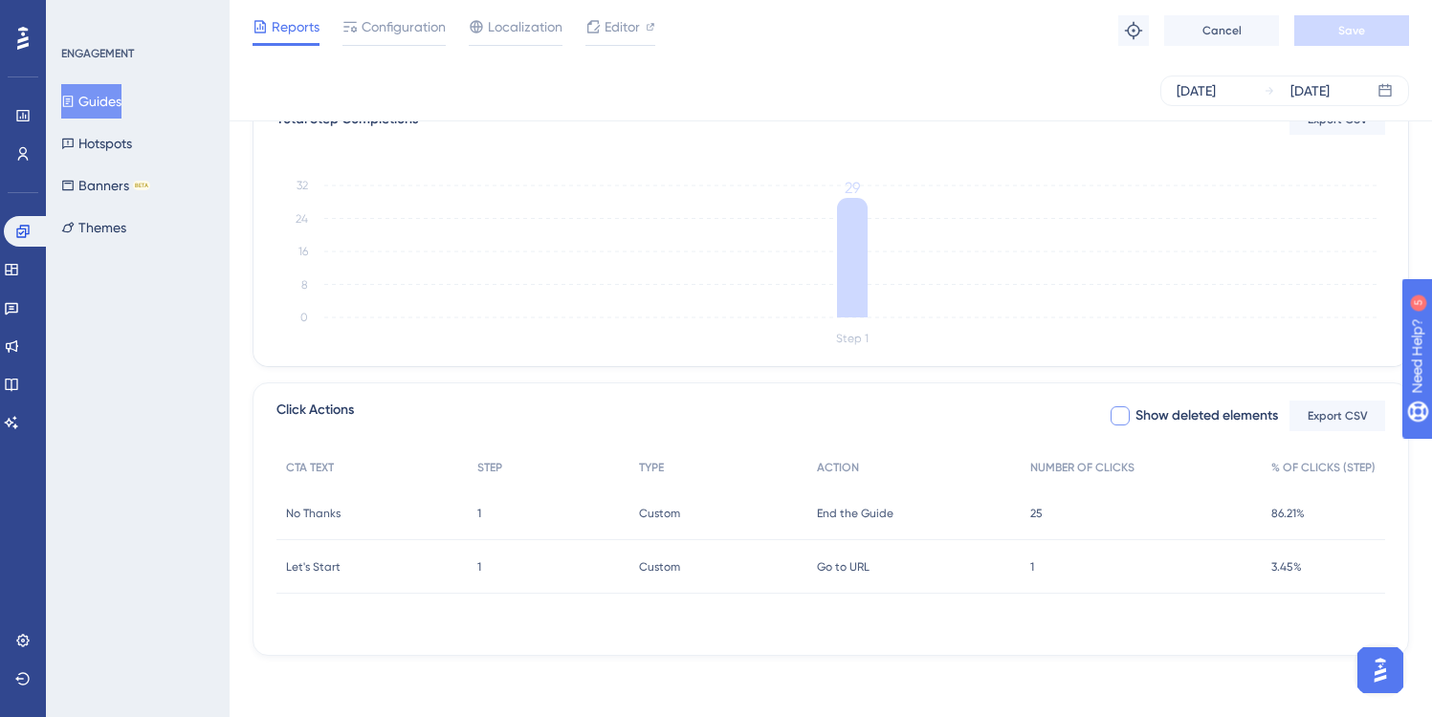
click at [1043, 512] on div "25 25" at bounding box center [1141, 514] width 241 height 54
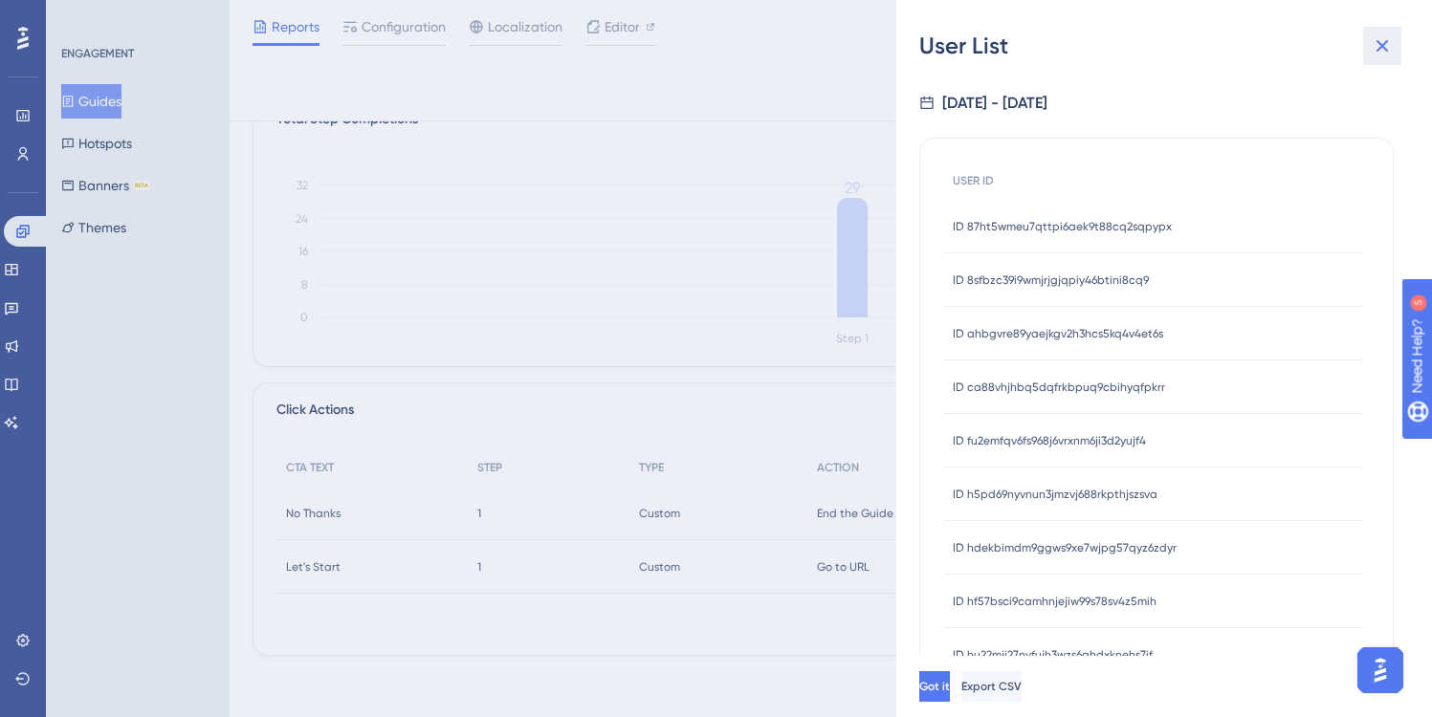
click at [1380, 44] on icon at bounding box center [1382, 46] width 12 height 12
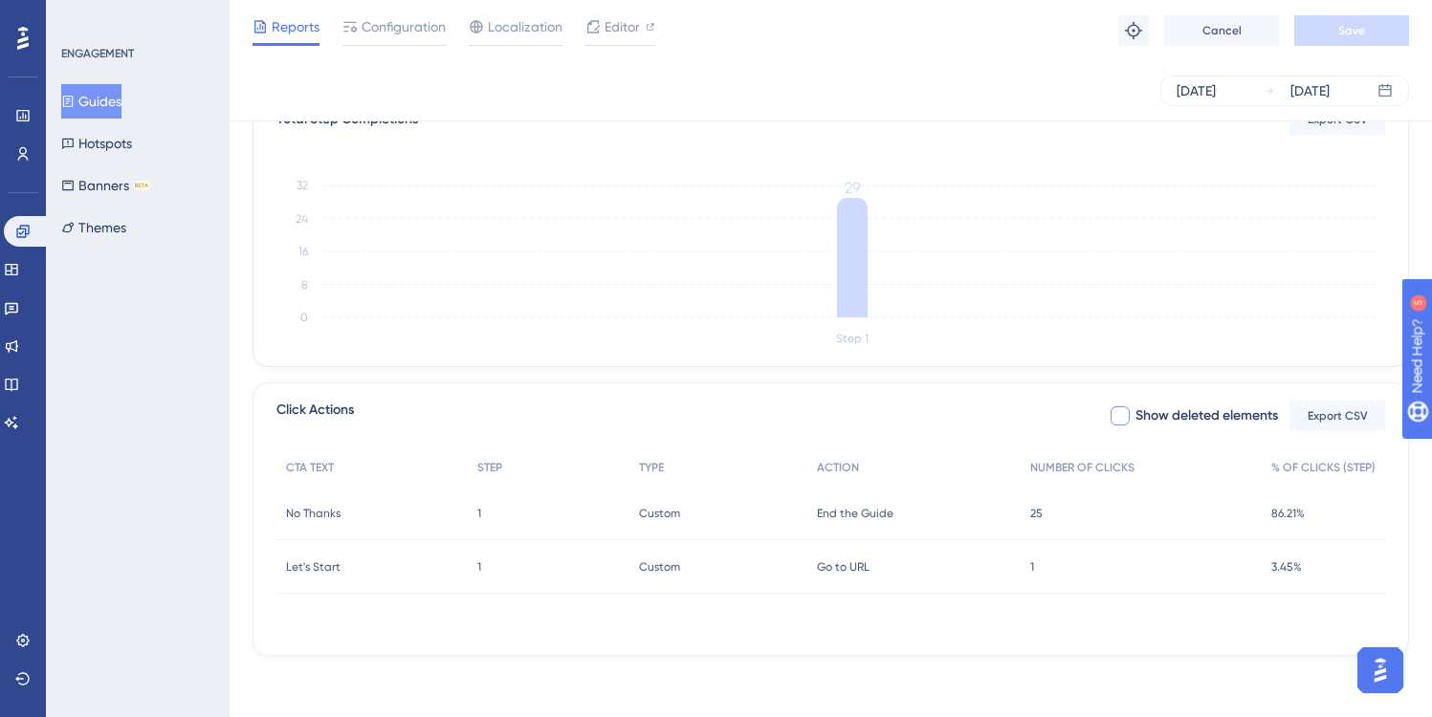
scroll to position [0, 0]
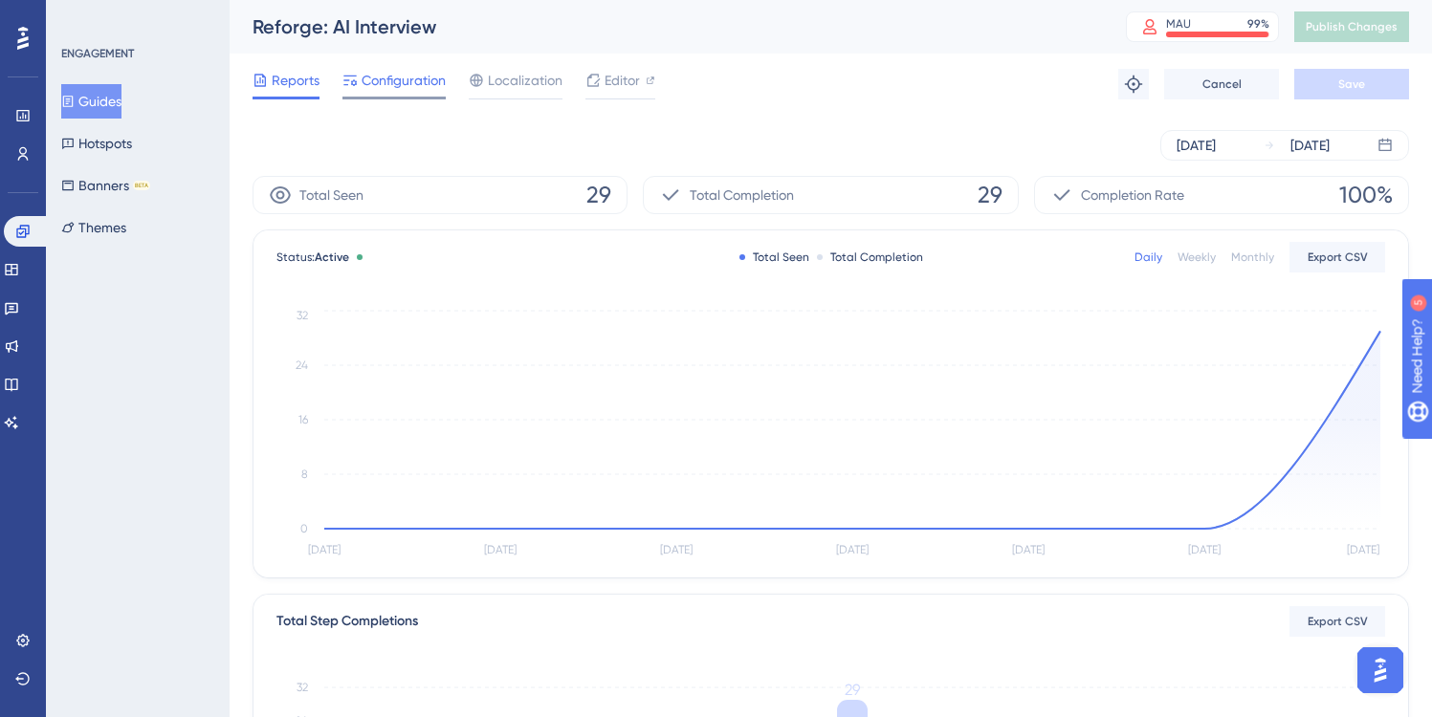
click at [398, 77] on span "Configuration" at bounding box center [404, 80] width 84 height 23
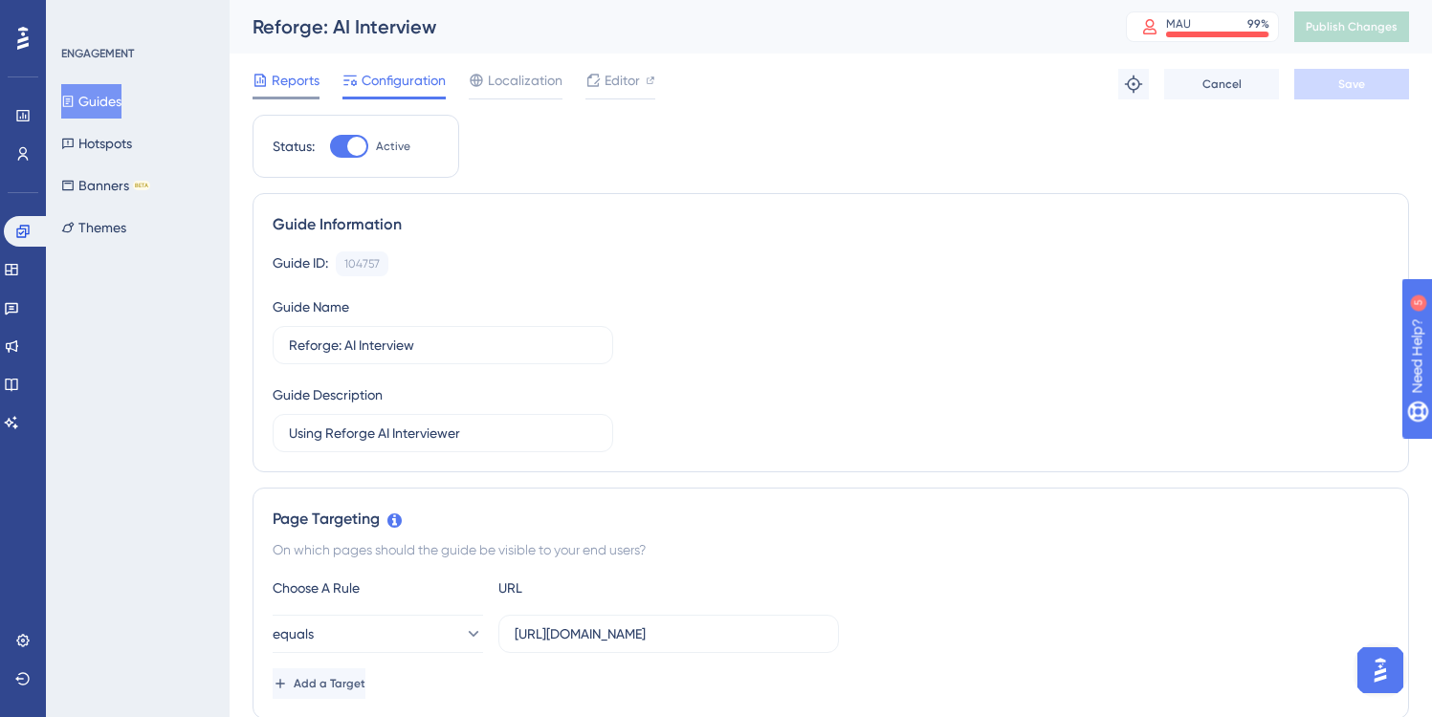
click at [279, 84] on span "Reports" at bounding box center [296, 80] width 48 height 23
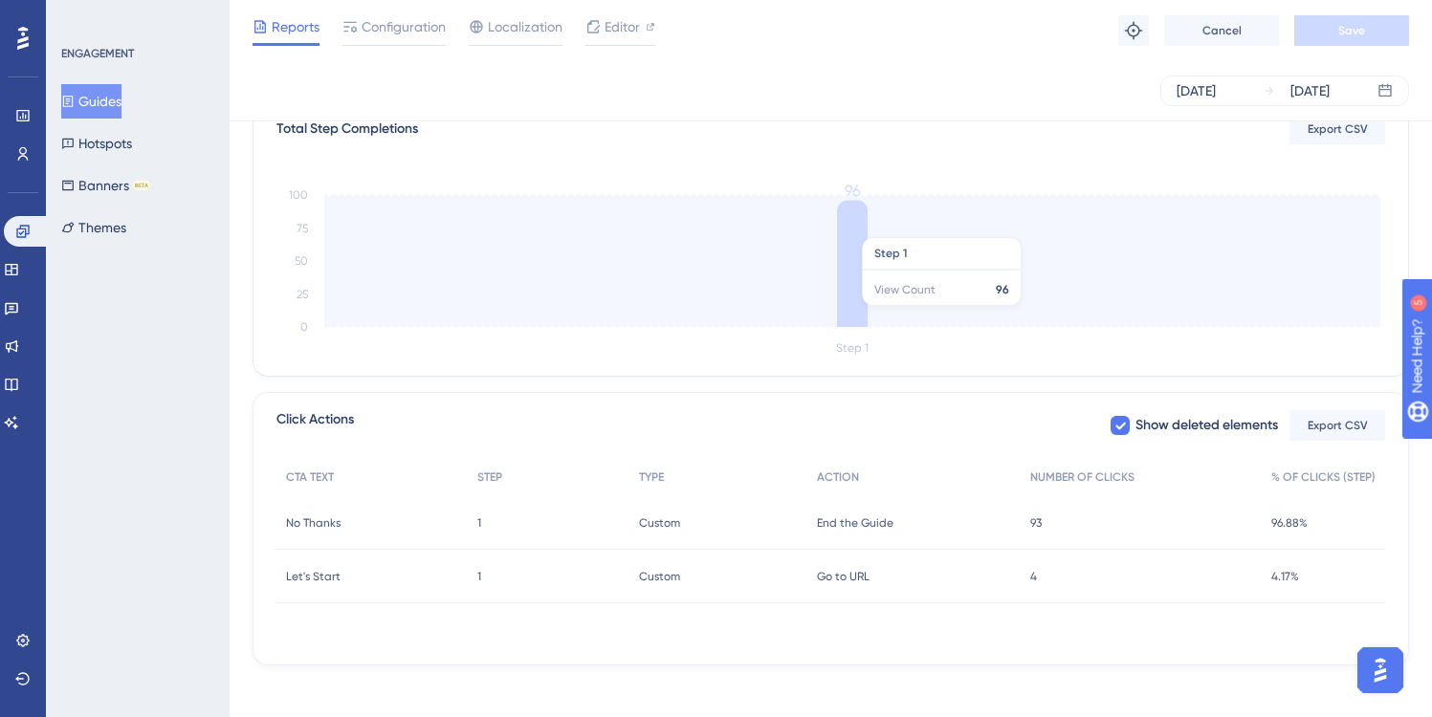
scroll to position [494, 0]
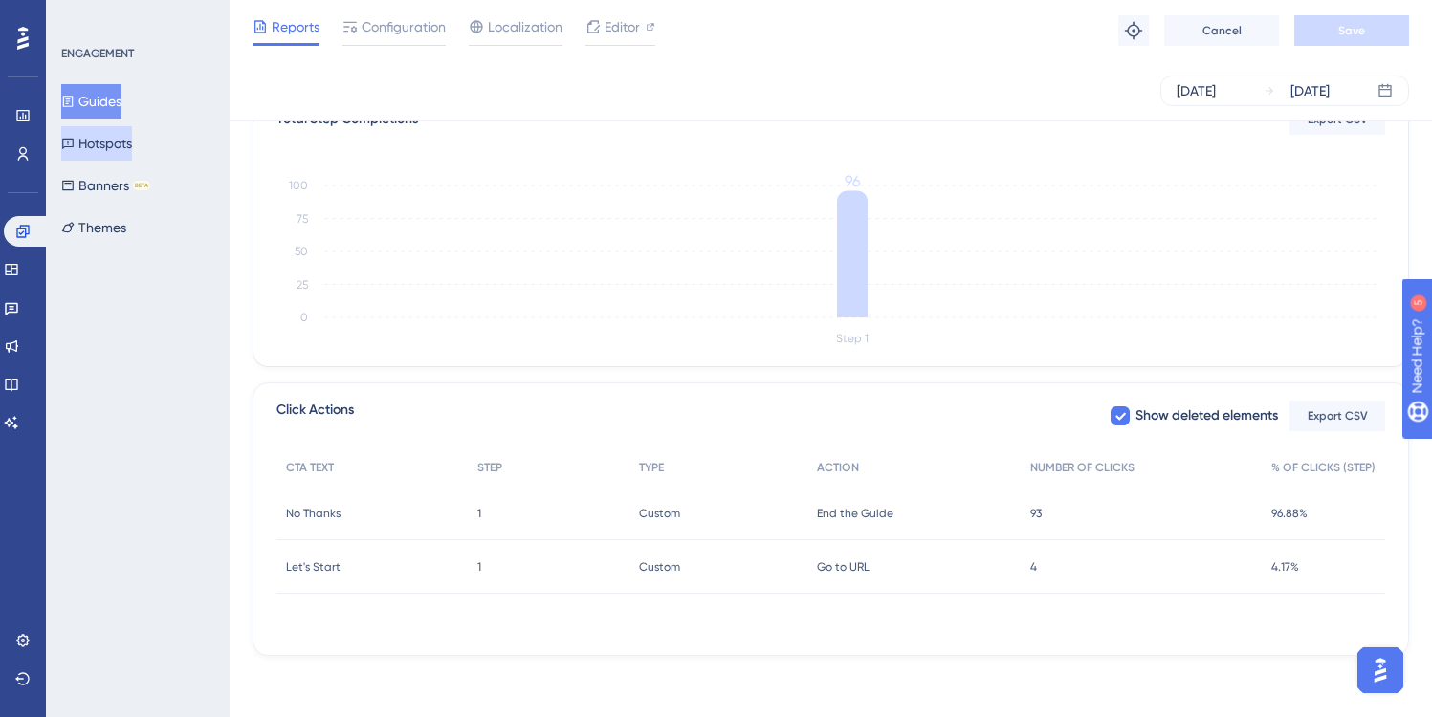
click at [104, 145] on button "Hotspots" at bounding box center [96, 143] width 71 height 34
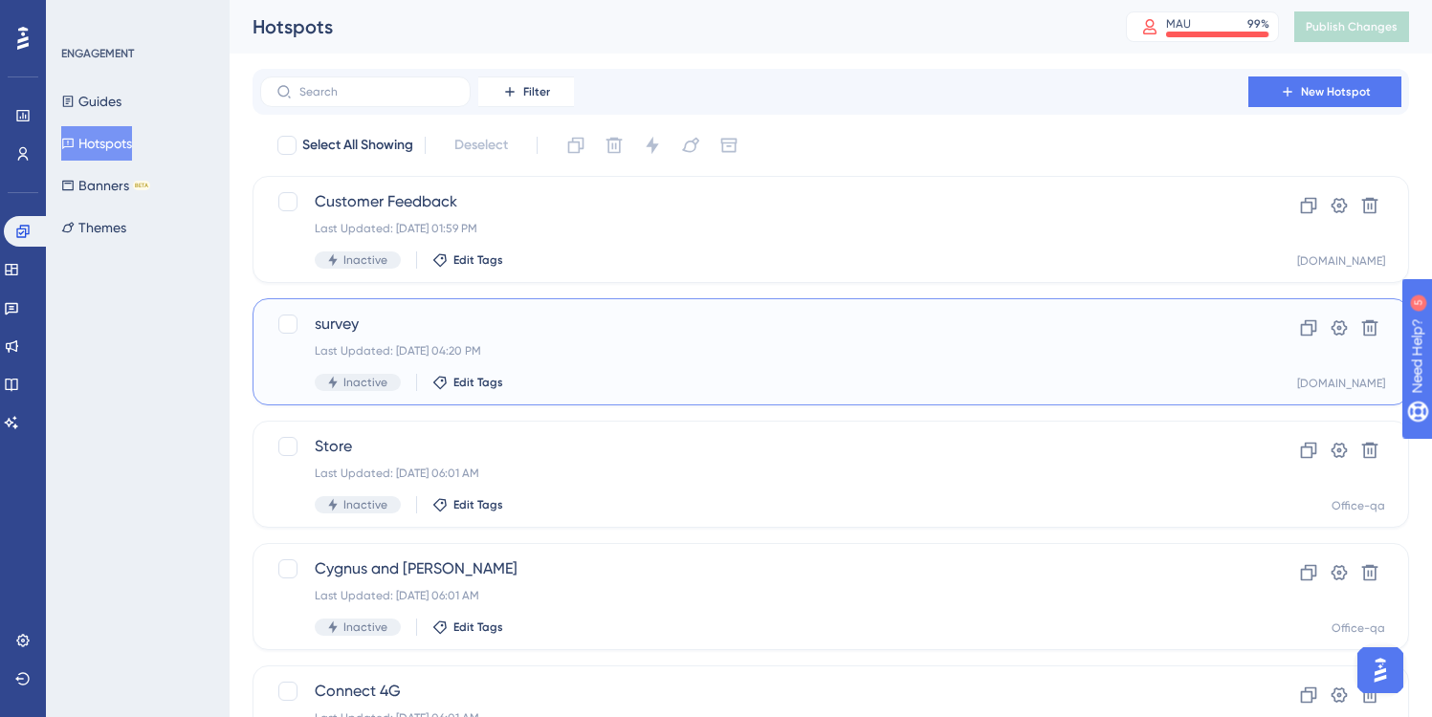
click at [583, 343] on div "Last Updated: May 15 2024, 04:20 PM" at bounding box center [754, 350] width 879 height 15
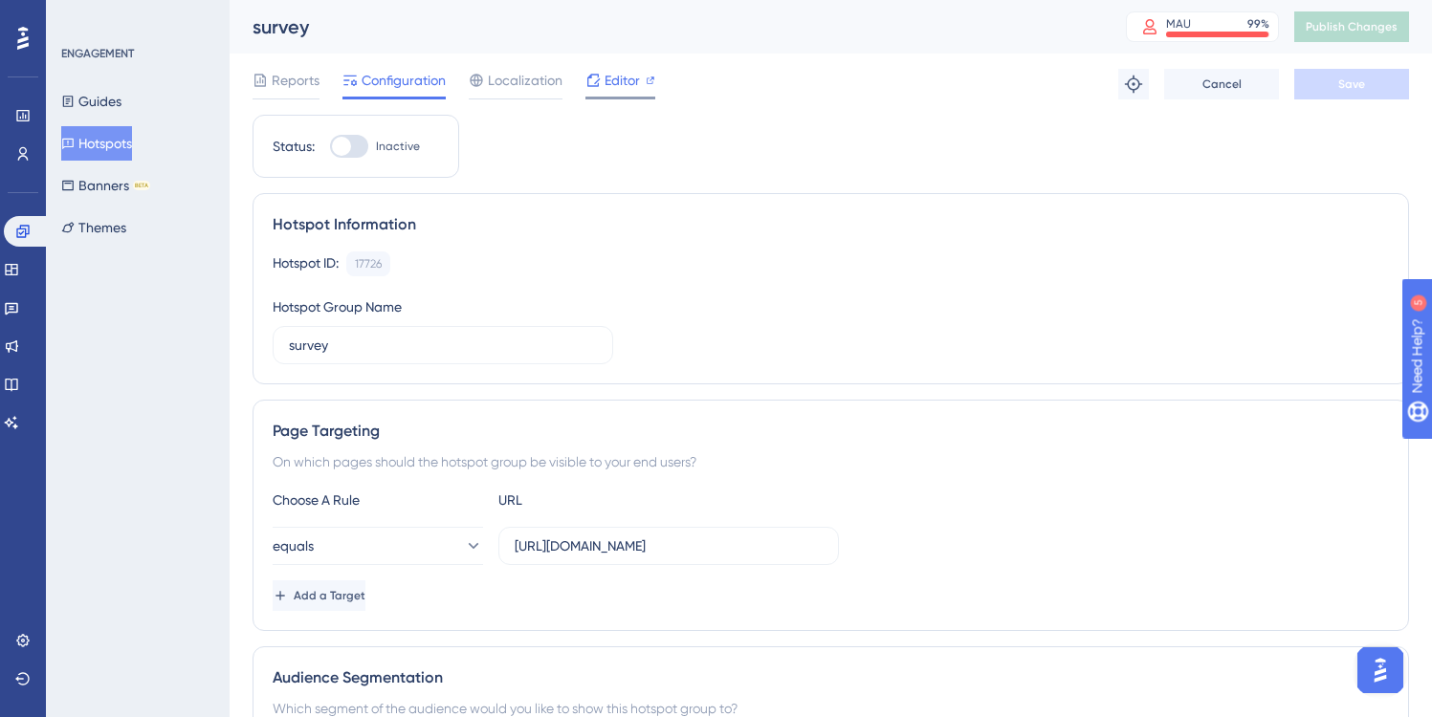
click at [625, 82] on span "Editor" at bounding box center [621, 80] width 35 height 23
click at [299, 84] on span "Reports" at bounding box center [296, 80] width 48 height 23
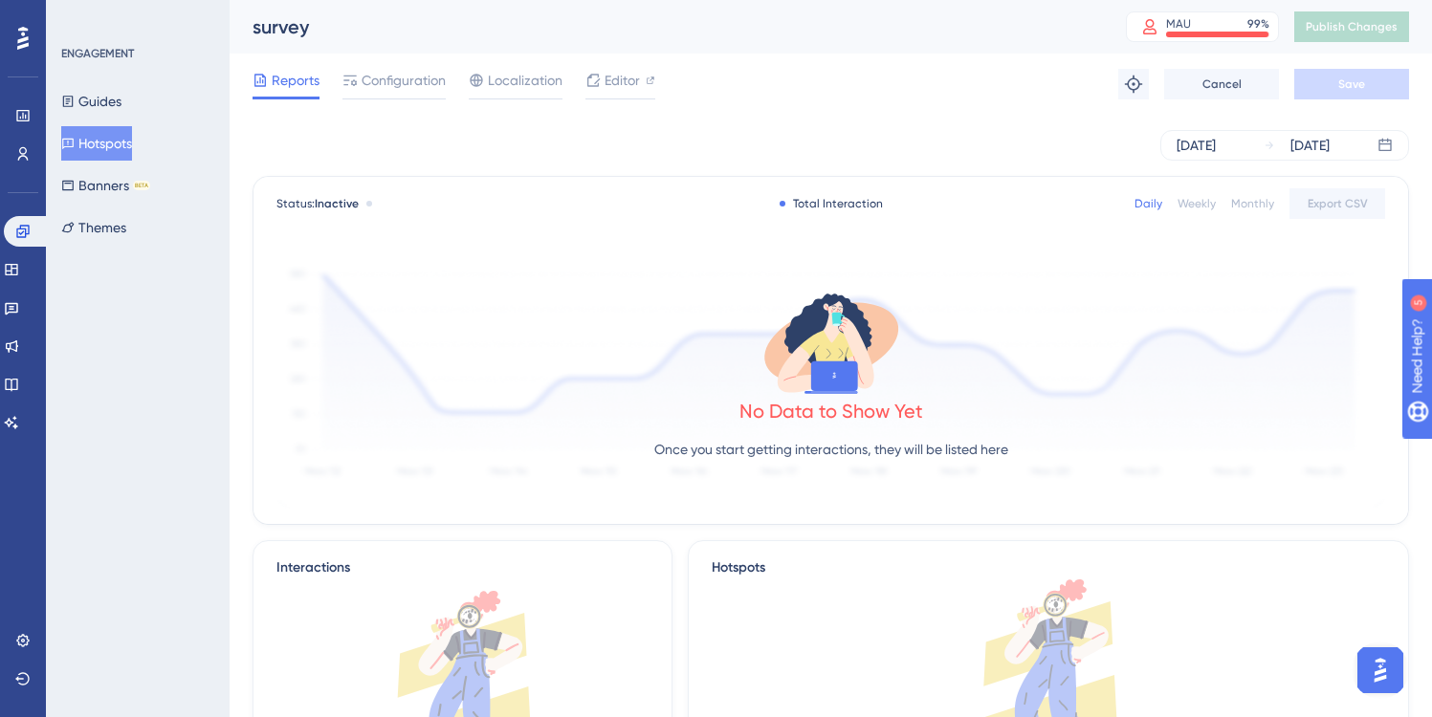
click at [101, 142] on button "Hotspots" at bounding box center [96, 143] width 71 height 34
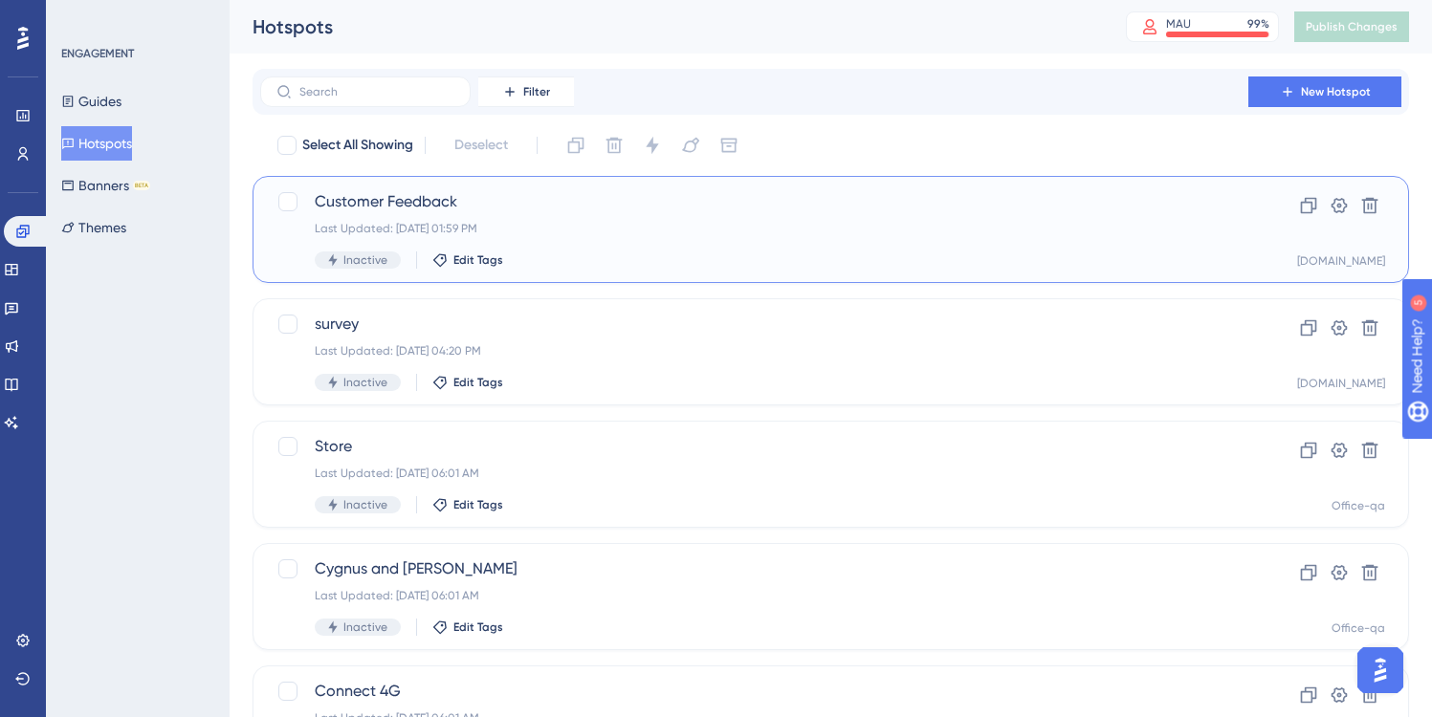
click at [618, 217] on div "Customer Feedback Last Updated: Feb 04 2025, 01:59 PM Inactive Edit Tags" at bounding box center [754, 229] width 879 height 78
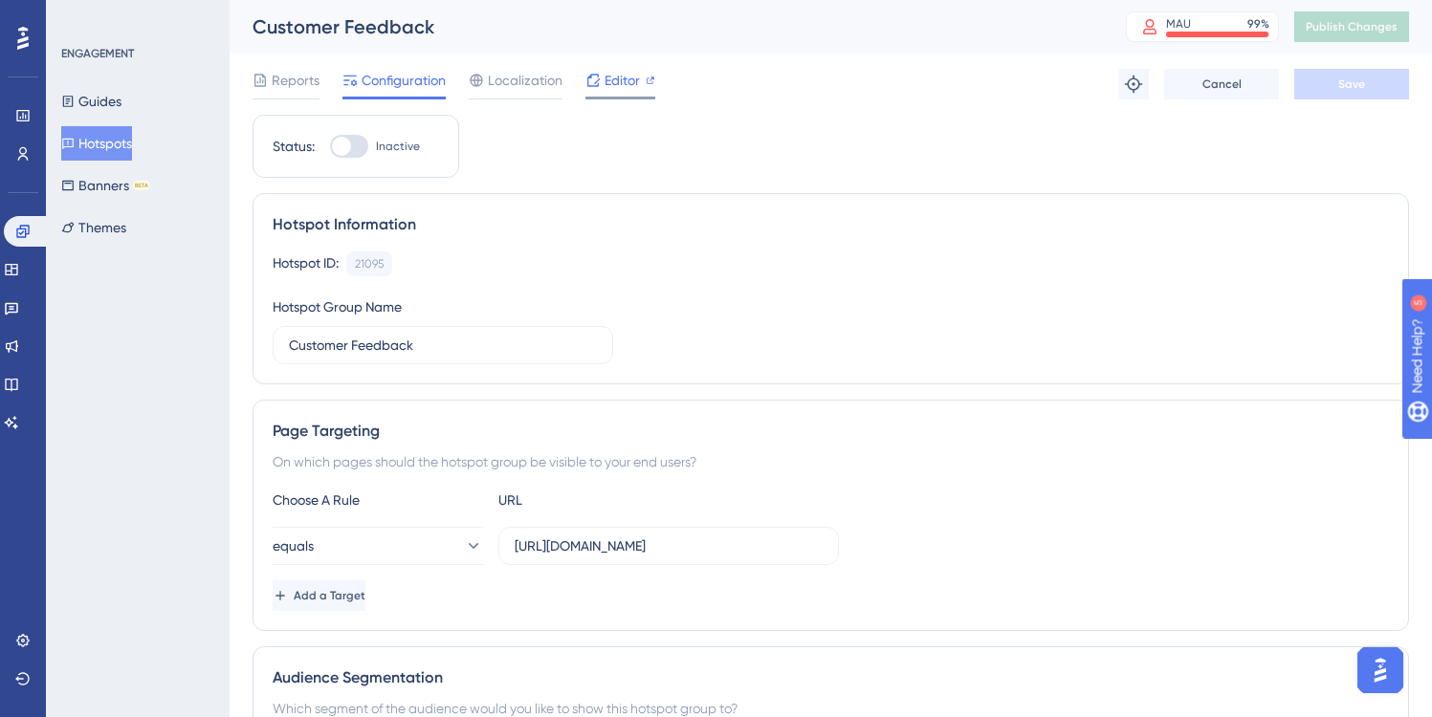
click at [626, 81] on span "Editor" at bounding box center [621, 80] width 35 height 23
click at [289, 81] on span "Reports" at bounding box center [296, 80] width 48 height 23
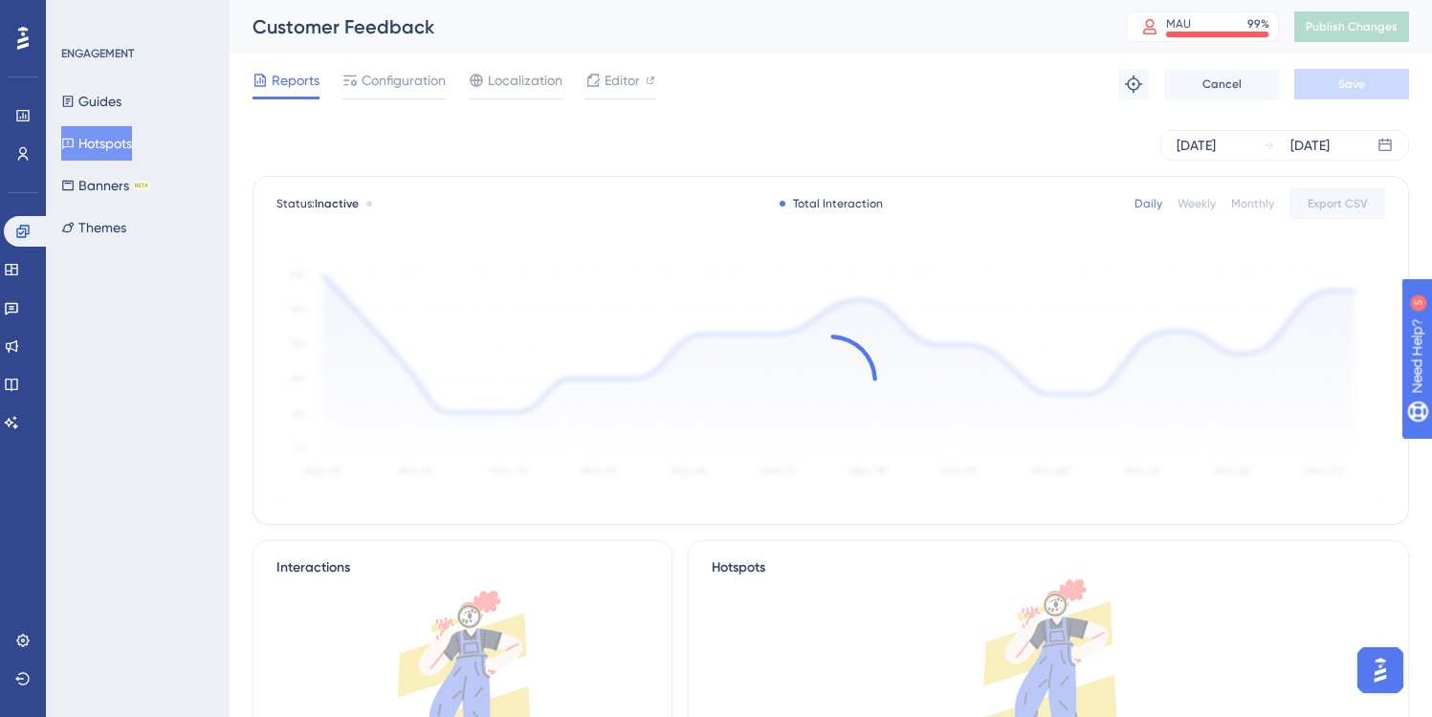
click at [117, 141] on button "Hotspots" at bounding box center [96, 143] width 71 height 34
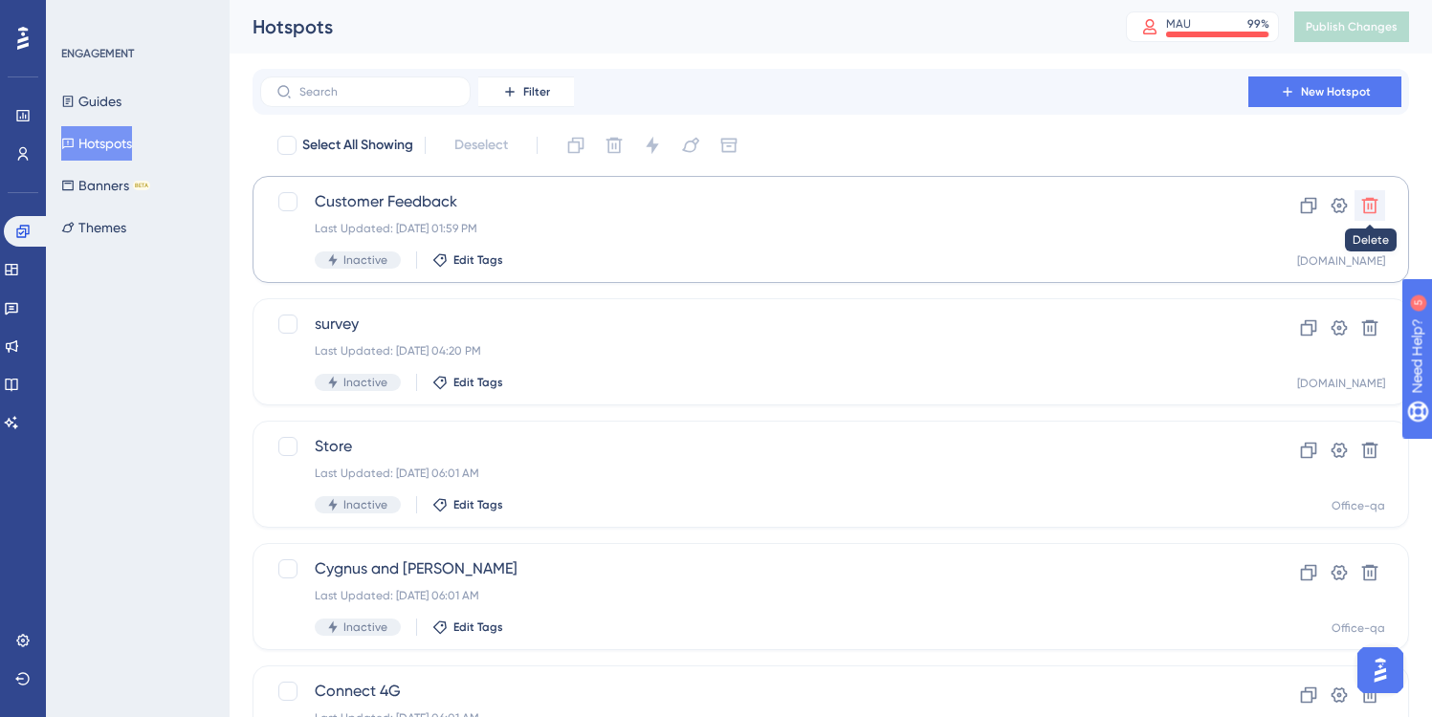
click at [1372, 205] on icon at bounding box center [1370, 206] width 16 height 16
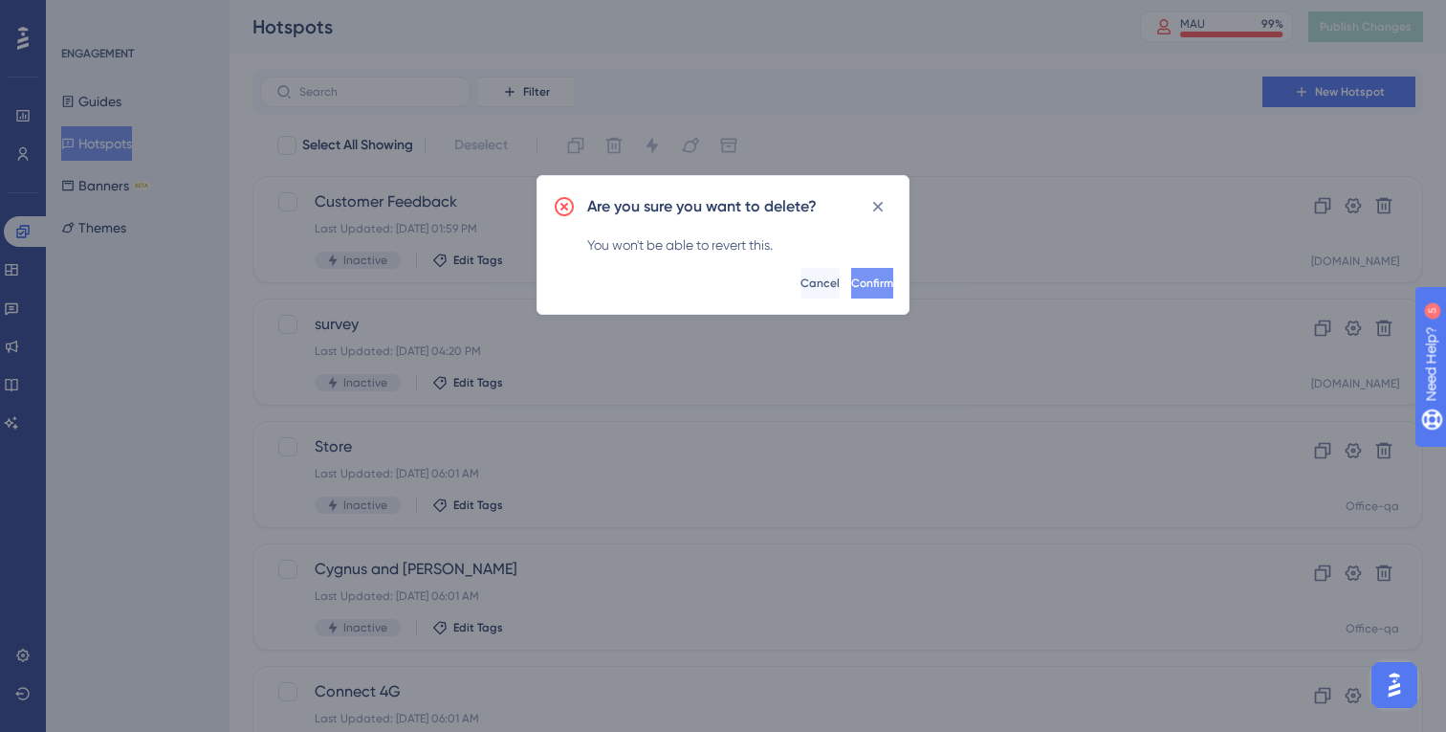
click at [860, 280] on span "Confirm" at bounding box center [872, 282] width 42 height 15
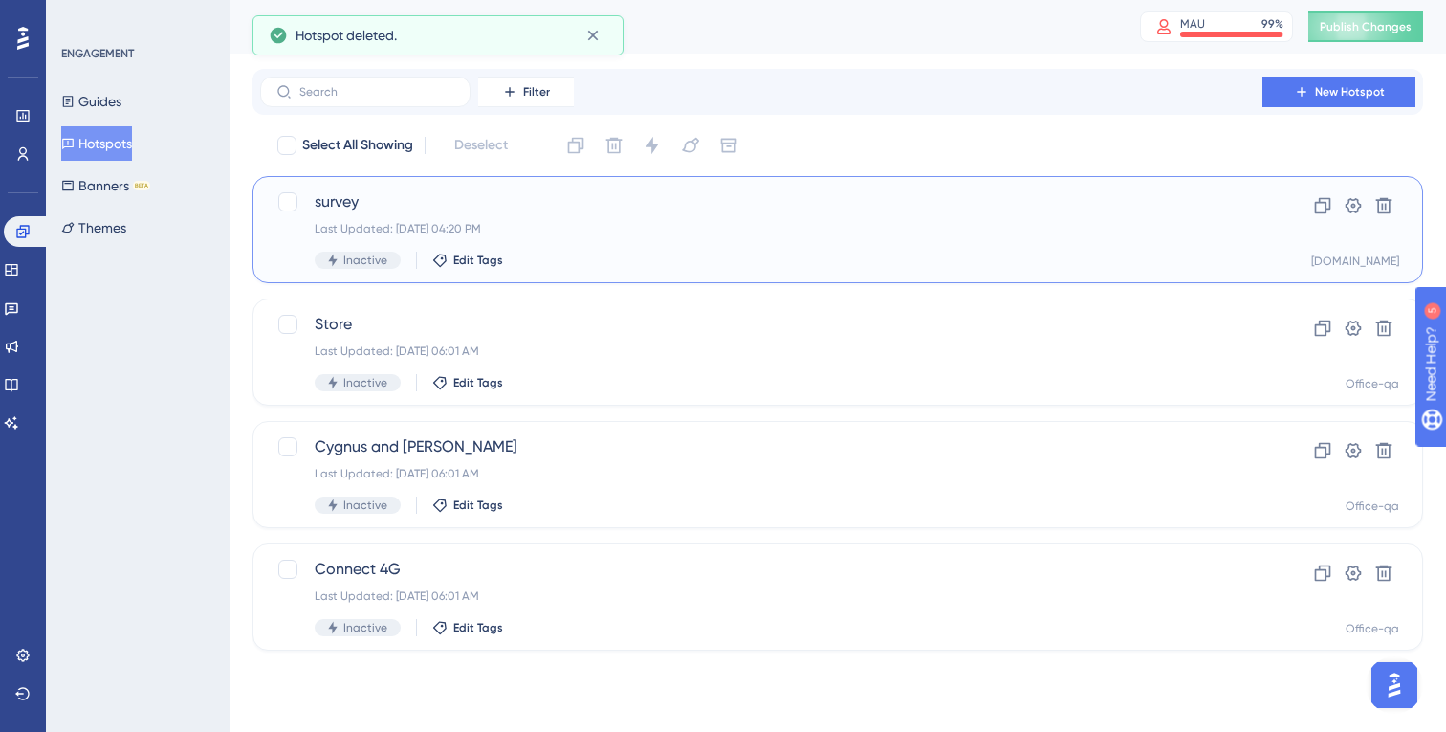
click at [695, 223] on div "Last Updated: May 15 2024, 04:20 PM" at bounding box center [761, 228] width 893 height 15
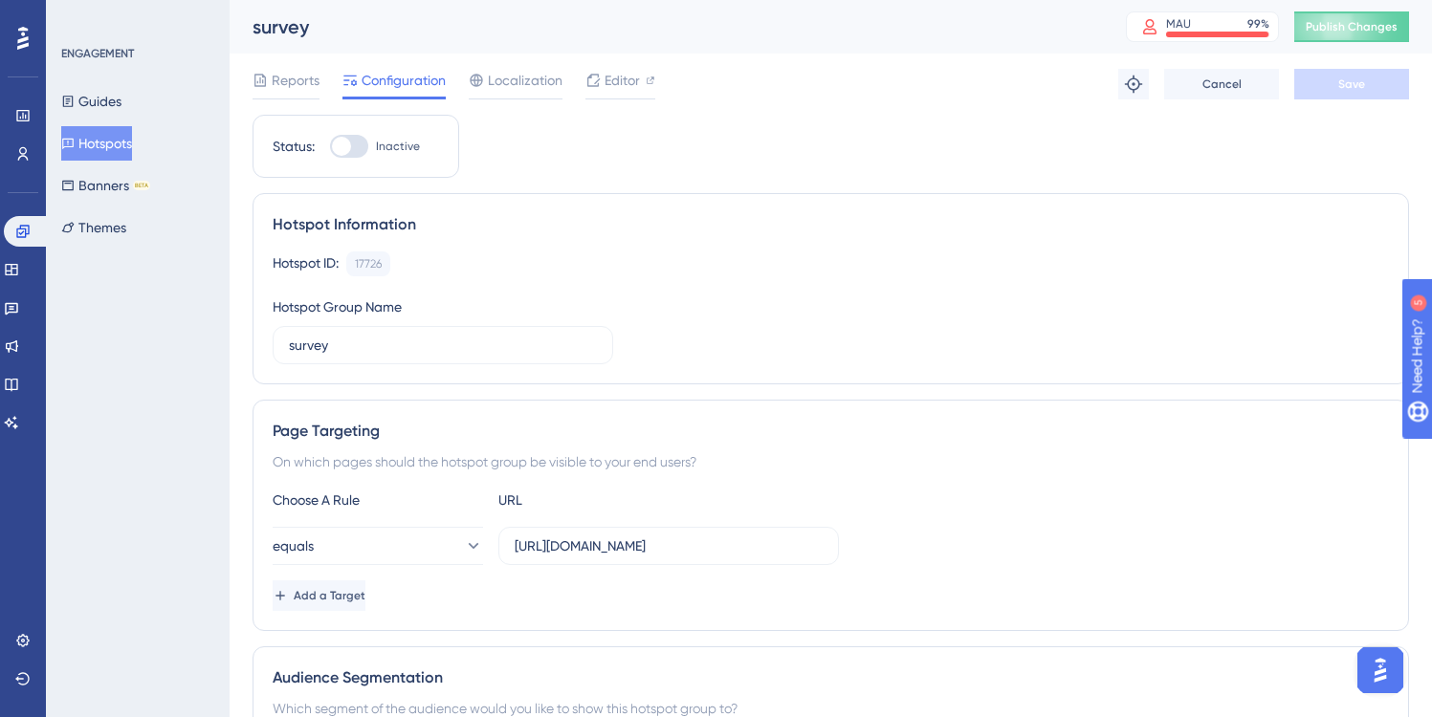
click at [101, 143] on button "Hotspots" at bounding box center [96, 143] width 71 height 34
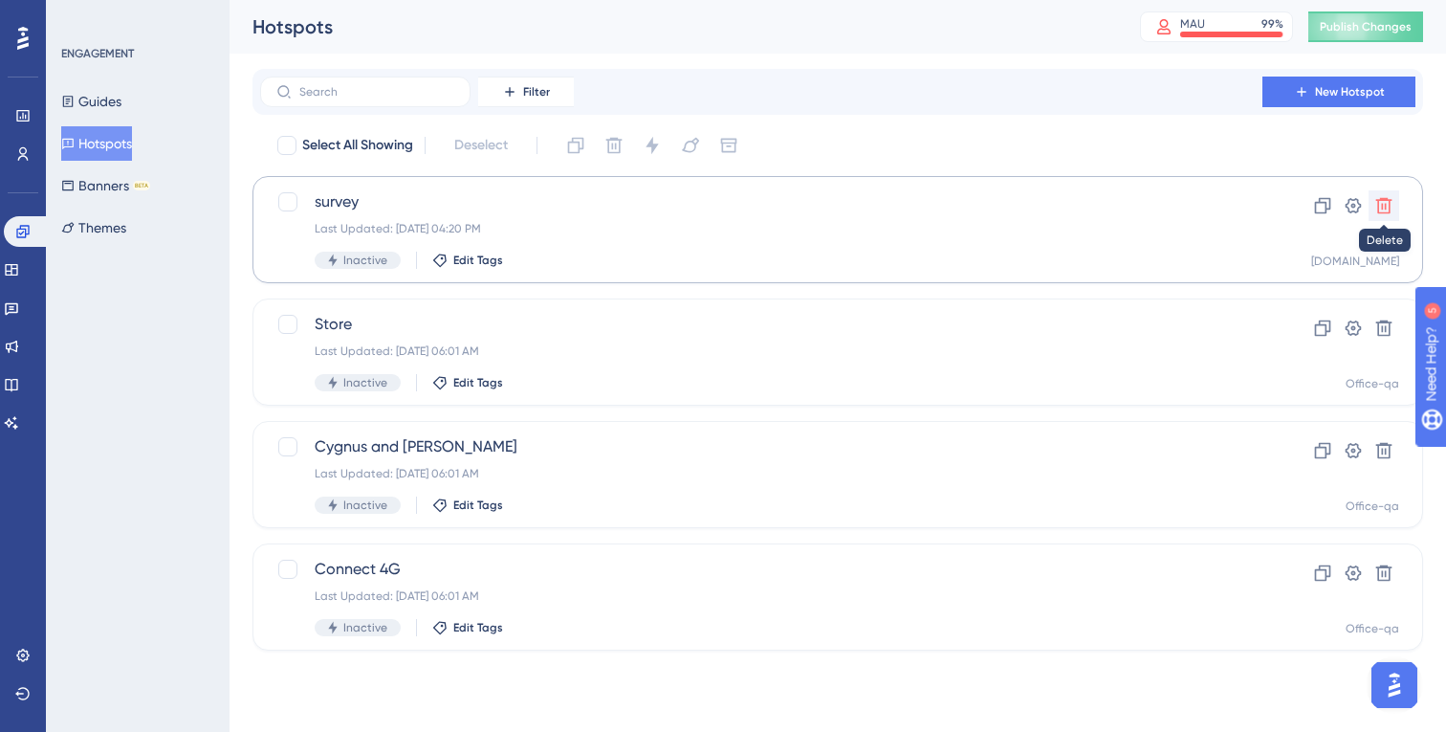
click at [1389, 209] on icon at bounding box center [1384, 206] width 16 height 16
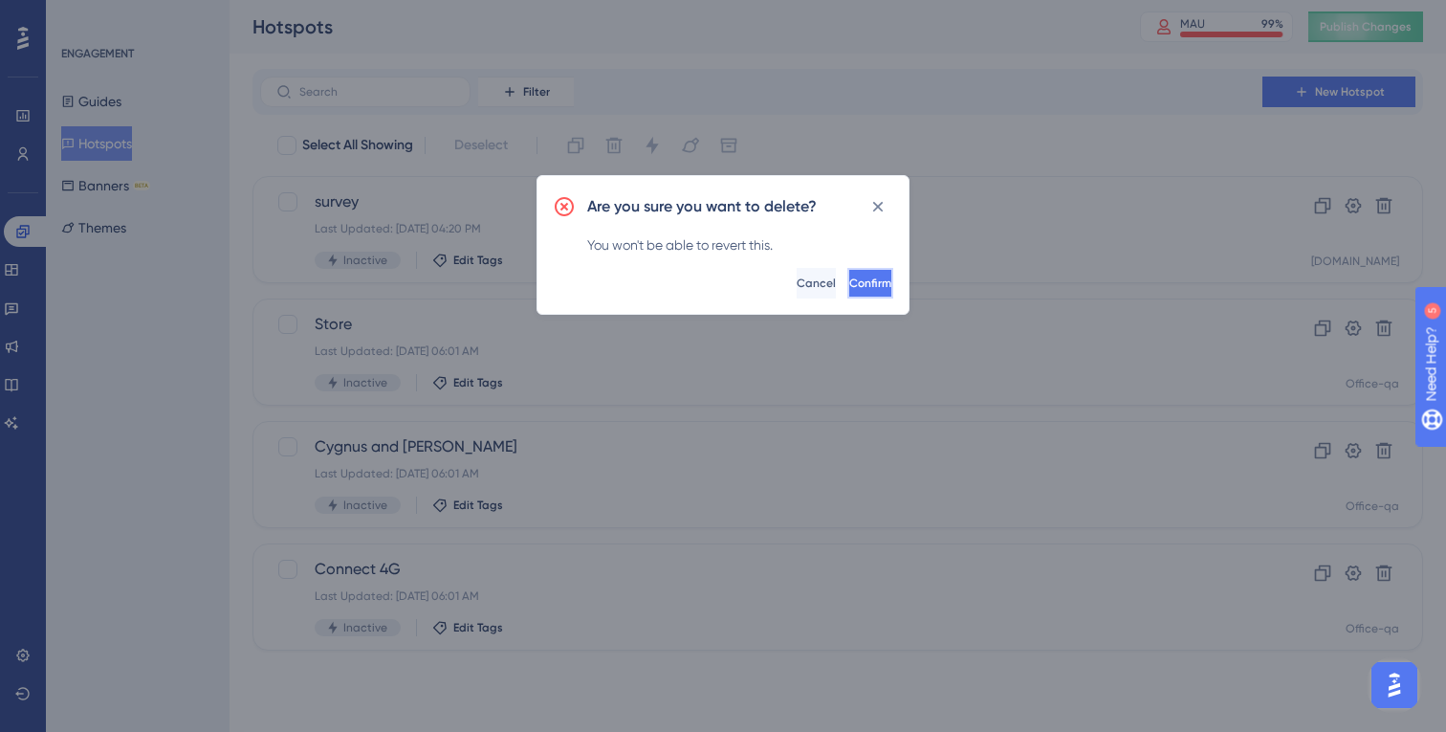
click at [849, 278] on span "Confirm" at bounding box center [870, 282] width 42 height 15
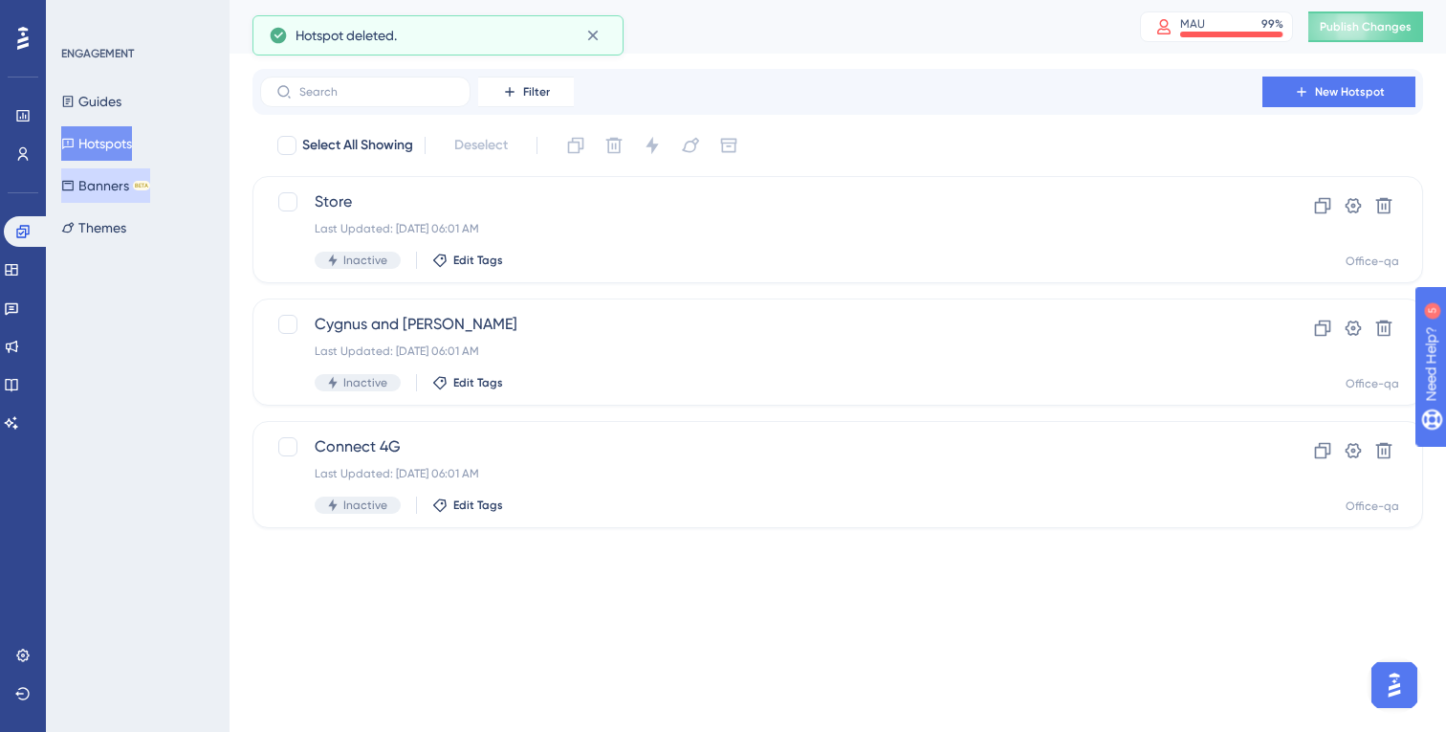
click at [99, 191] on button "Banners BETA" at bounding box center [105, 185] width 89 height 34
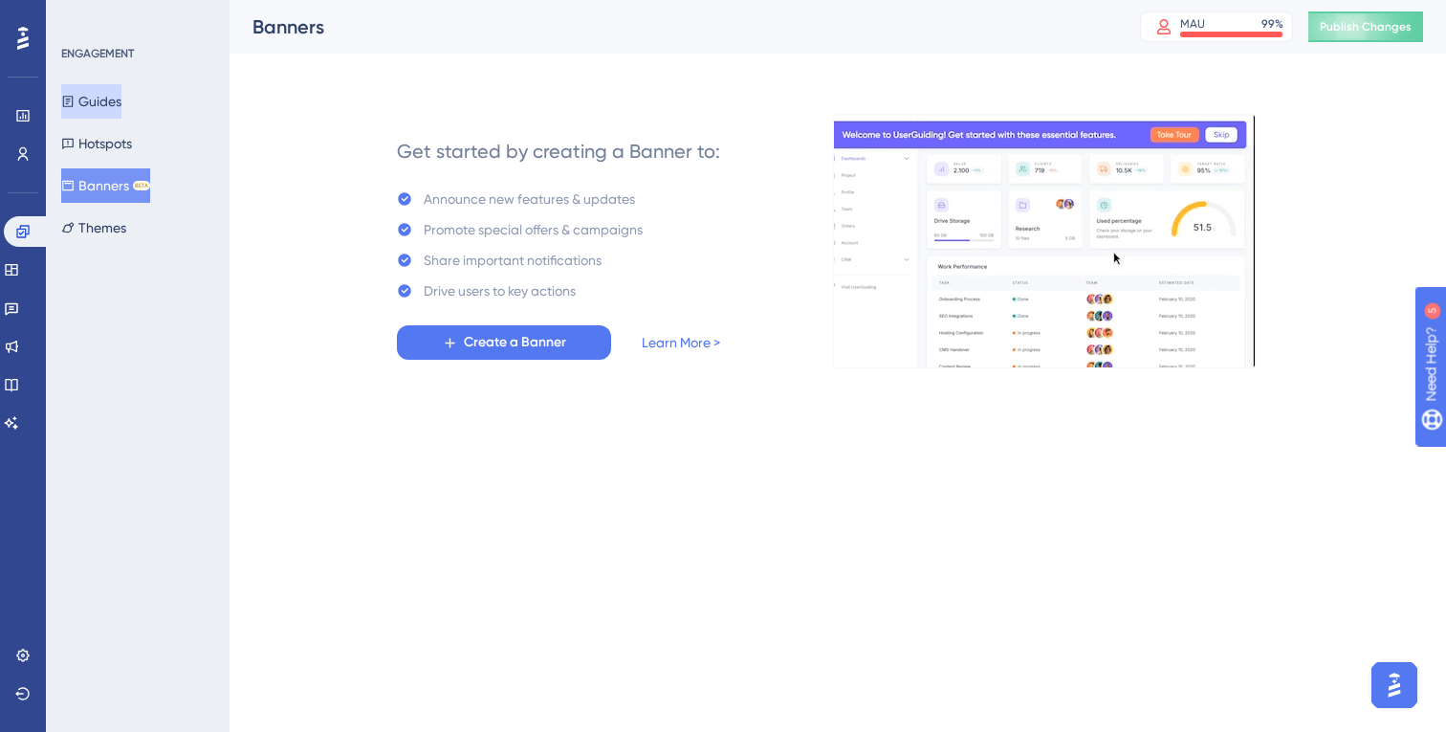
click at [107, 99] on button "Guides" at bounding box center [91, 101] width 60 height 34
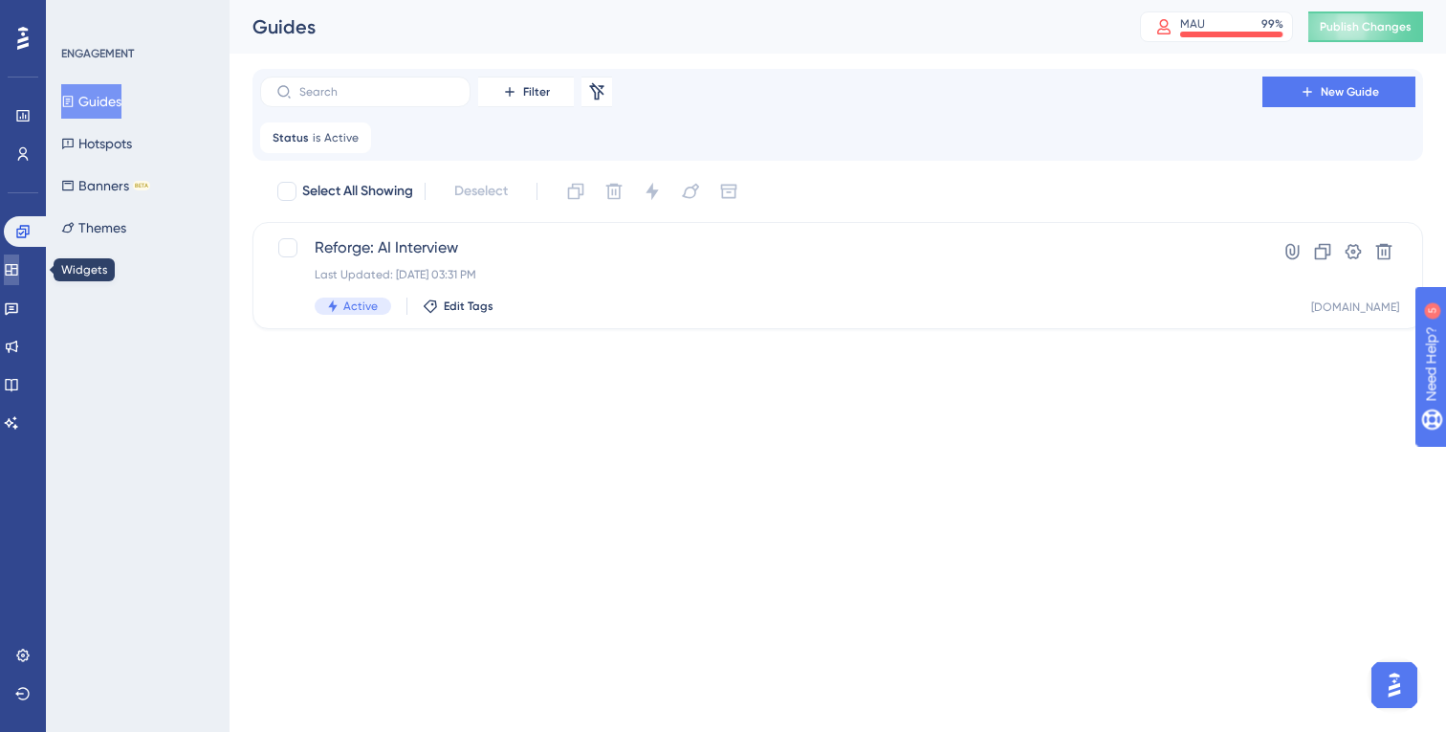
click at [17, 268] on icon at bounding box center [11, 269] width 12 height 11
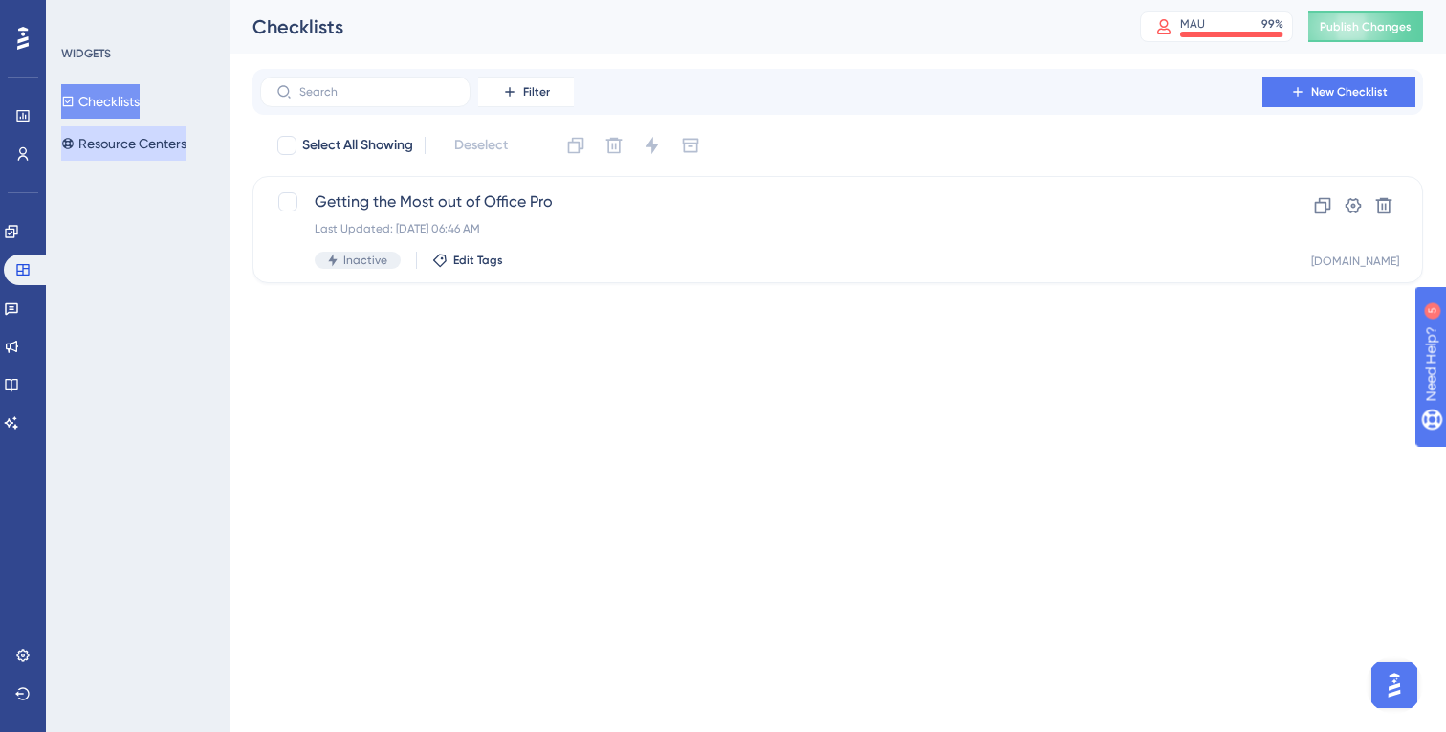
click at [144, 144] on button "Resource Centers" at bounding box center [123, 143] width 125 height 34
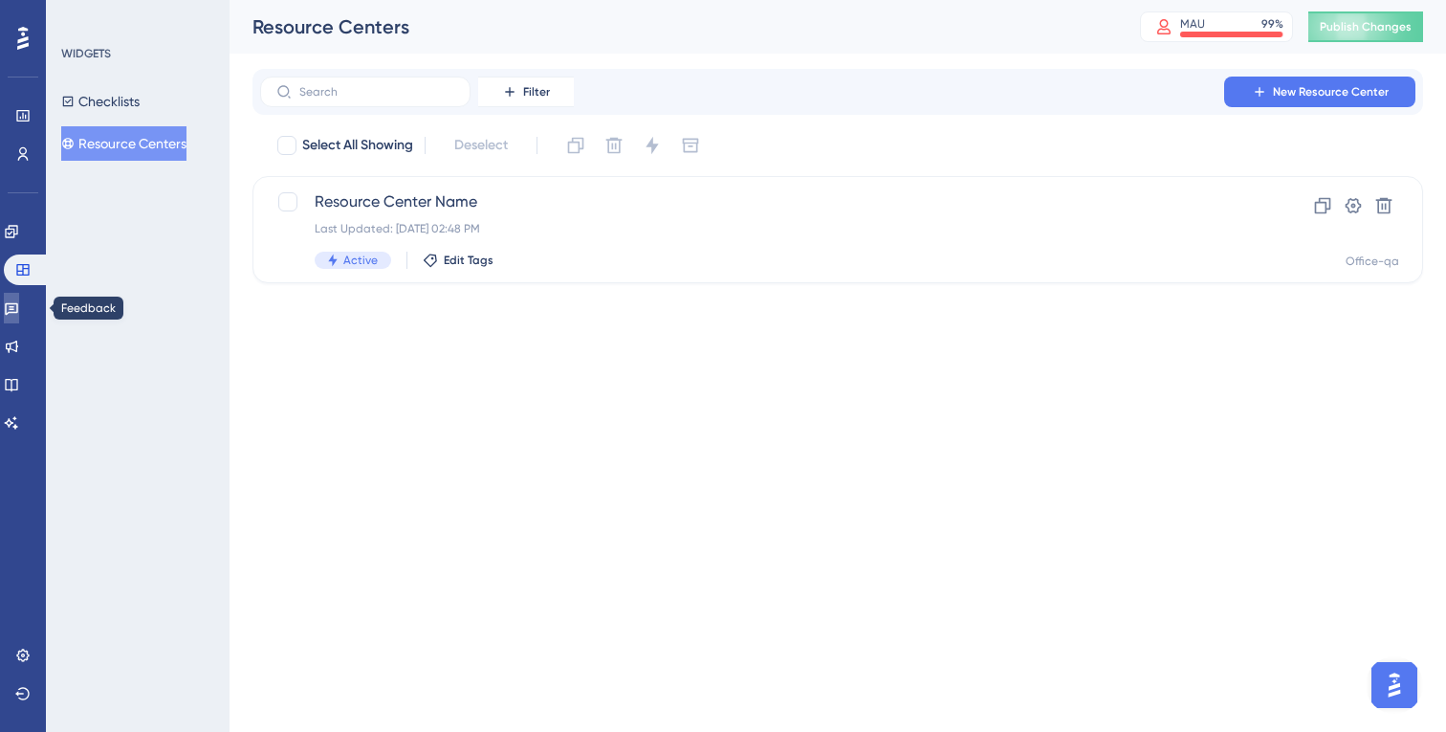
click at [19, 304] on icon at bounding box center [11, 307] width 15 height 15
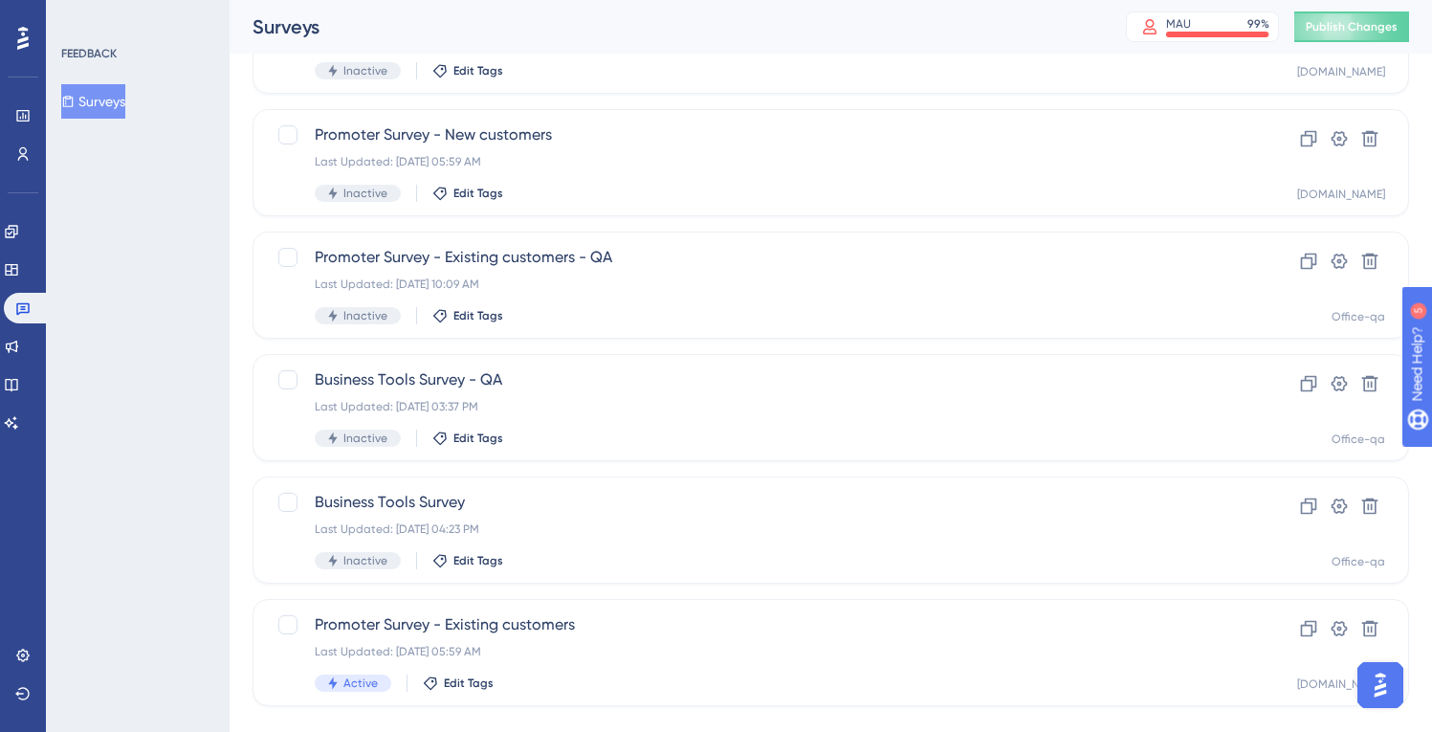
scroll to position [592, 0]
